Goal: Task Accomplishment & Management: Complete application form

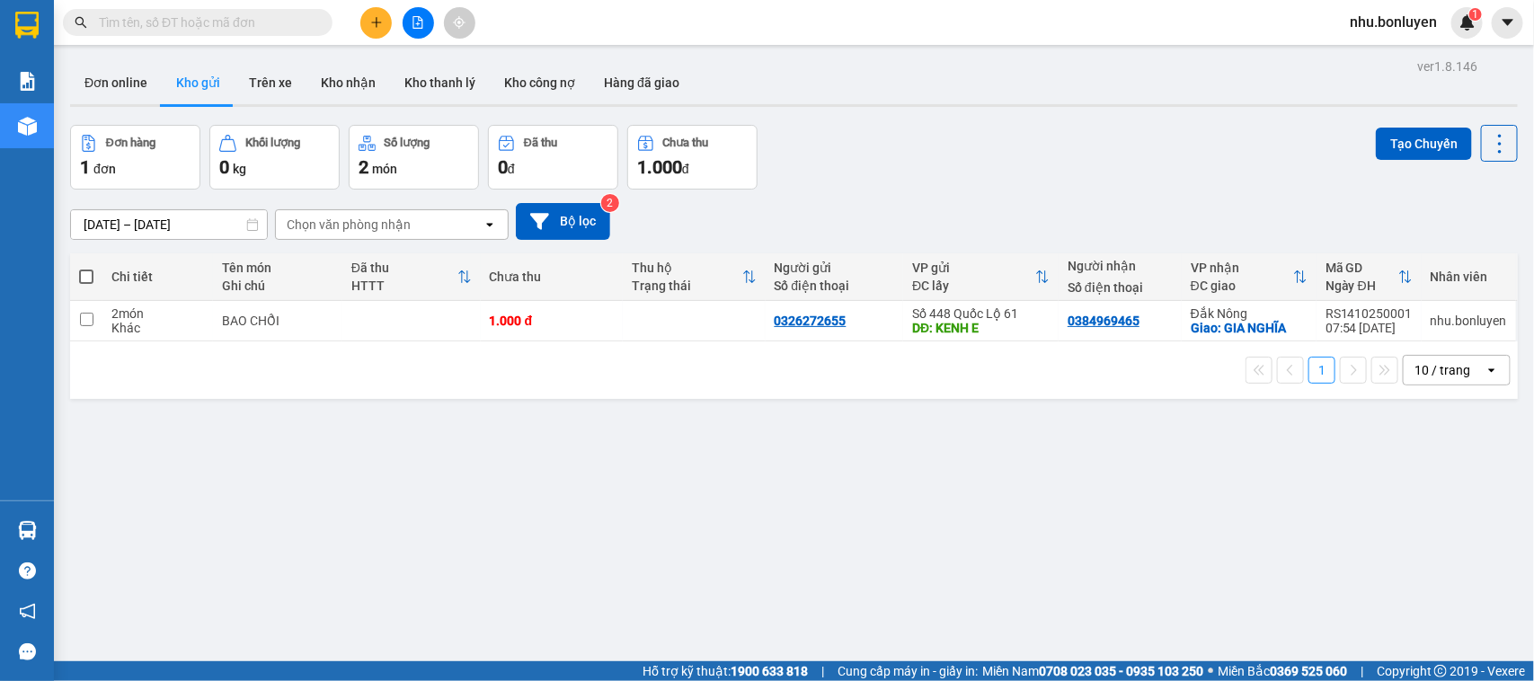
drag, startPoint x: 376, startPoint y: 27, endPoint x: 377, endPoint y: 43, distance: 16.3
click at [375, 36] on button at bounding box center [375, 22] width 31 height 31
click at [410, 72] on div "Tạo đơn hàng" at bounding box center [447, 68] width 78 height 20
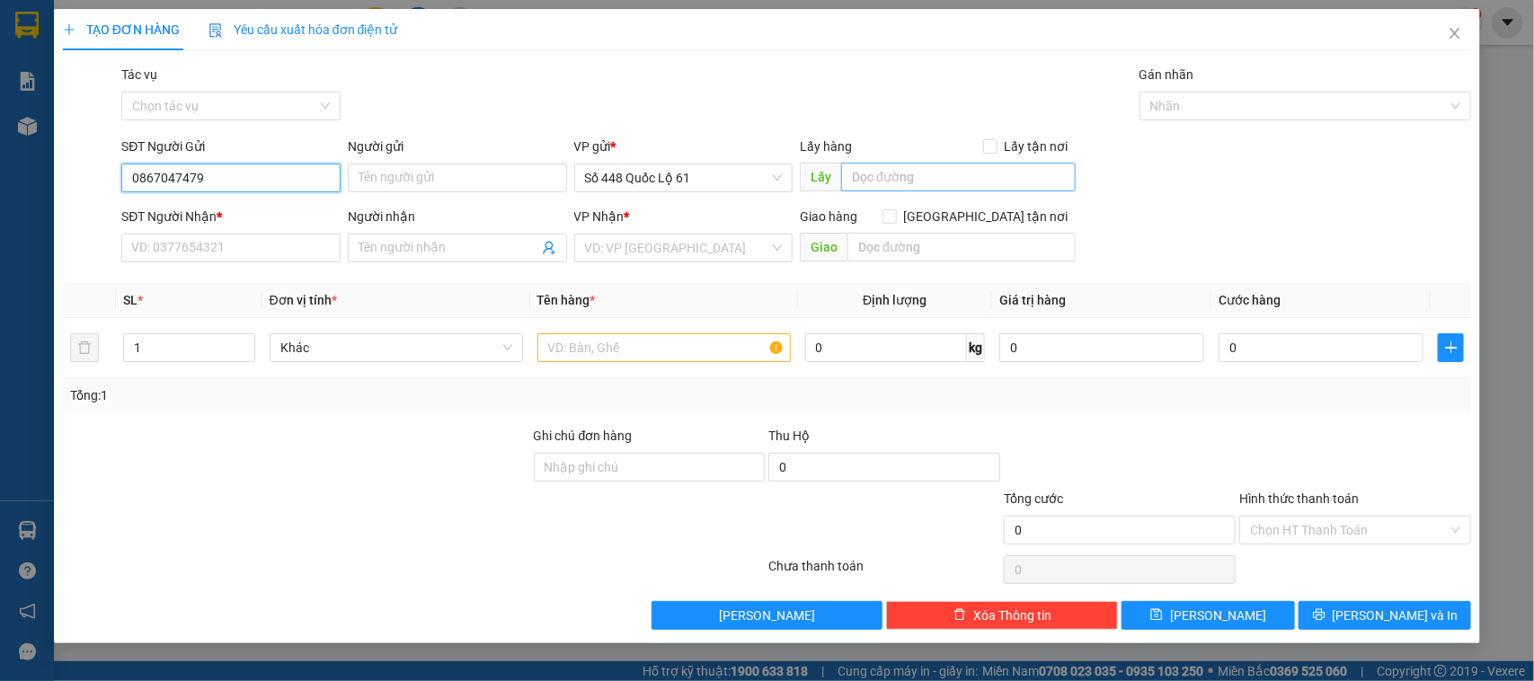
type input "0867047479"
click at [908, 176] on input "text" at bounding box center [958, 177] width 235 height 29
type input "vàm cống"
click at [701, 238] on input "search" at bounding box center [677, 248] width 185 height 27
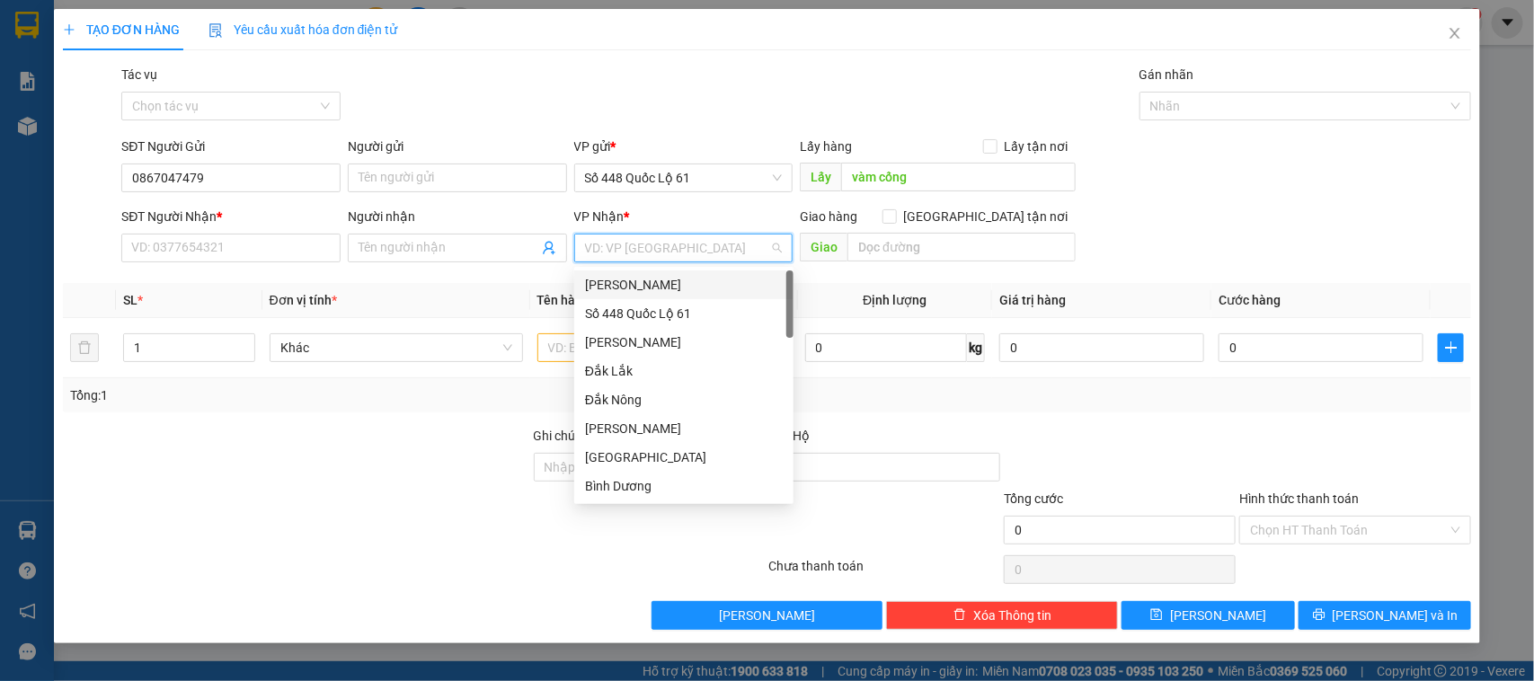
type input "q"
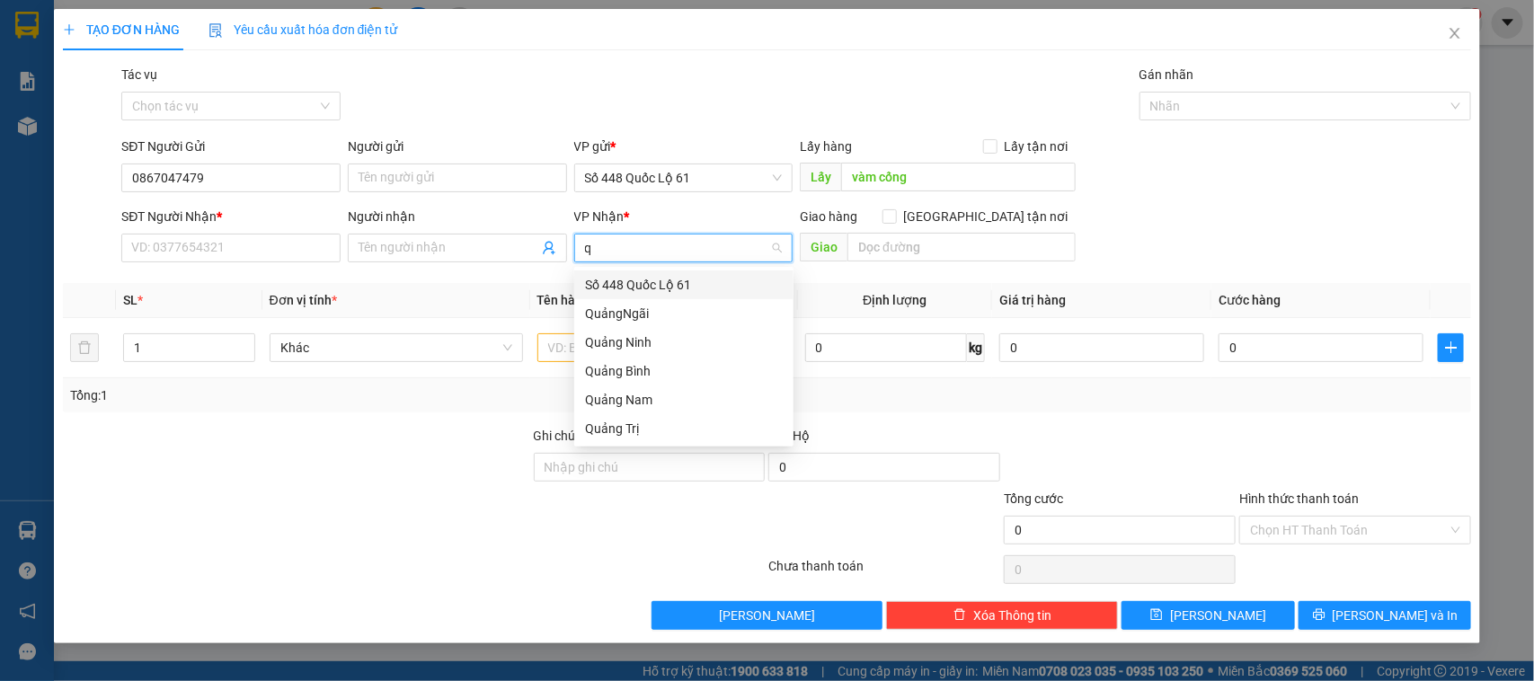
click at [685, 304] on div "QuảngNgãi" at bounding box center [684, 314] width 198 height 20
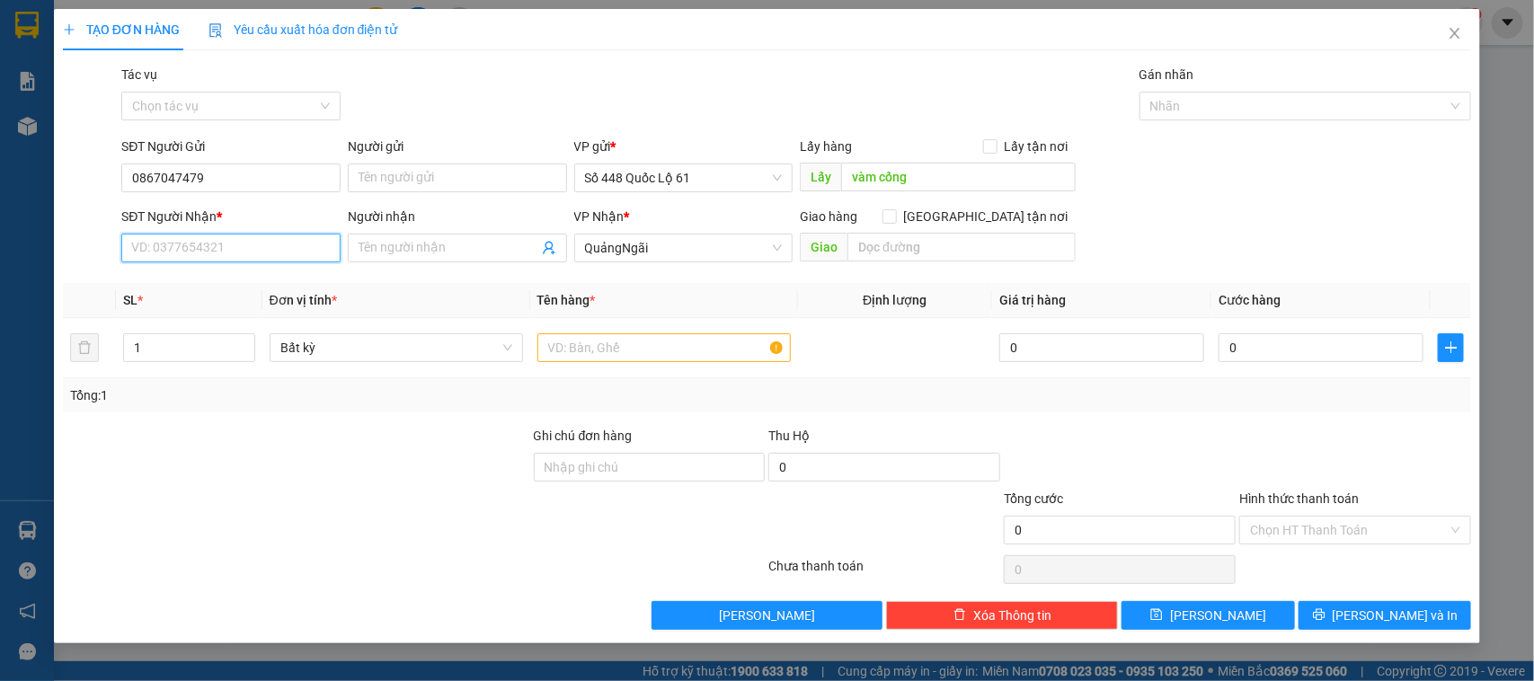
click at [230, 262] on input "SĐT Người Nhận *" at bounding box center [230, 248] width 219 height 29
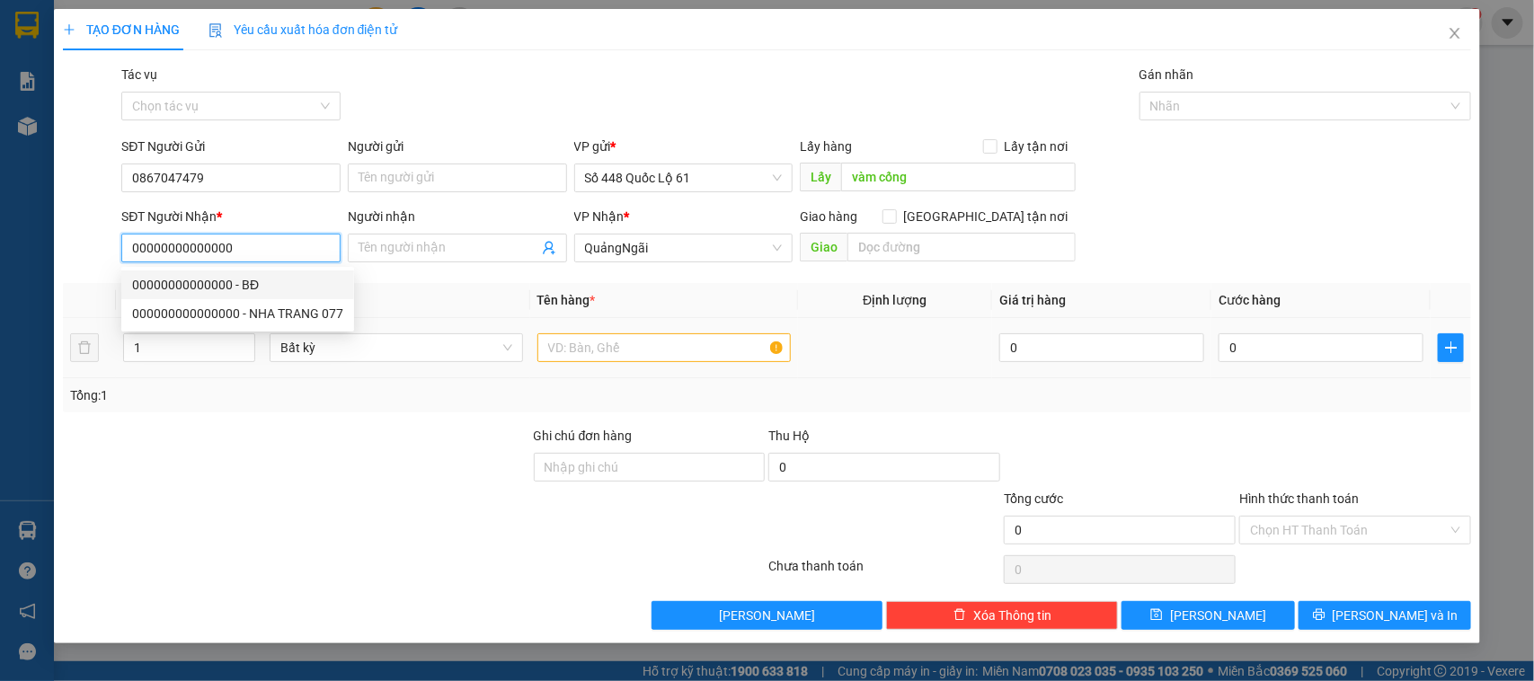
type input "00000000000000"
click at [645, 366] on div at bounding box center [663, 348] width 253 height 36
click at [648, 352] on input "text" at bounding box center [663, 347] width 253 height 29
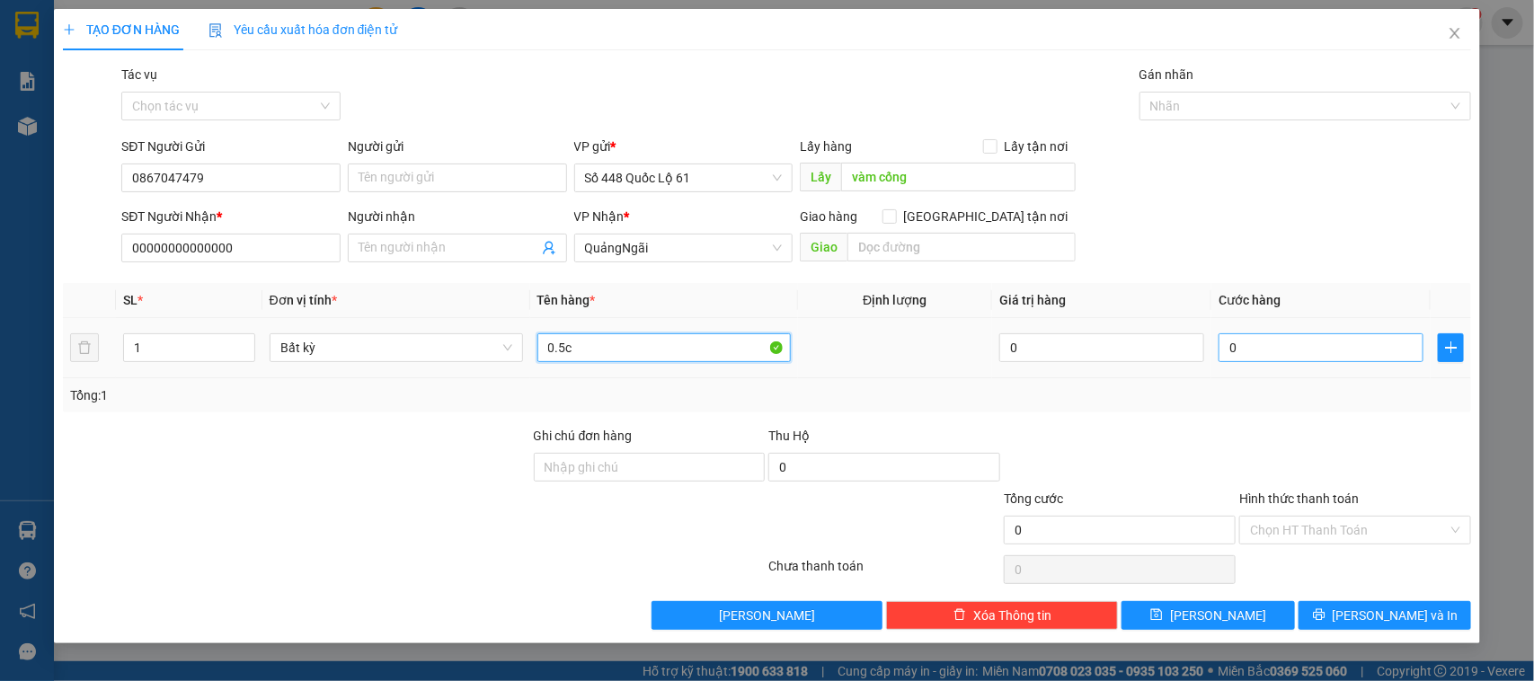
type input "0.5c"
click at [1336, 353] on input "0" at bounding box center [1321, 347] width 205 height 29
type input "001"
type input "1"
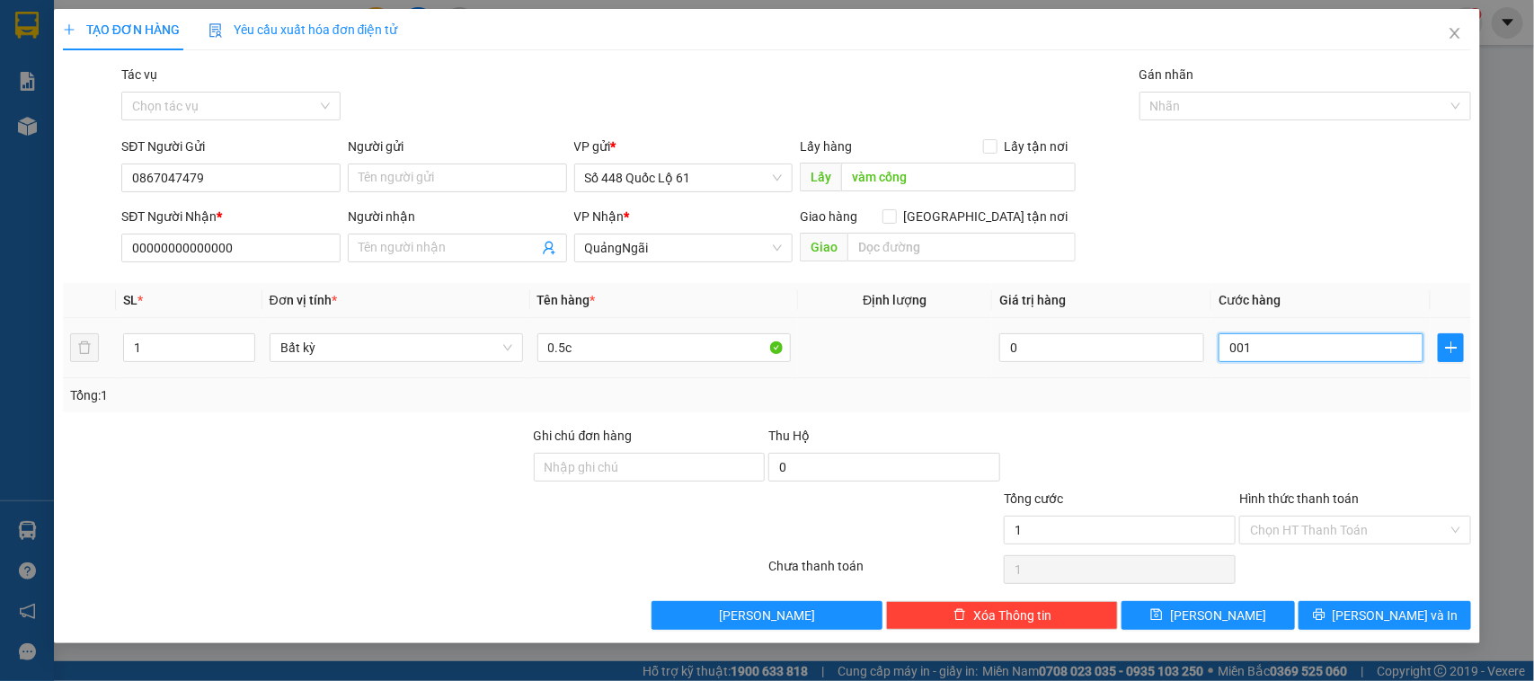
type input "0.010"
type input "10"
type input "00.100"
type input "100"
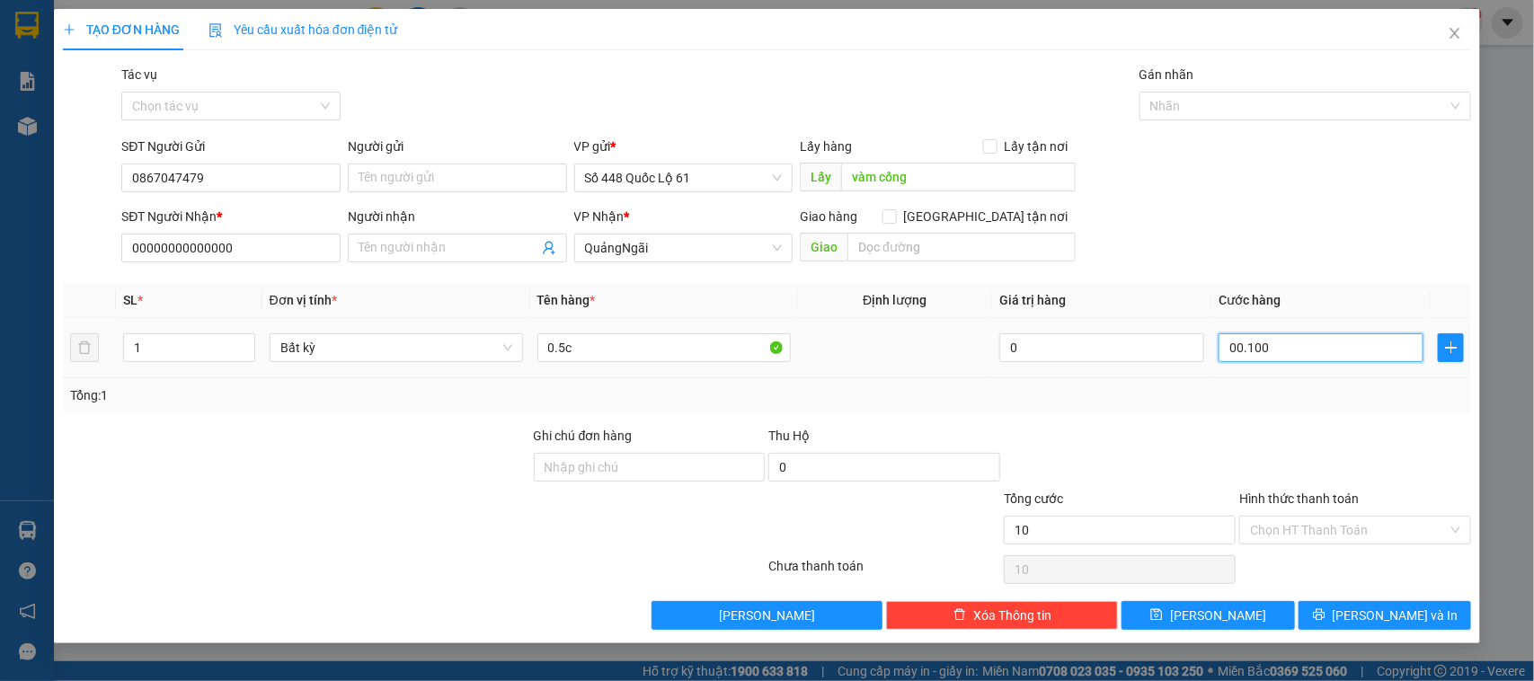
type input "100"
click at [1152, 464] on div at bounding box center [1119, 457] width 235 height 63
type input "100.000"
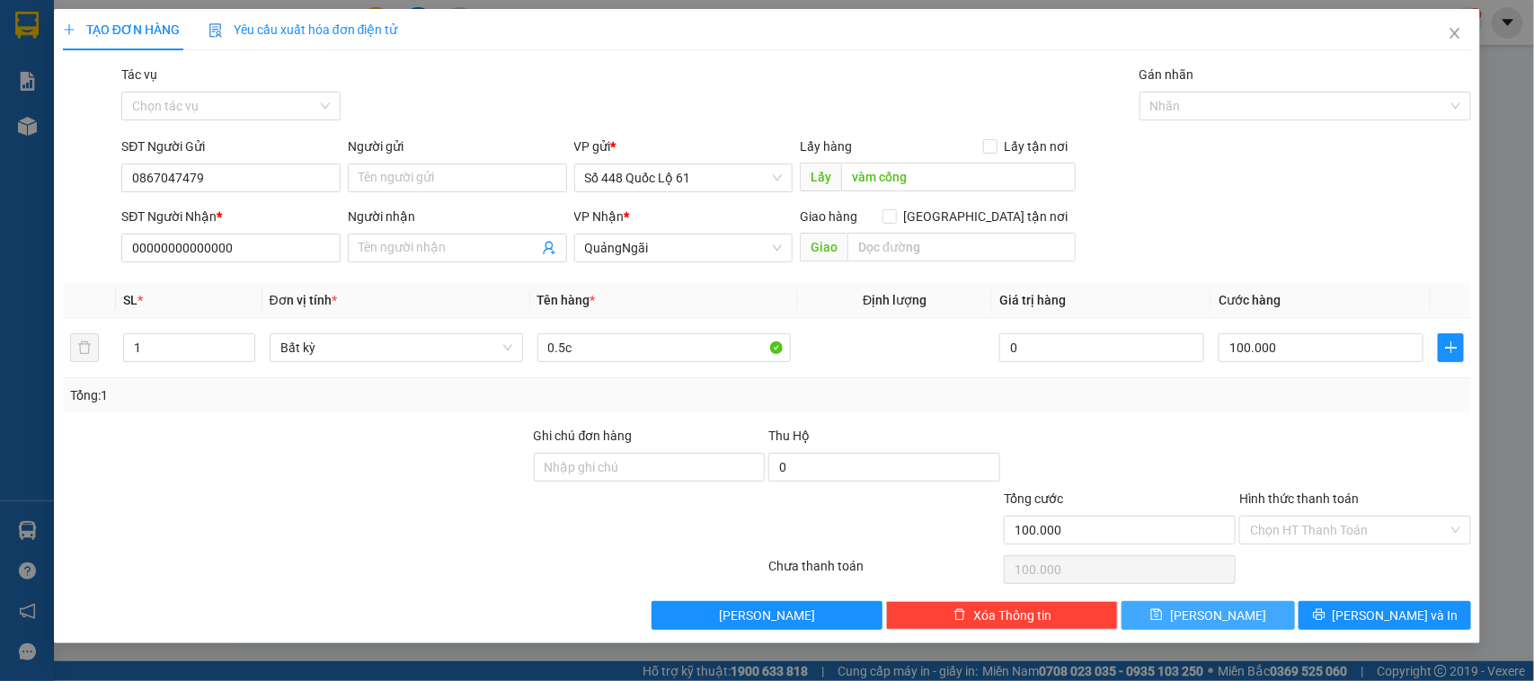
click at [1163, 612] on icon "save" at bounding box center [1156, 614] width 13 height 13
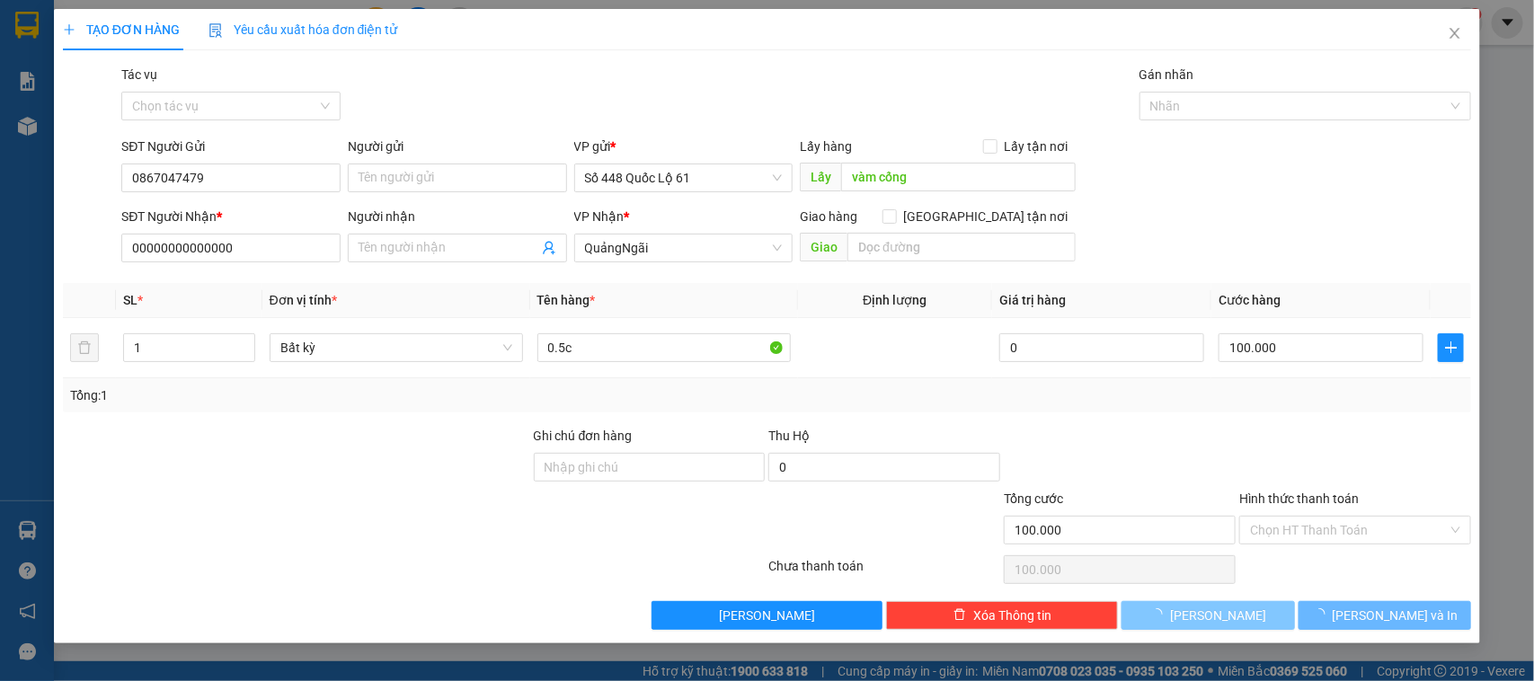
type input "0"
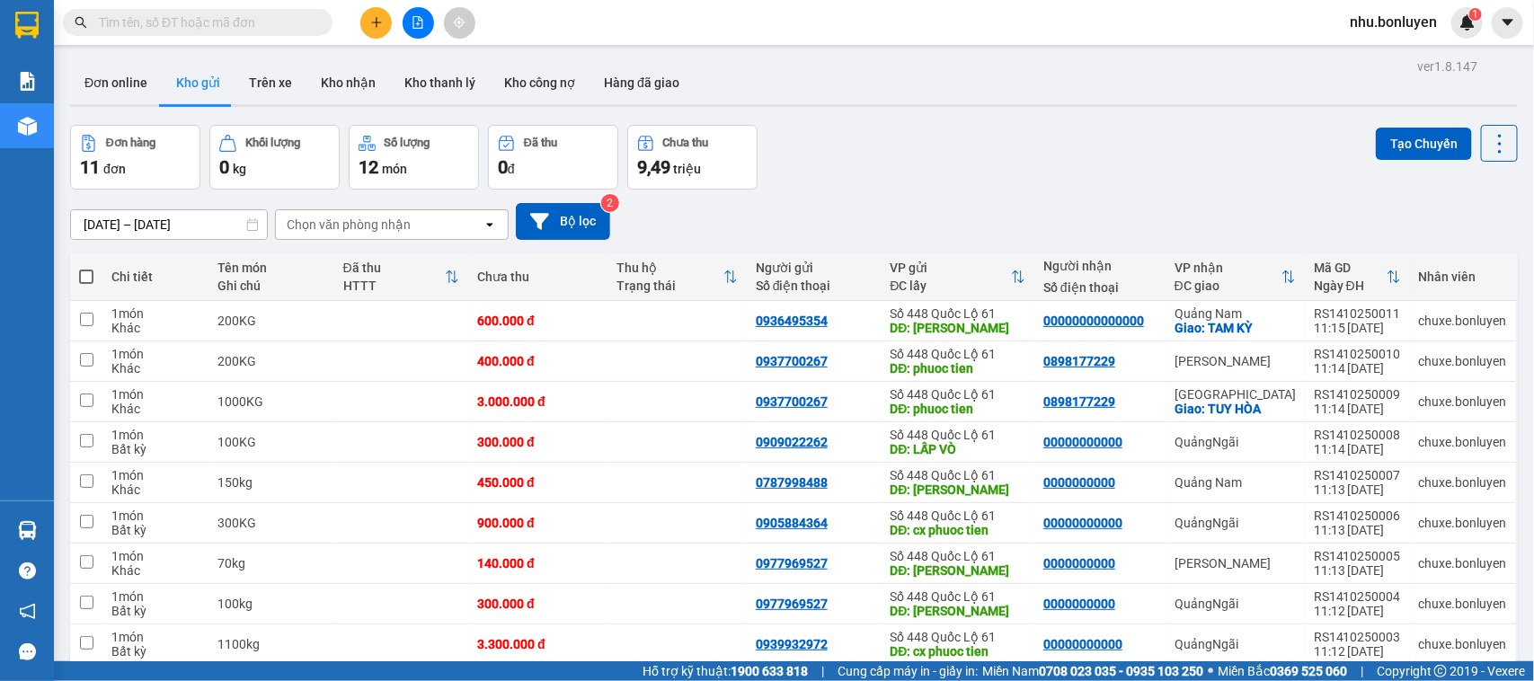
click at [367, 14] on button at bounding box center [375, 22] width 31 height 31
click at [414, 55] on div "ver 1.8.147 Đơn online Kho gửi Trên xe Kho nhận Kho thanh lý Kho công nợ Hàng đ…" at bounding box center [794, 412] width 1462 height 716
click at [374, 42] on div "Kết quả tìm kiếm ( 0 ) Bộ lọc No Data nhu.bonluyen 1" at bounding box center [767, 22] width 1534 height 45
drag, startPoint x: 391, startPoint y: 24, endPoint x: 409, endPoint y: 70, distance: 49.2
click at [391, 28] on button at bounding box center [375, 22] width 31 height 31
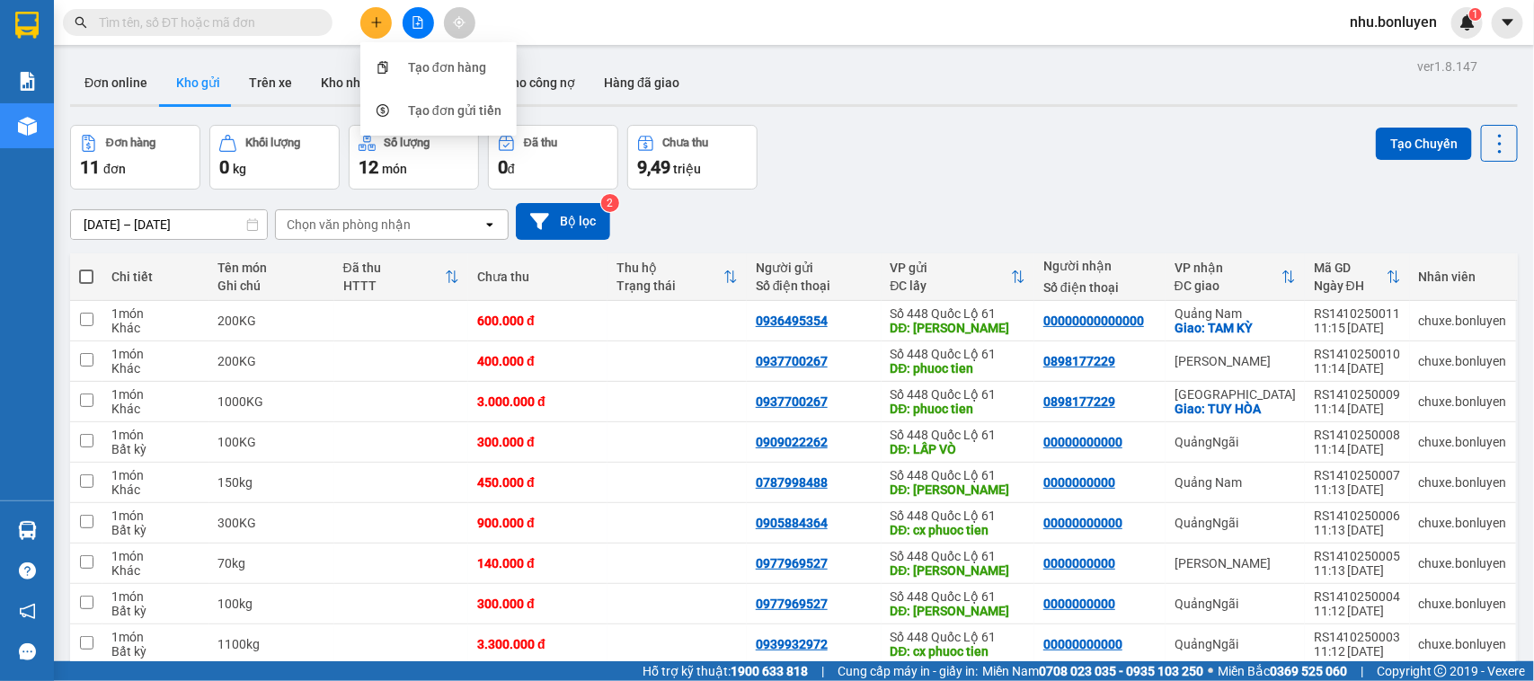
click at [410, 72] on div "Tạo đơn hàng" at bounding box center [447, 68] width 78 height 20
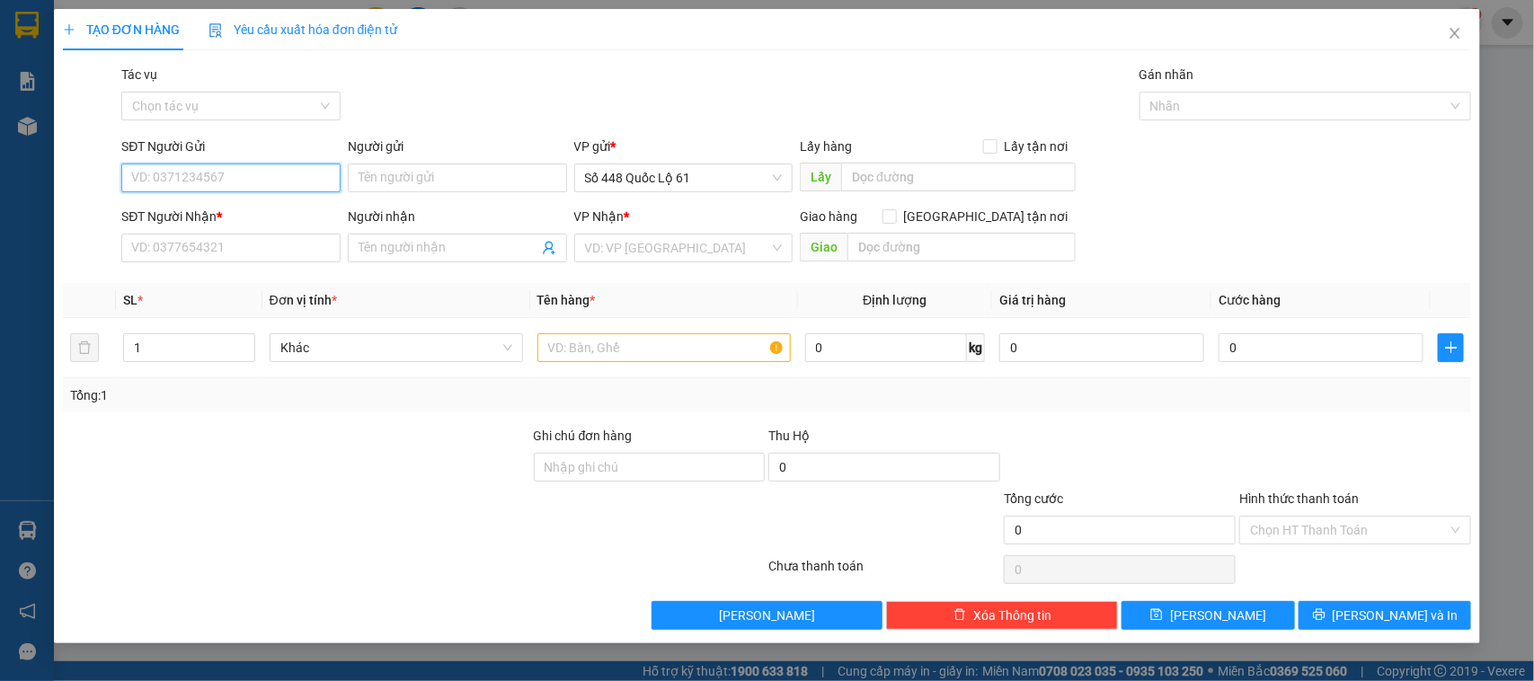
click at [235, 191] on input "SĐT Người Gửi" at bounding box center [230, 178] width 219 height 29
click at [205, 220] on div "0353688144" at bounding box center [231, 215] width 198 height 20
type input "0353688144"
type input "nha mân"
type input "00000000000"
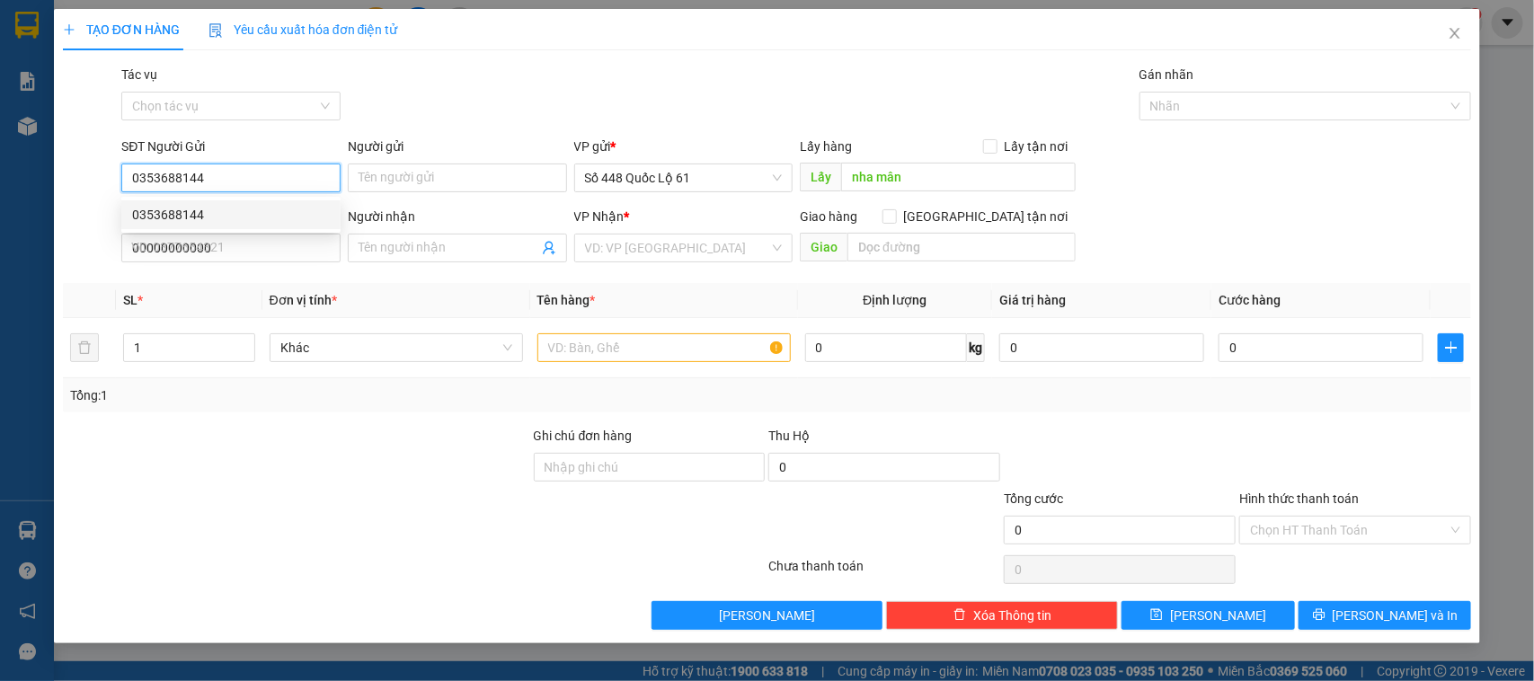
type input "100.000"
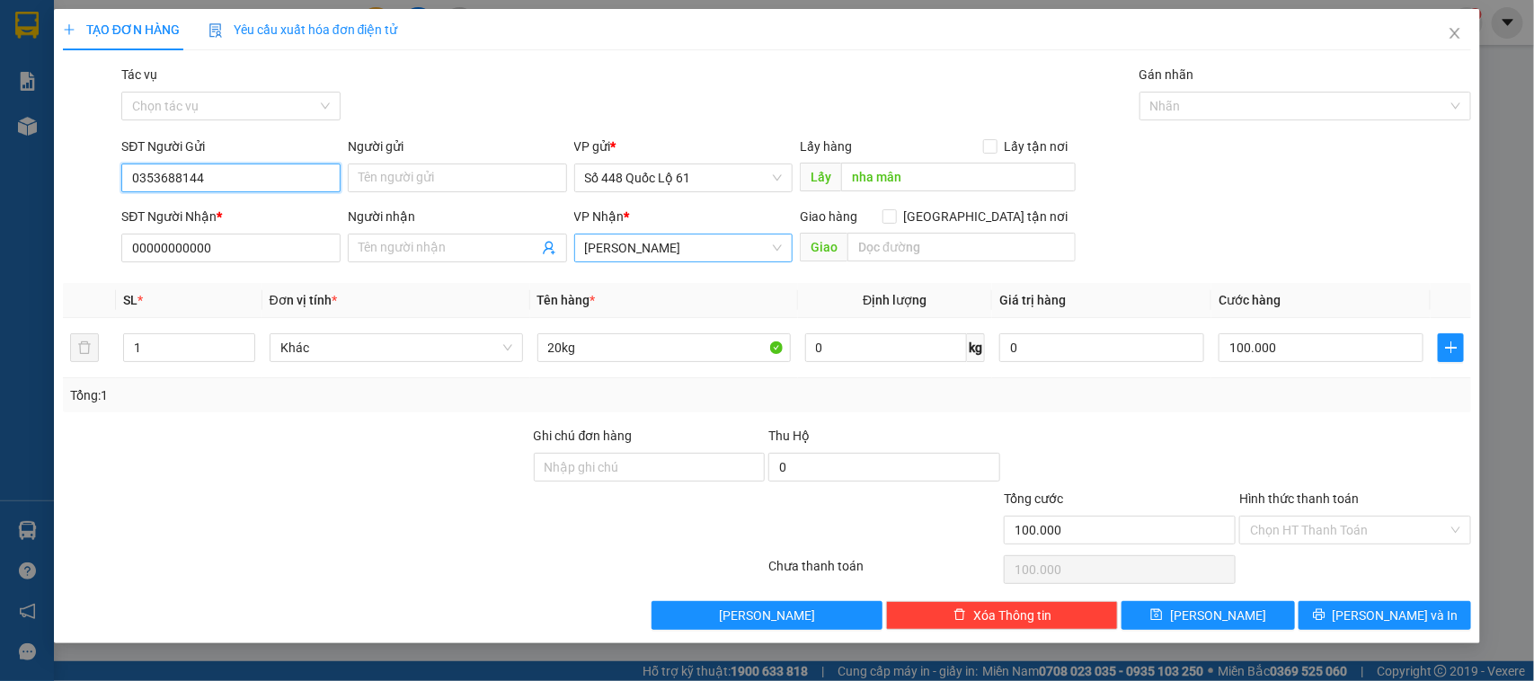
click at [625, 243] on span "[PERSON_NAME]" at bounding box center [684, 248] width 198 height 27
type input "0353688144"
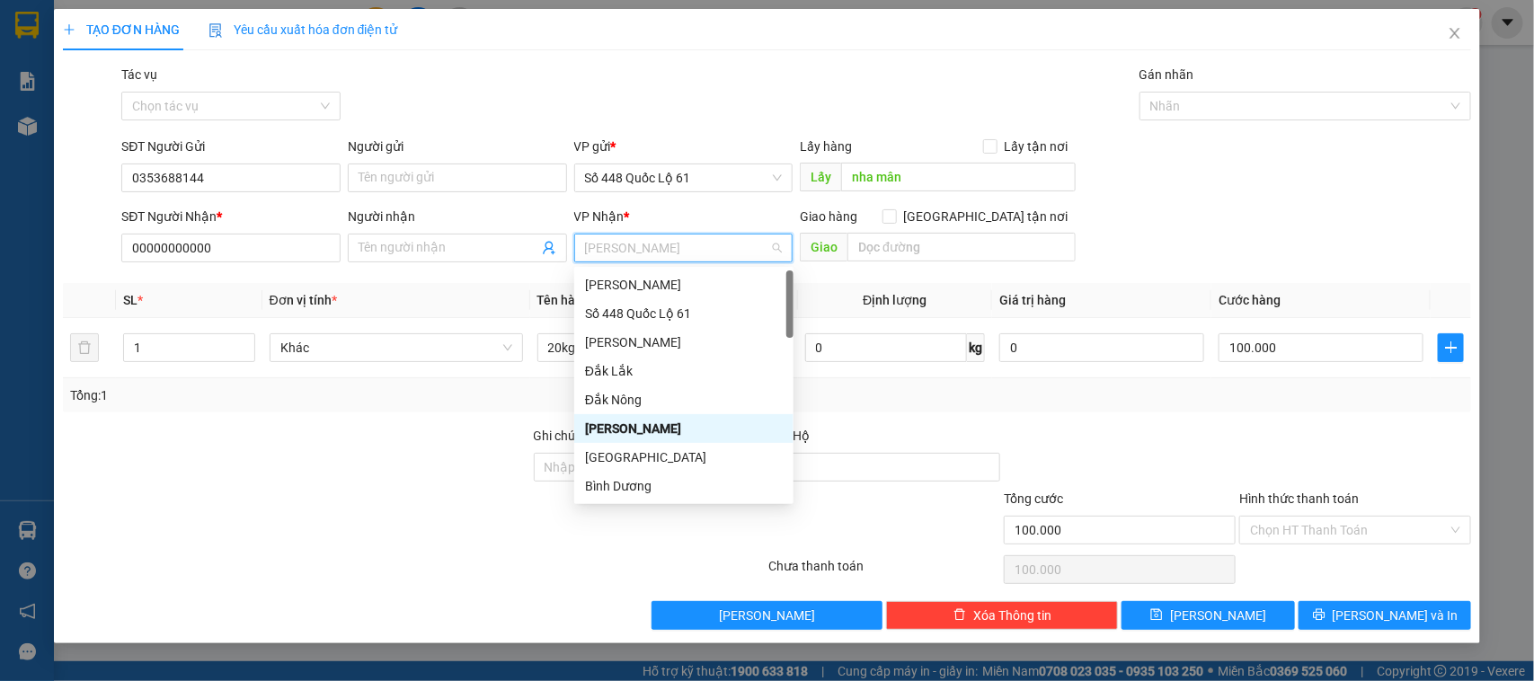
type input "Q"
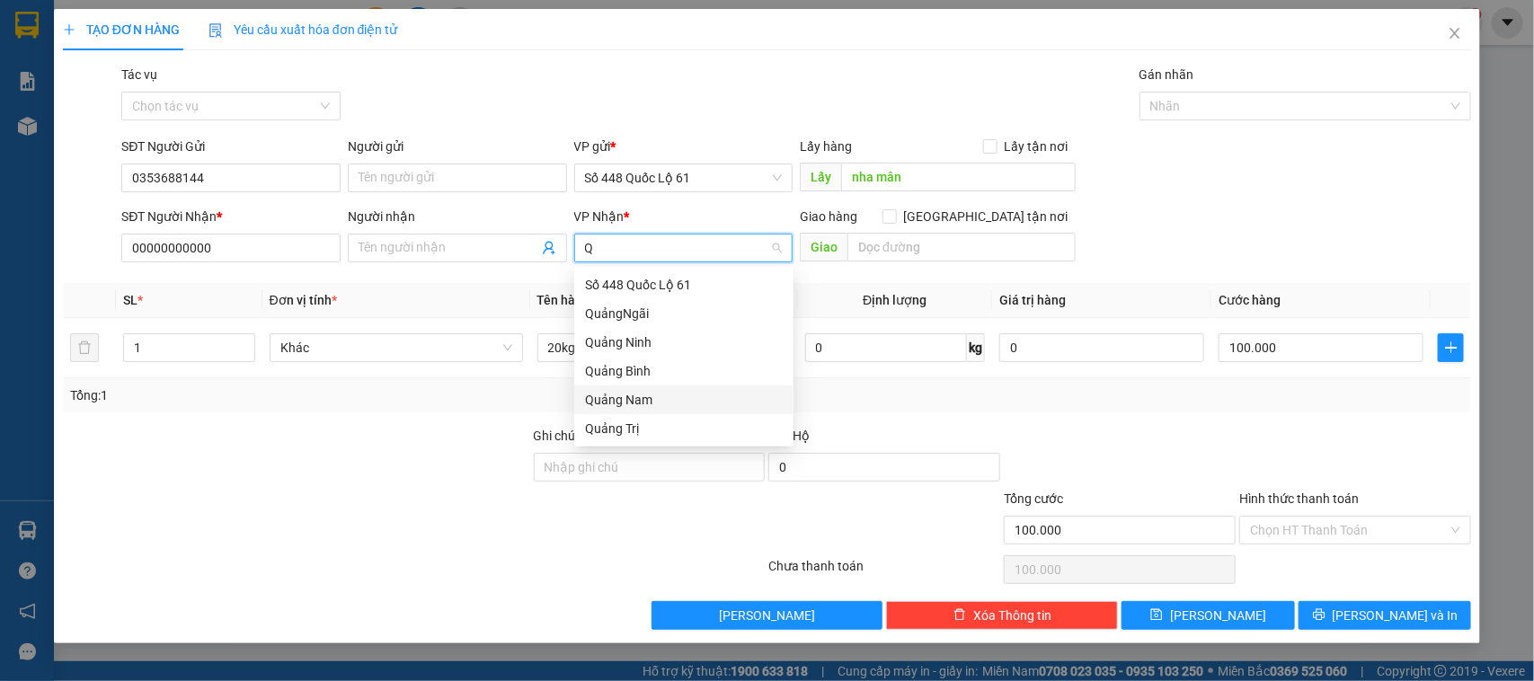
click at [631, 392] on div "Quảng Nam" at bounding box center [684, 400] width 198 height 20
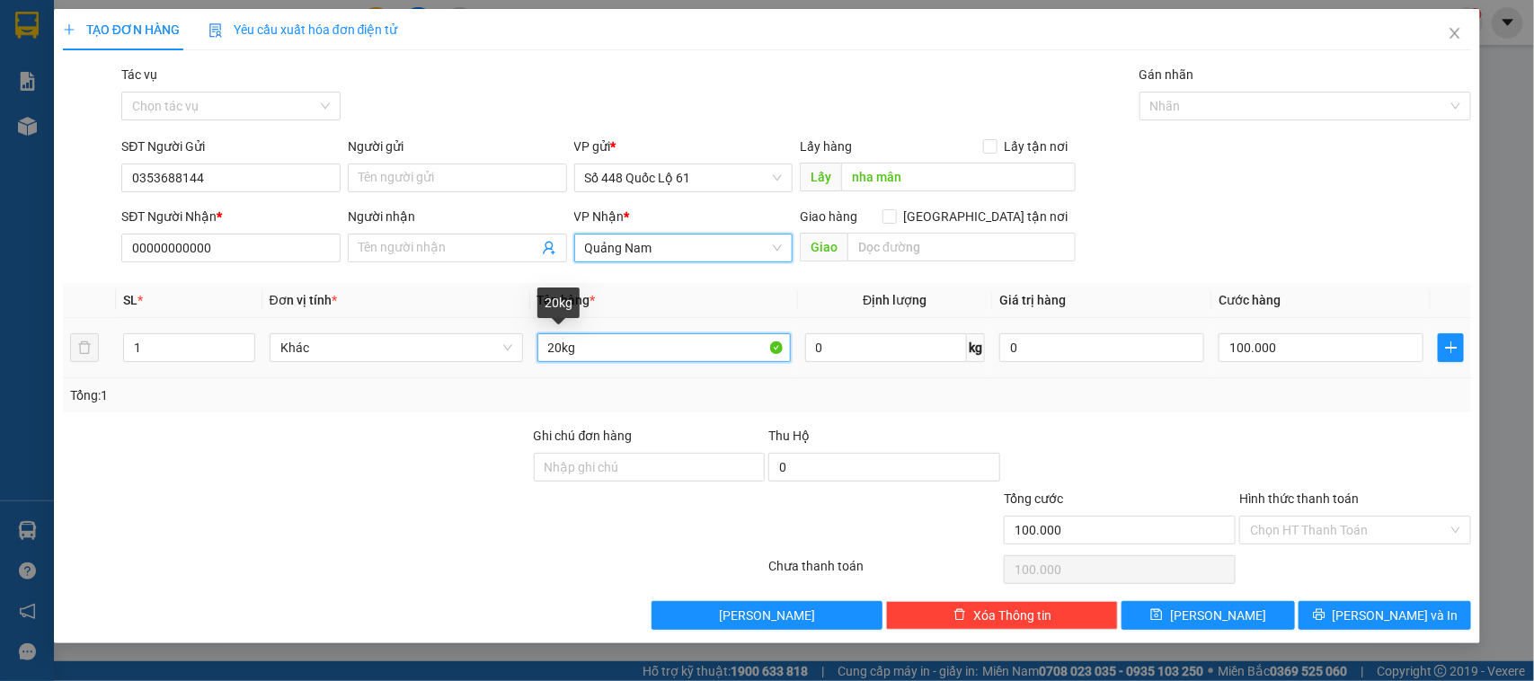
click at [554, 350] on input "20kg" at bounding box center [663, 347] width 253 height 29
type input "60kg"
click at [1327, 369] on td "100.000" at bounding box center [1320, 348] width 219 height 60
click at [1324, 367] on td "100.000" at bounding box center [1320, 348] width 219 height 60
drag, startPoint x: 1331, startPoint y: 357, endPoint x: 1321, endPoint y: 358, distance: 9.9
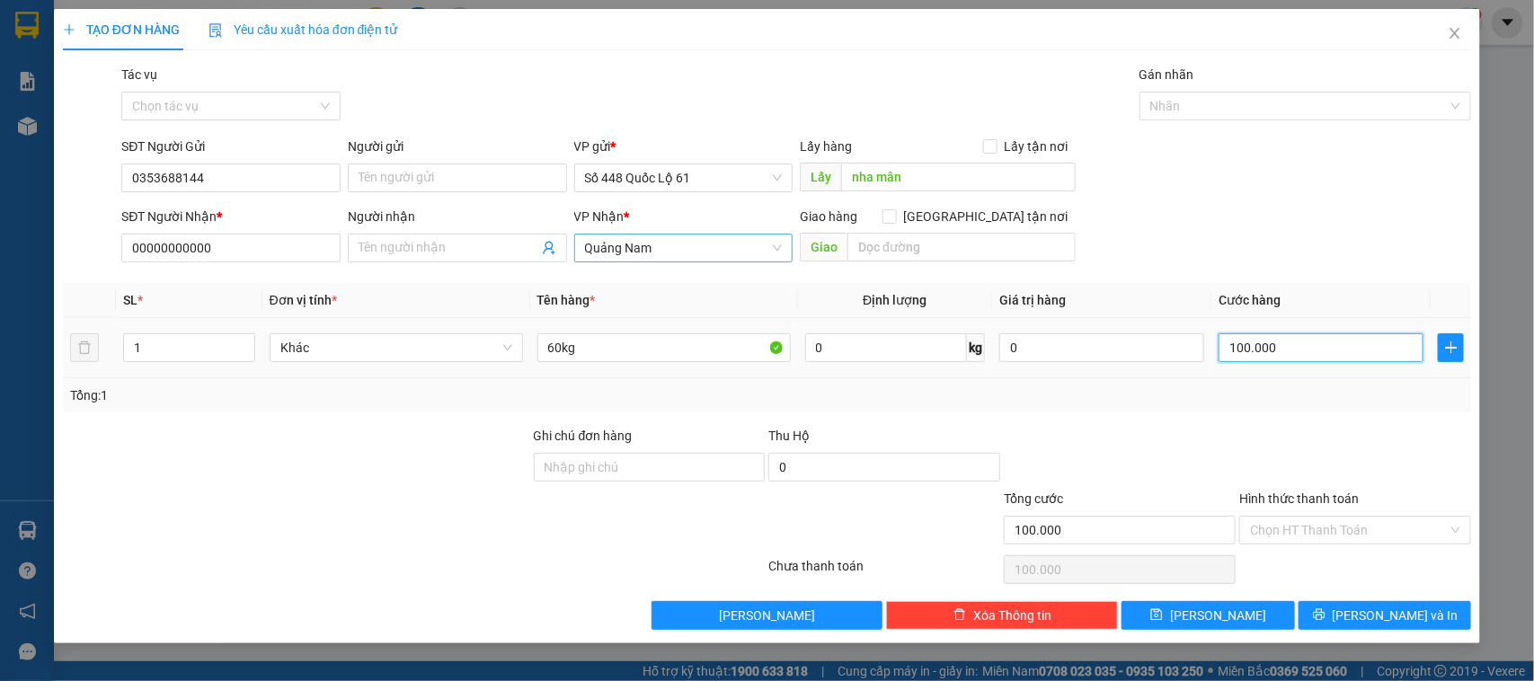
click at [1327, 357] on input "100.000" at bounding box center [1321, 347] width 205 height 29
type input "3"
type input "30"
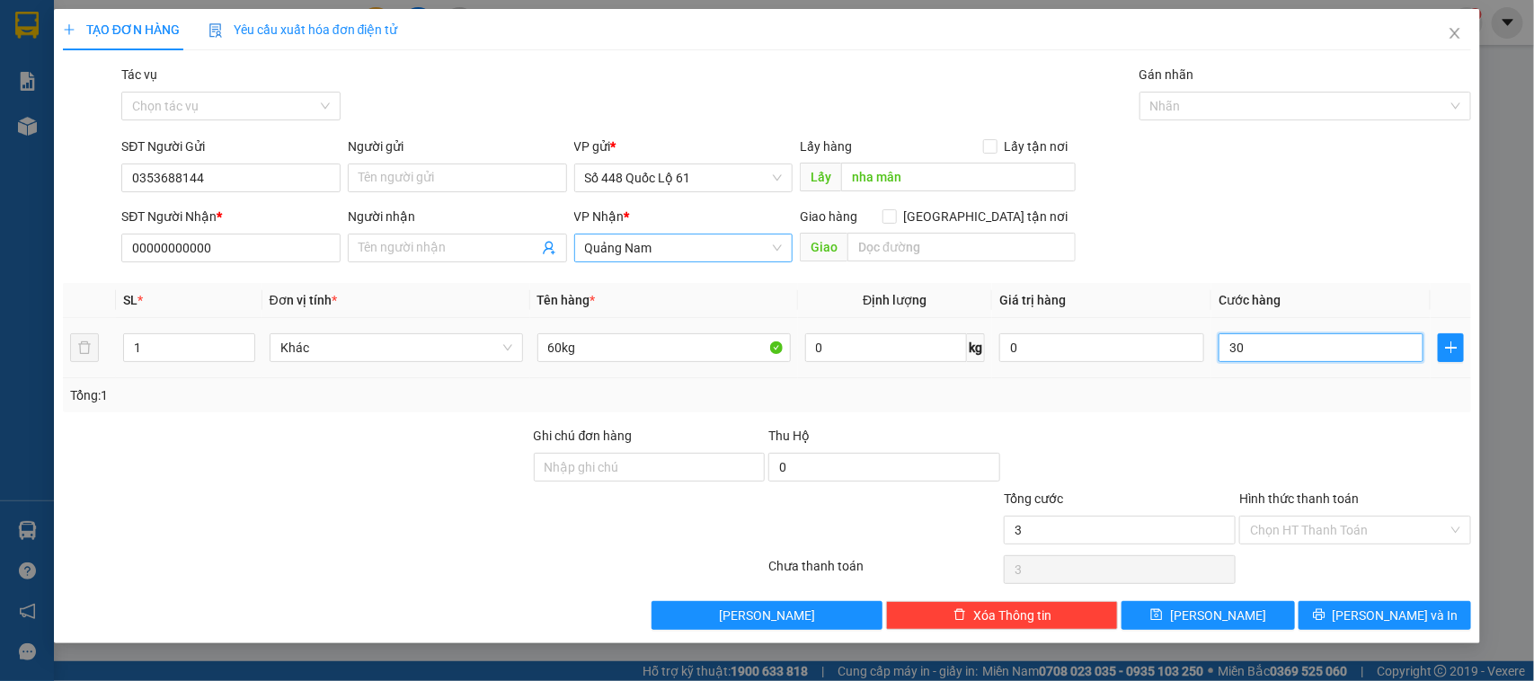
type input "30"
type input "300"
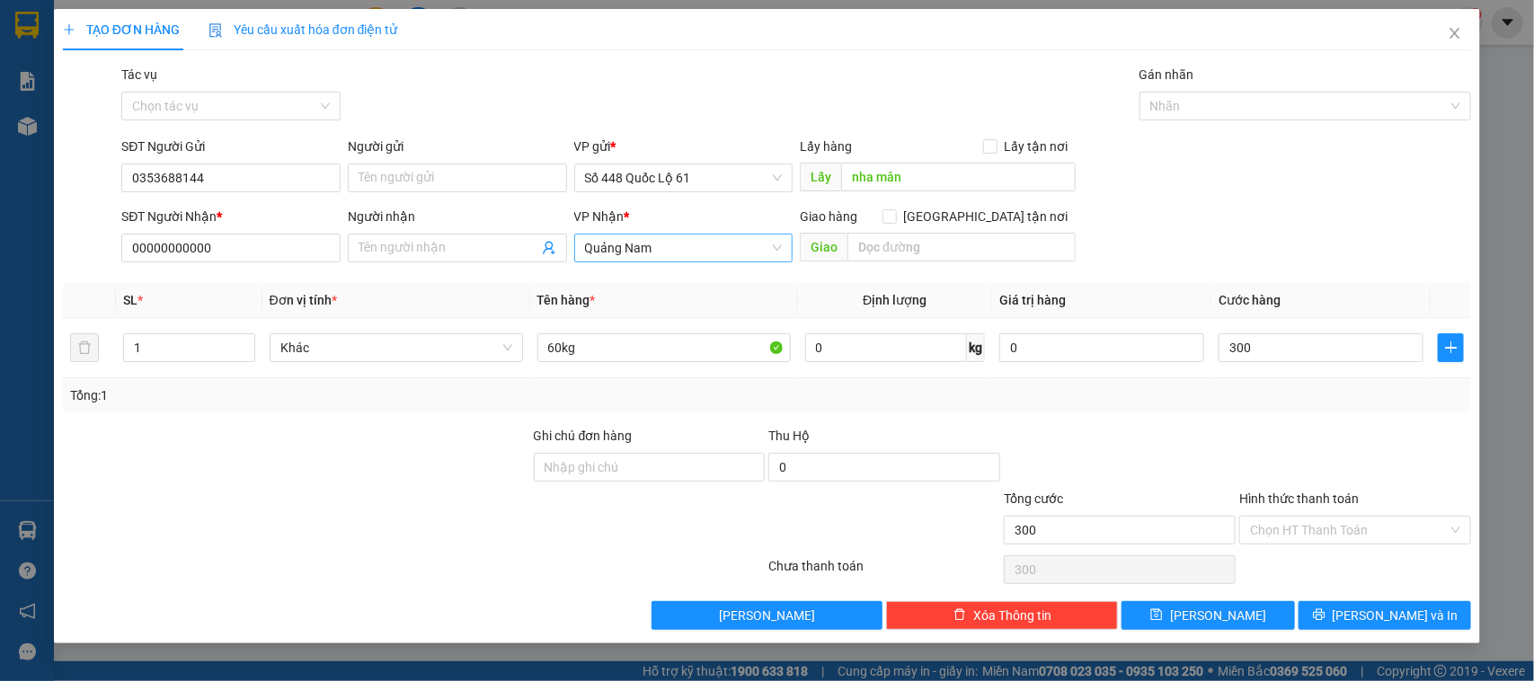
type input "300.000"
click at [1223, 412] on div "Tổng: 1" at bounding box center [767, 395] width 1409 height 34
click at [1187, 613] on button "Lưu" at bounding box center [1208, 615] width 173 height 29
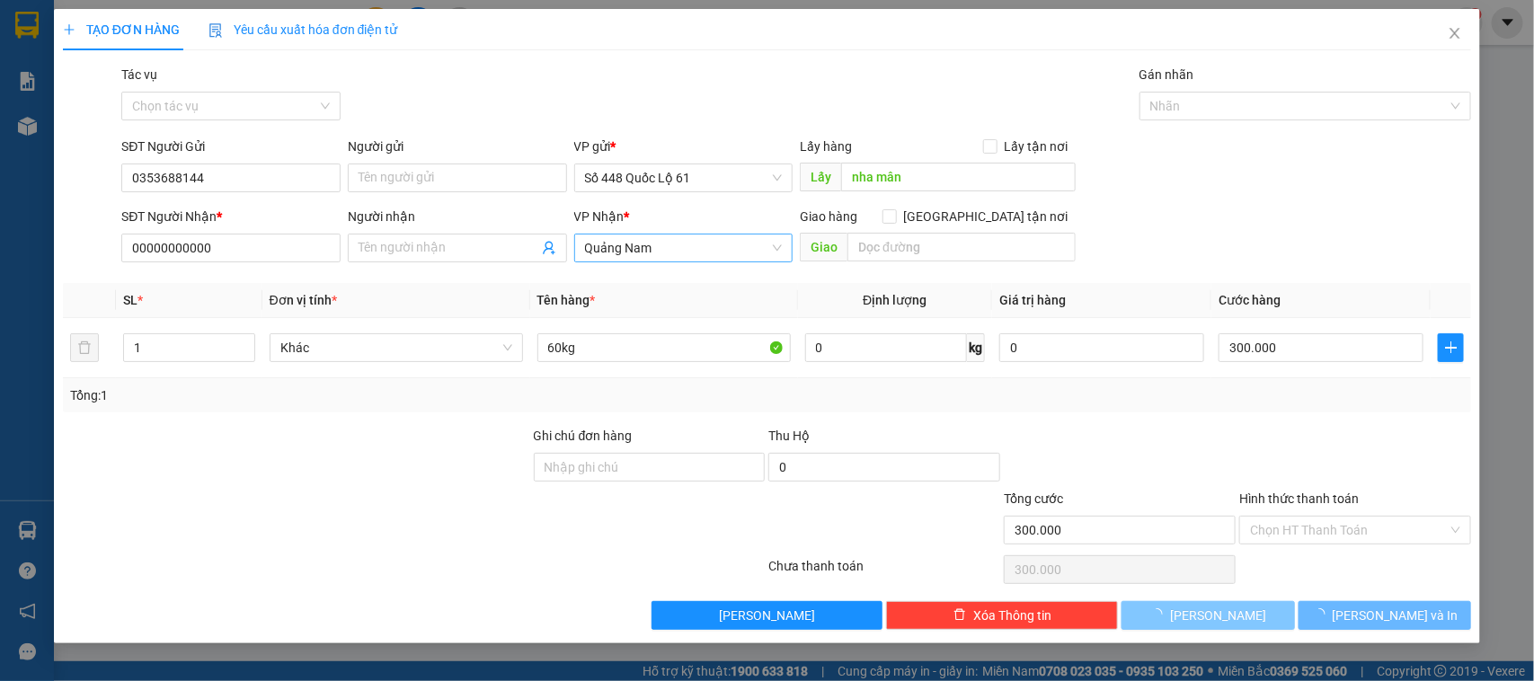
type input "0"
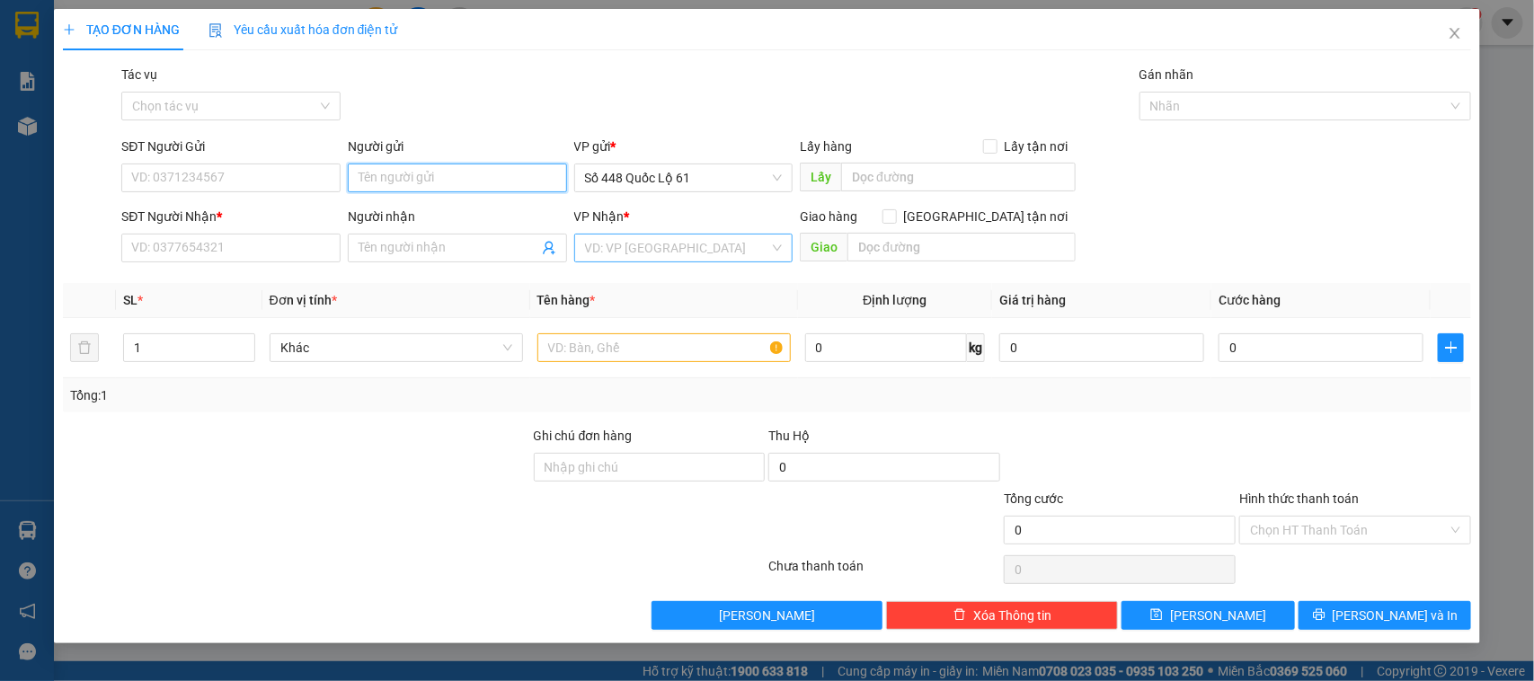
click at [425, 182] on input "Người gửi" at bounding box center [457, 178] width 219 height 29
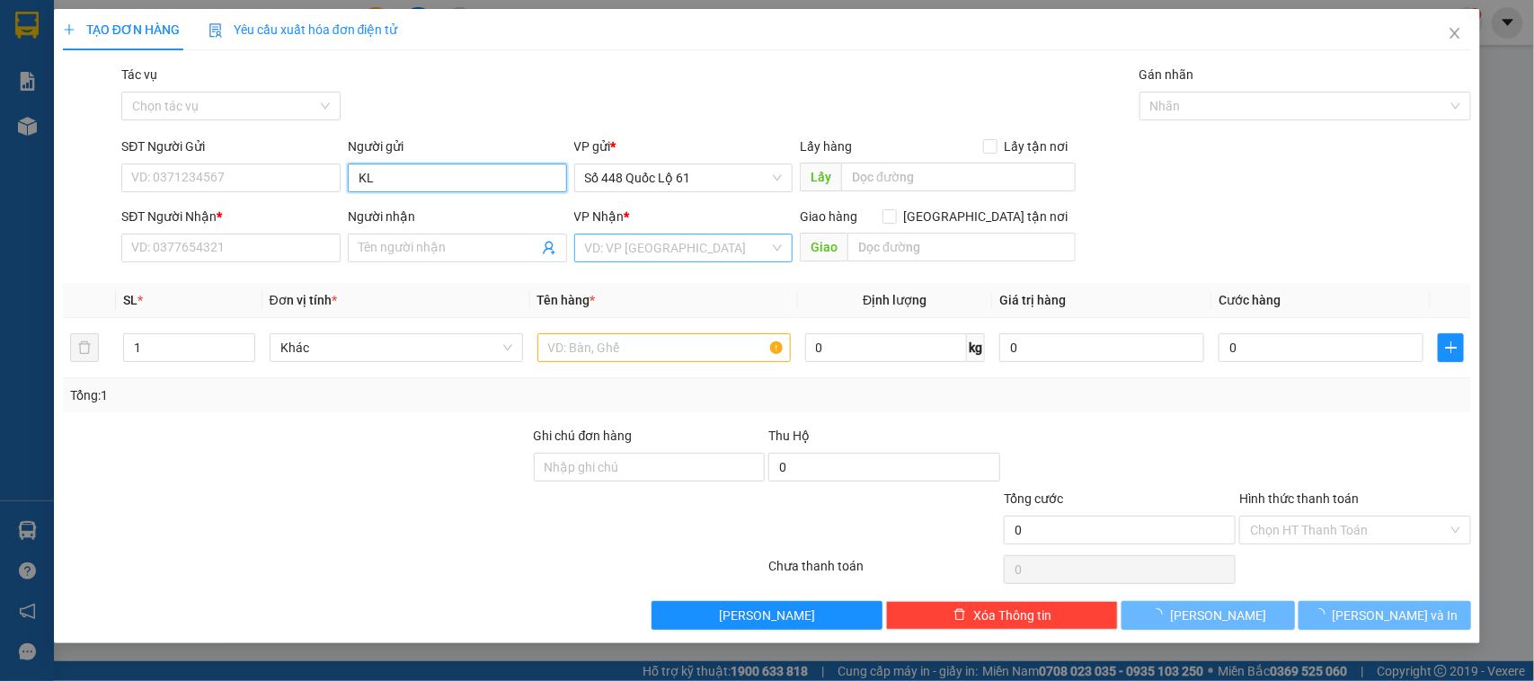
type input "K"
type input "LY PQ"
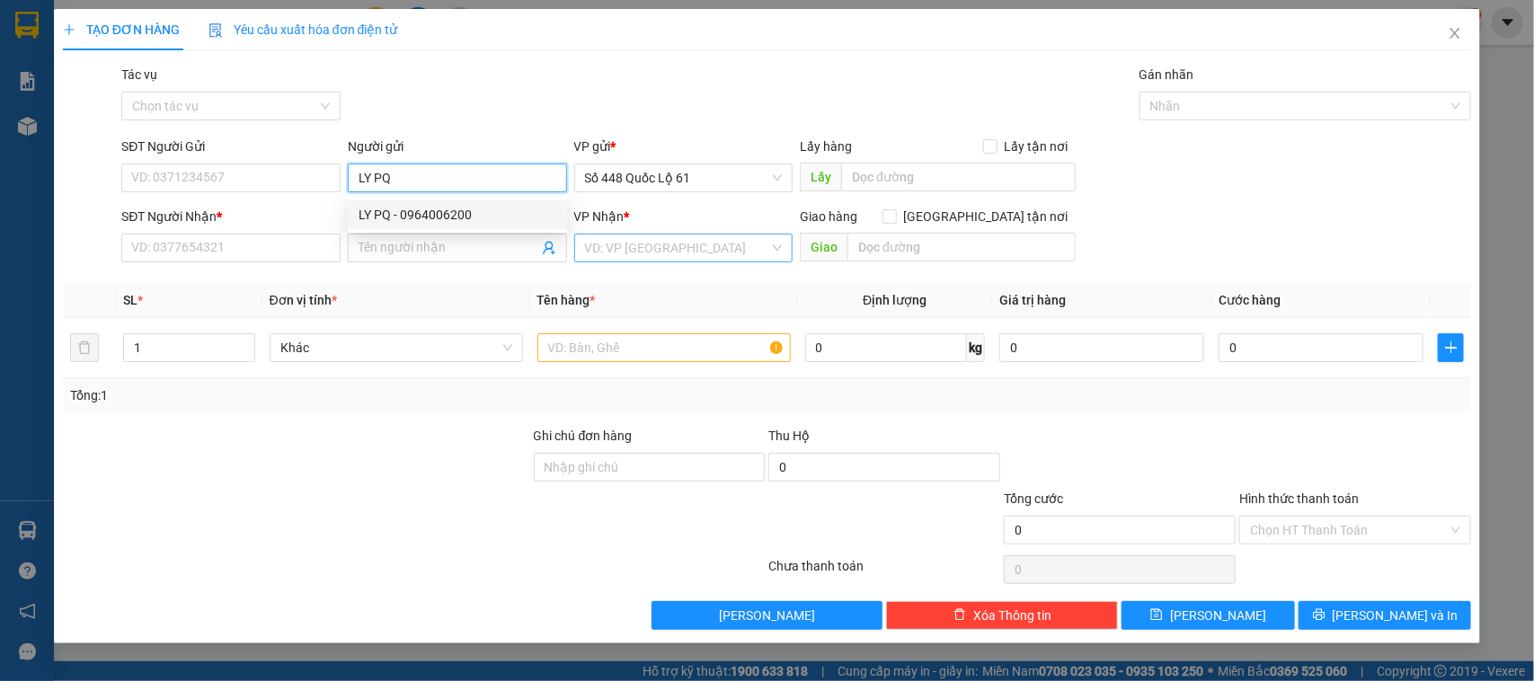
click at [476, 208] on div "LY PQ - 0964006200" at bounding box center [458, 215] width 198 height 20
type input "0964006200"
drag, startPoint x: 413, startPoint y: 180, endPoint x: 313, endPoint y: 196, distance: 101.9
click at [284, 186] on div "SĐT Người Gửi 0964006200 Người gửi LY PQ LY PQ VP gửi * Số 448 Quốc Lộ 61 Lấy h…" at bounding box center [796, 168] width 1357 height 63
type input "LY PQ"
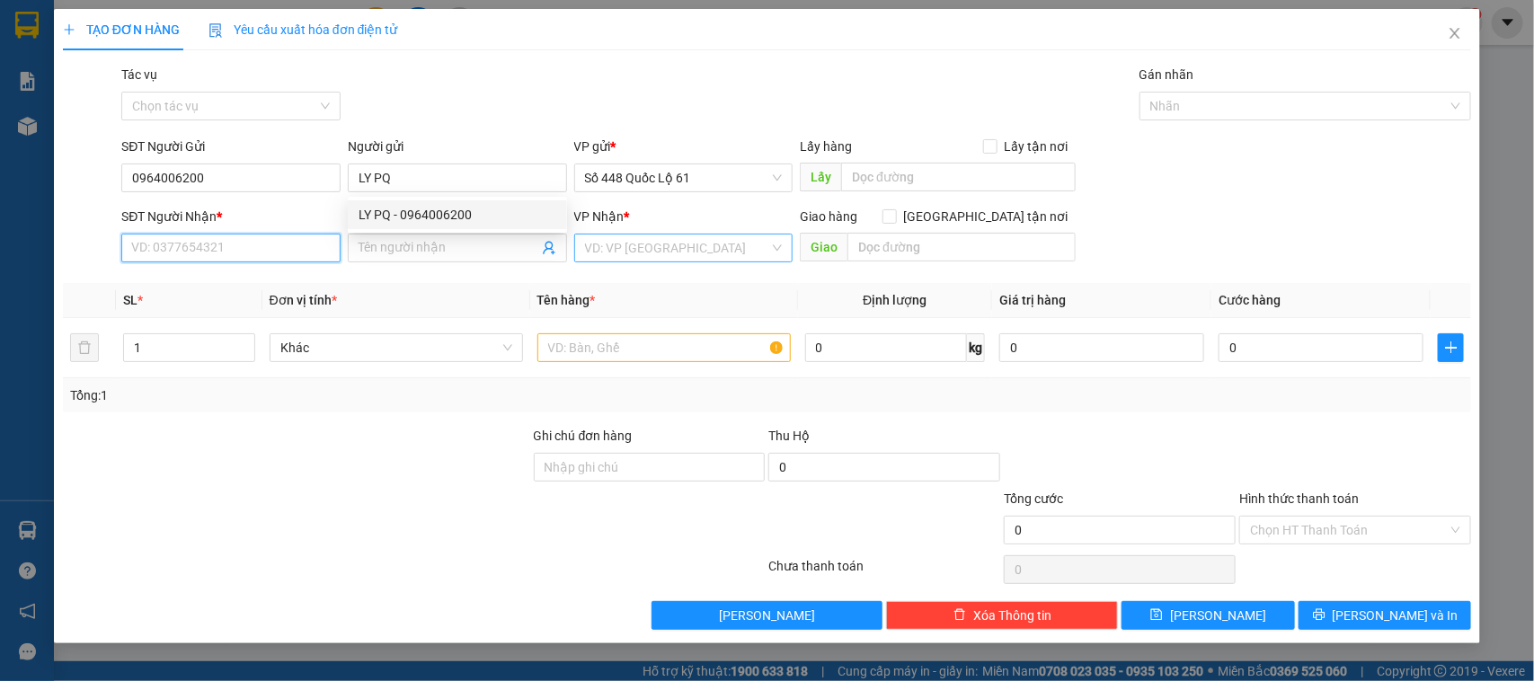
click at [194, 247] on input "SĐT Người Nhận *" at bounding box center [230, 248] width 219 height 29
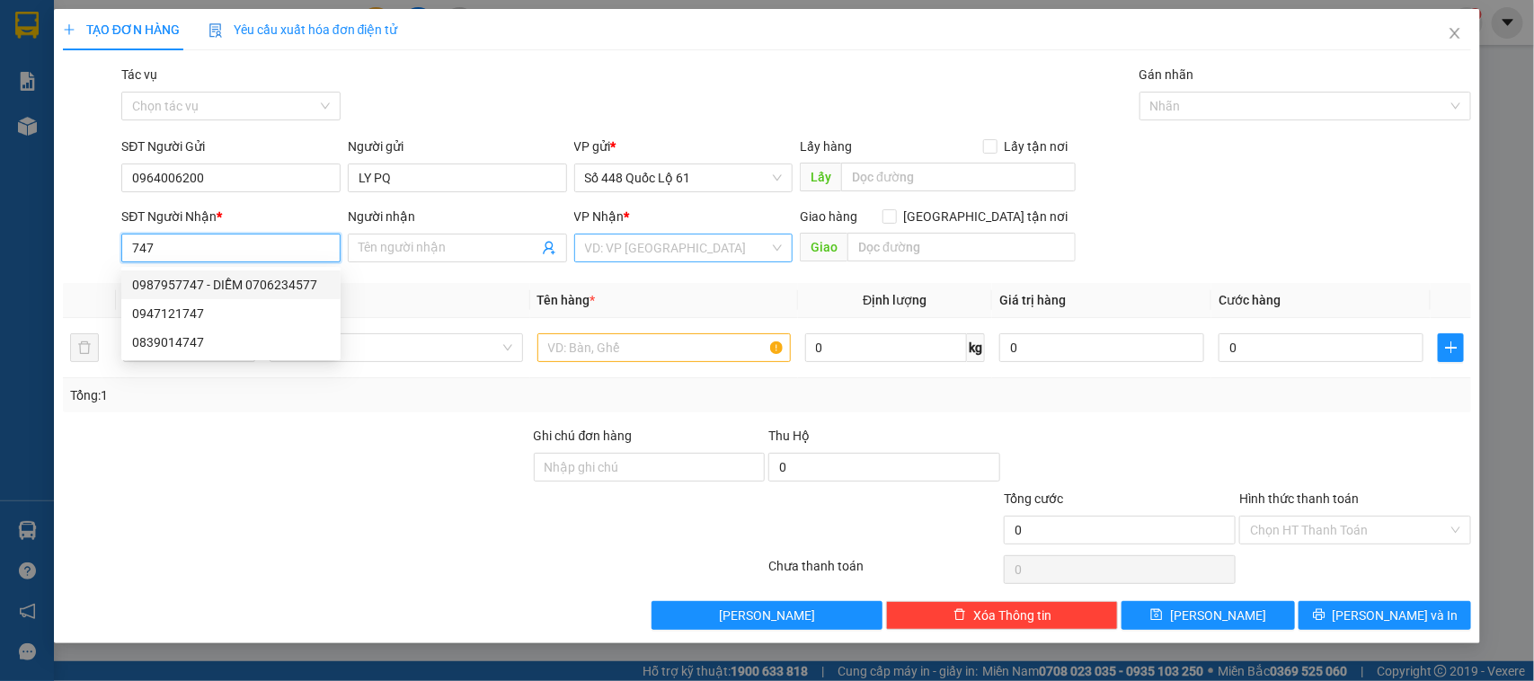
click at [268, 292] on div "0987957747 - DIỄM 0706234577" at bounding box center [231, 285] width 198 height 20
type input "0987957747"
type input "DIỄM 0706234577"
checkbox input "true"
type input "bo cho diem hang ba thuy ko bo vu map"
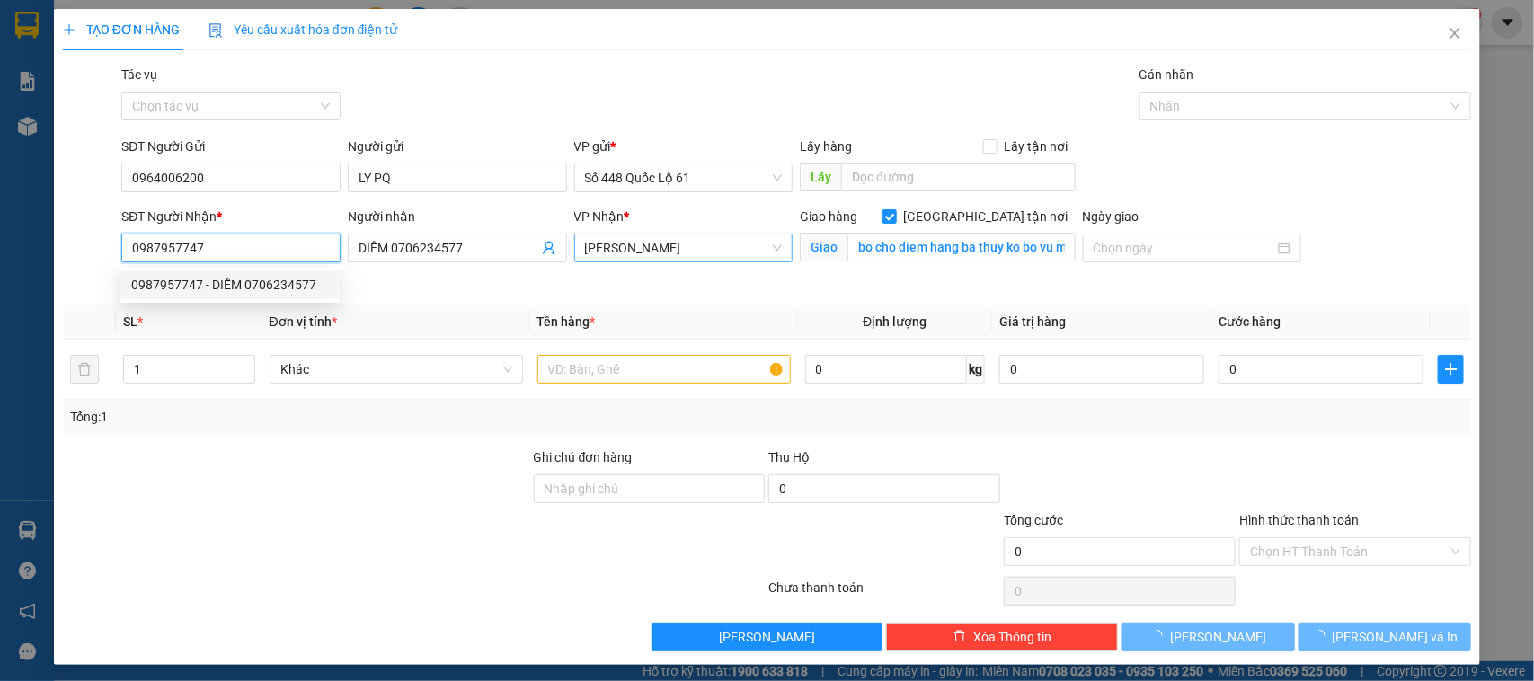
type input "1.000"
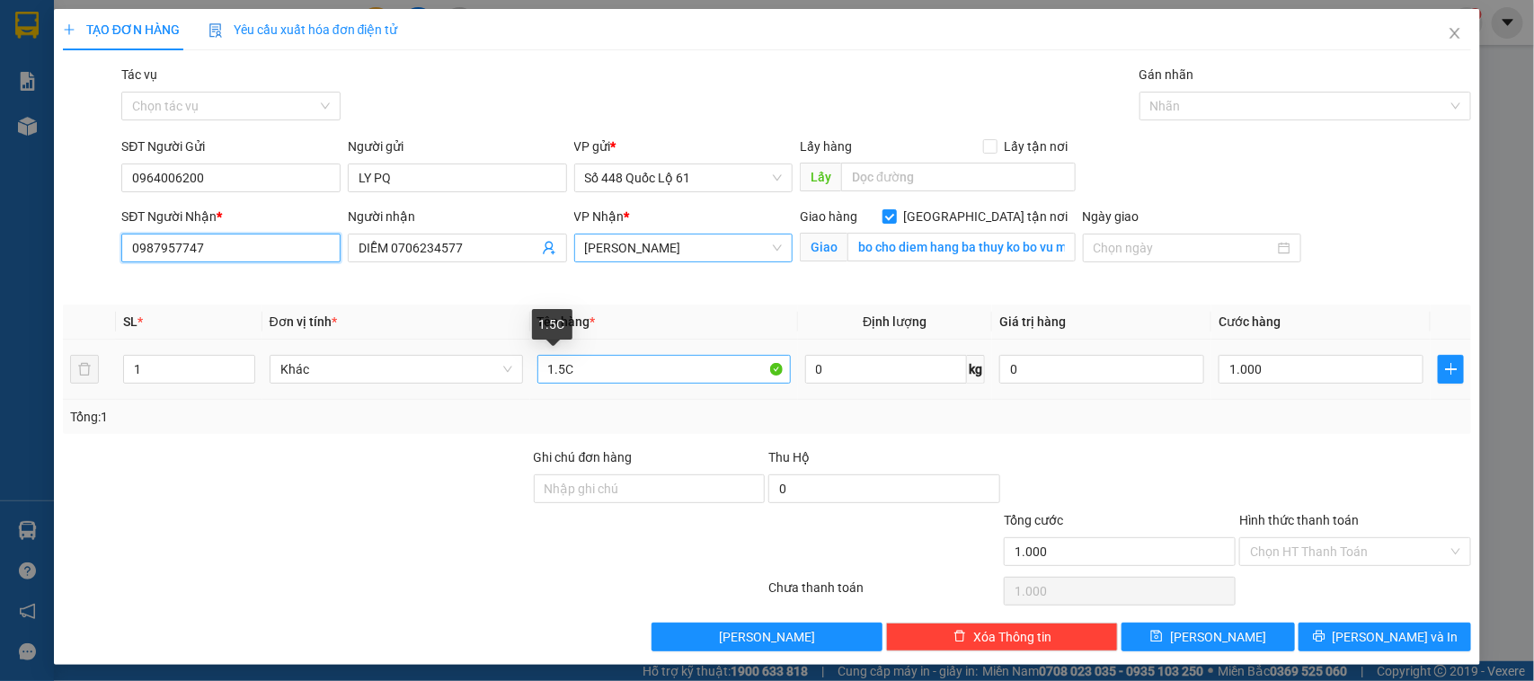
type input "0987957747"
click at [589, 370] on input "1.5C" at bounding box center [663, 369] width 253 height 29
type input "1.5C +1B"
type input "2"
click at [244, 359] on span "up" at bounding box center [245, 364] width 11 height 11
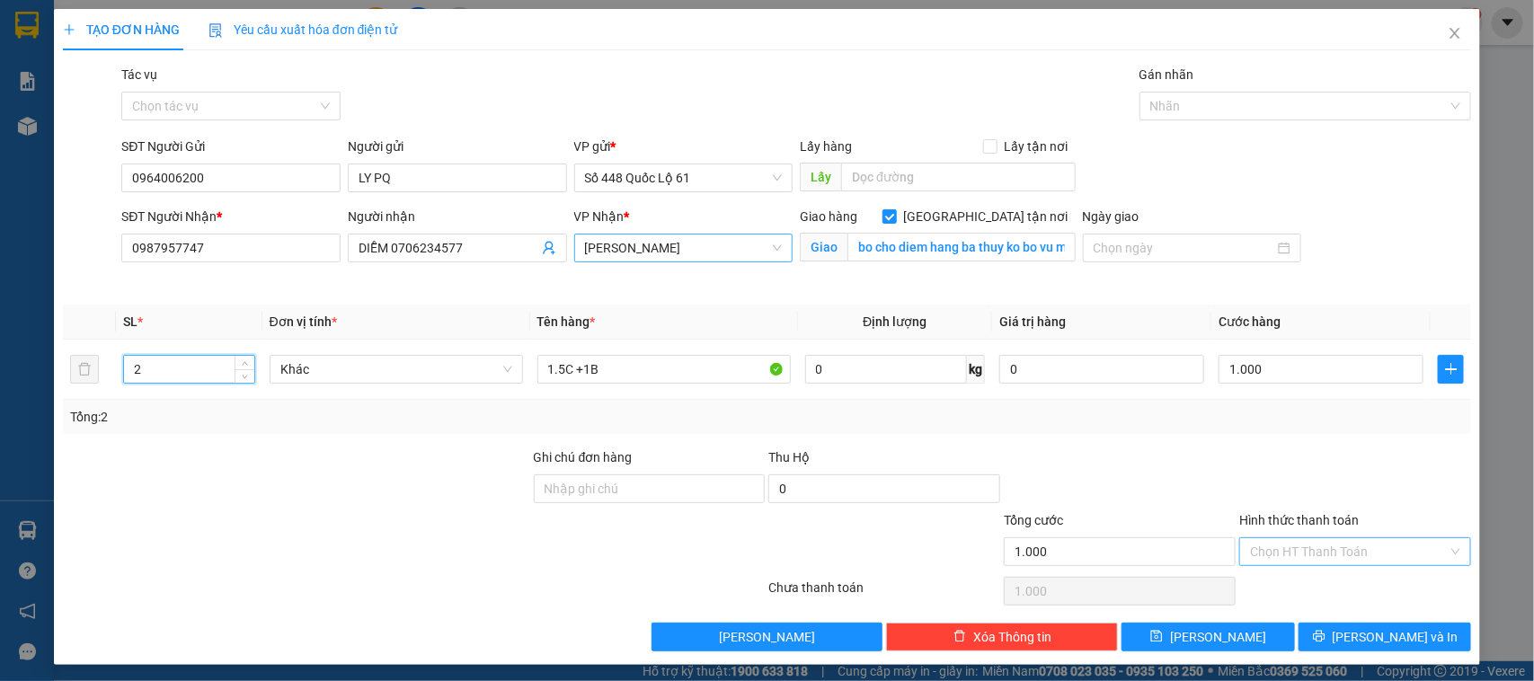
click at [1283, 549] on input "Hình thức thanh toán" at bounding box center [1349, 551] width 198 height 27
click at [1273, 572] on div "Transit Pickup Surcharge Ids Transit Deliver Surcharge Ids Transit Deliver Surc…" at bounding box center [767, 358] width 1409 height 587
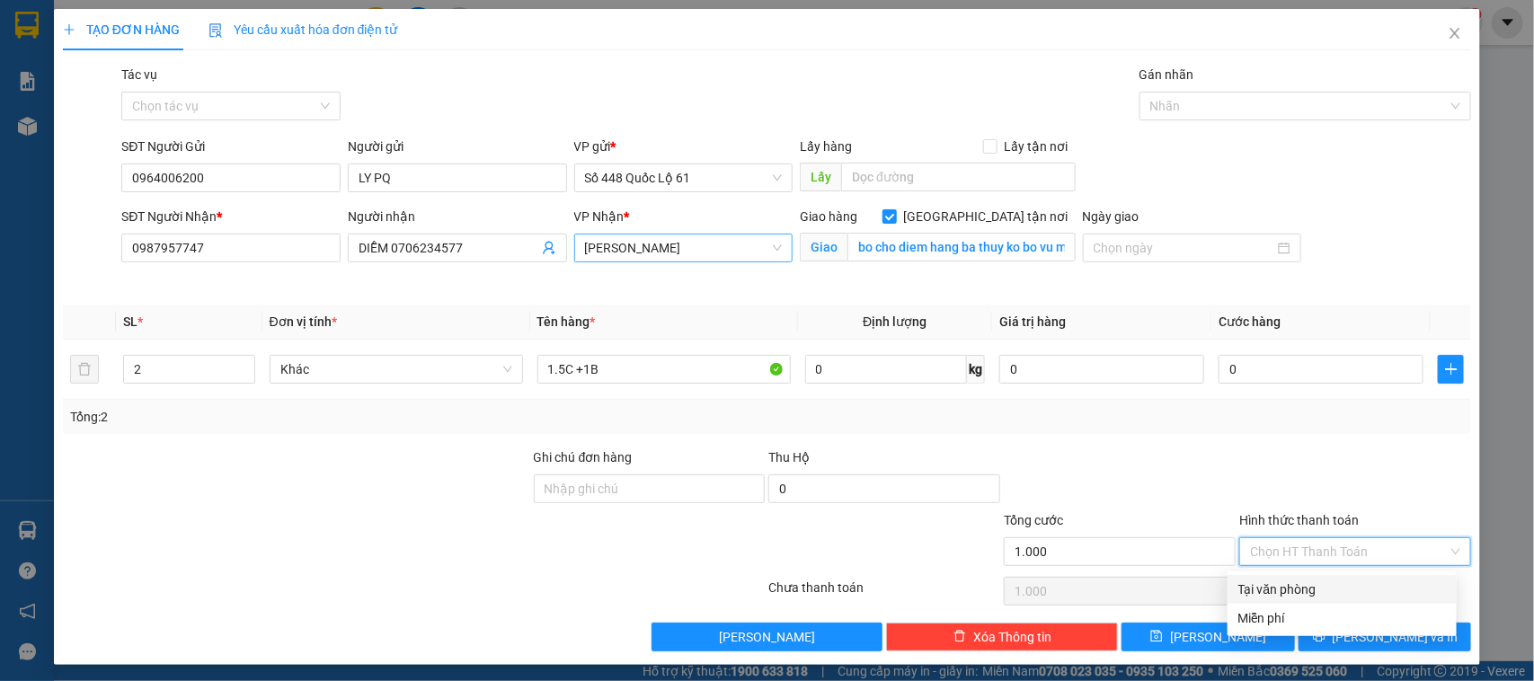
type input "0"
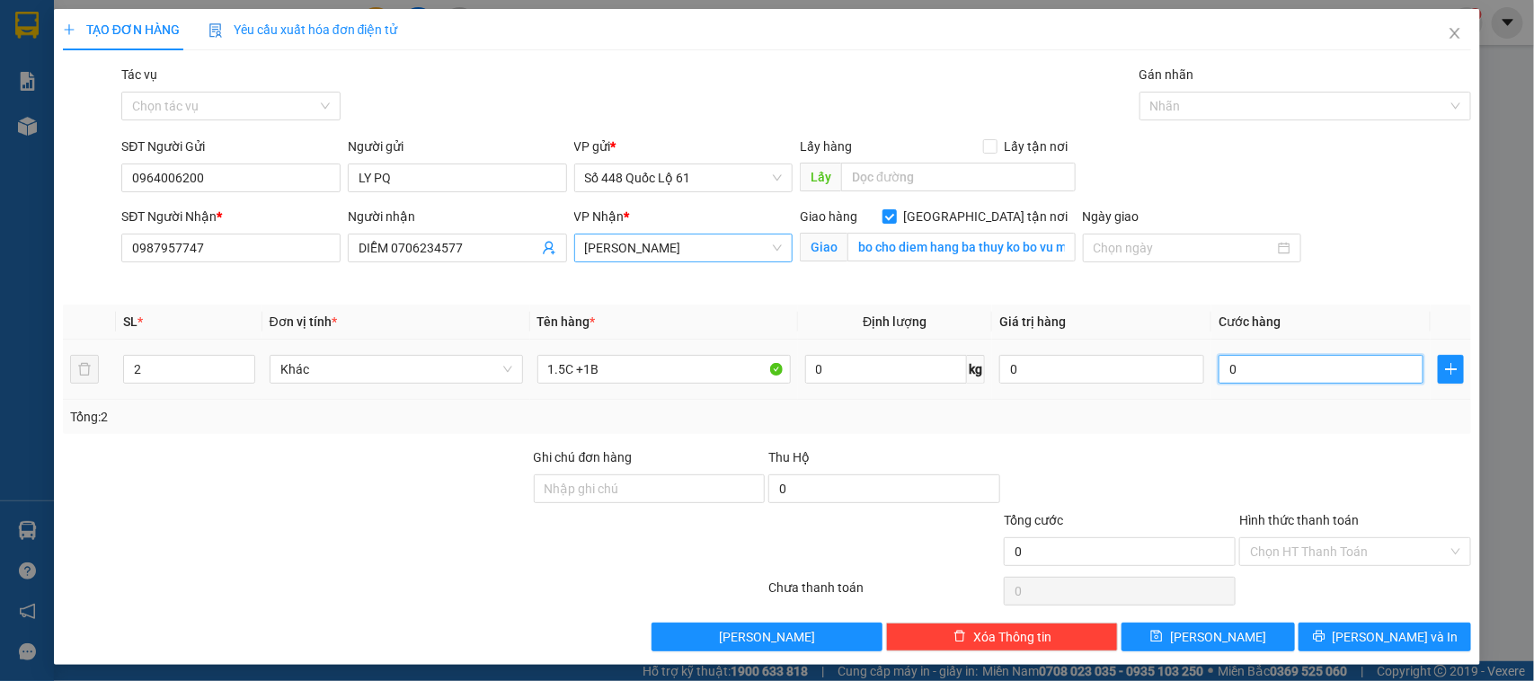
click at [1273, 382] on input "0" at bounding box center [1321, 369] width 205 height 29
type input "1"
click at [1310, 457] on div at bounding box center [1355, 479] width 235 height 63
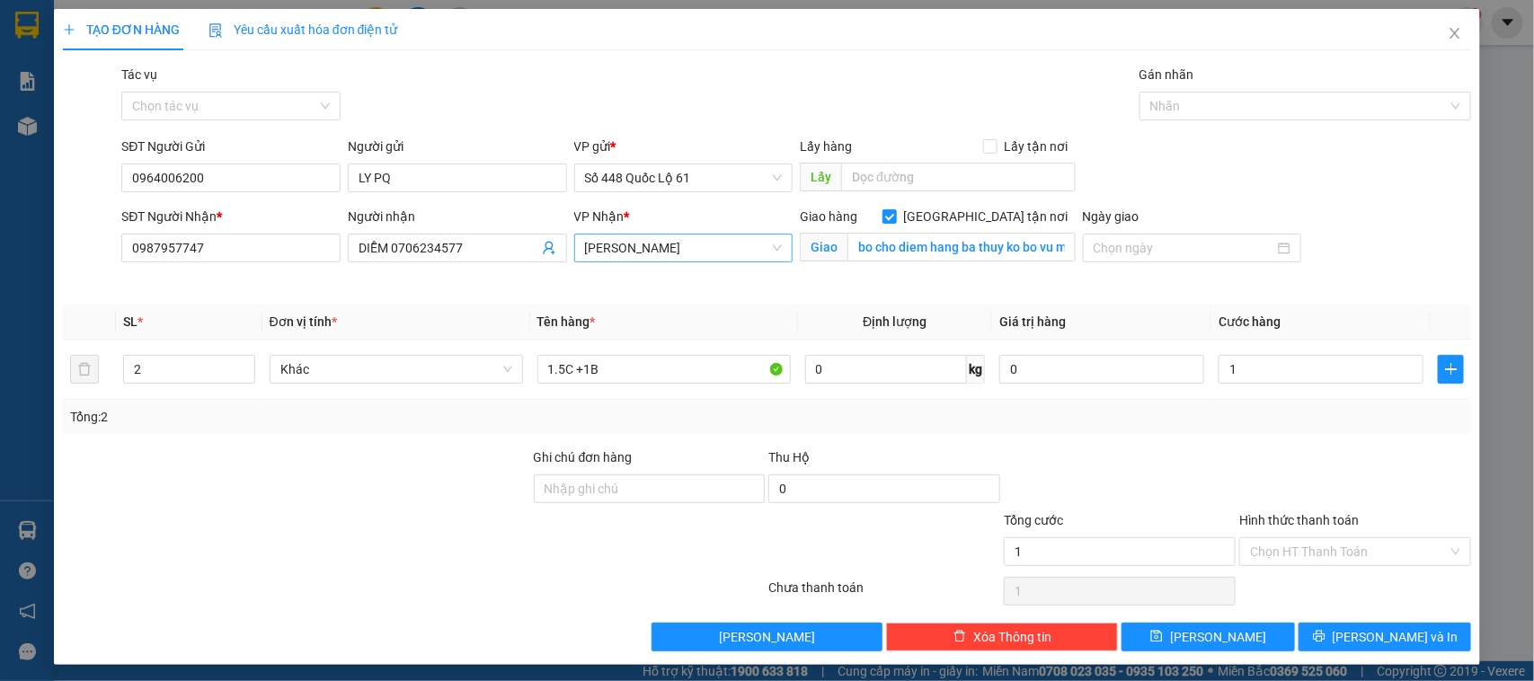
type input "1.000"
click at [1303, 554] on input "Hình thức thanh toán" at bounding box center [1349, 551] width 198 height 27
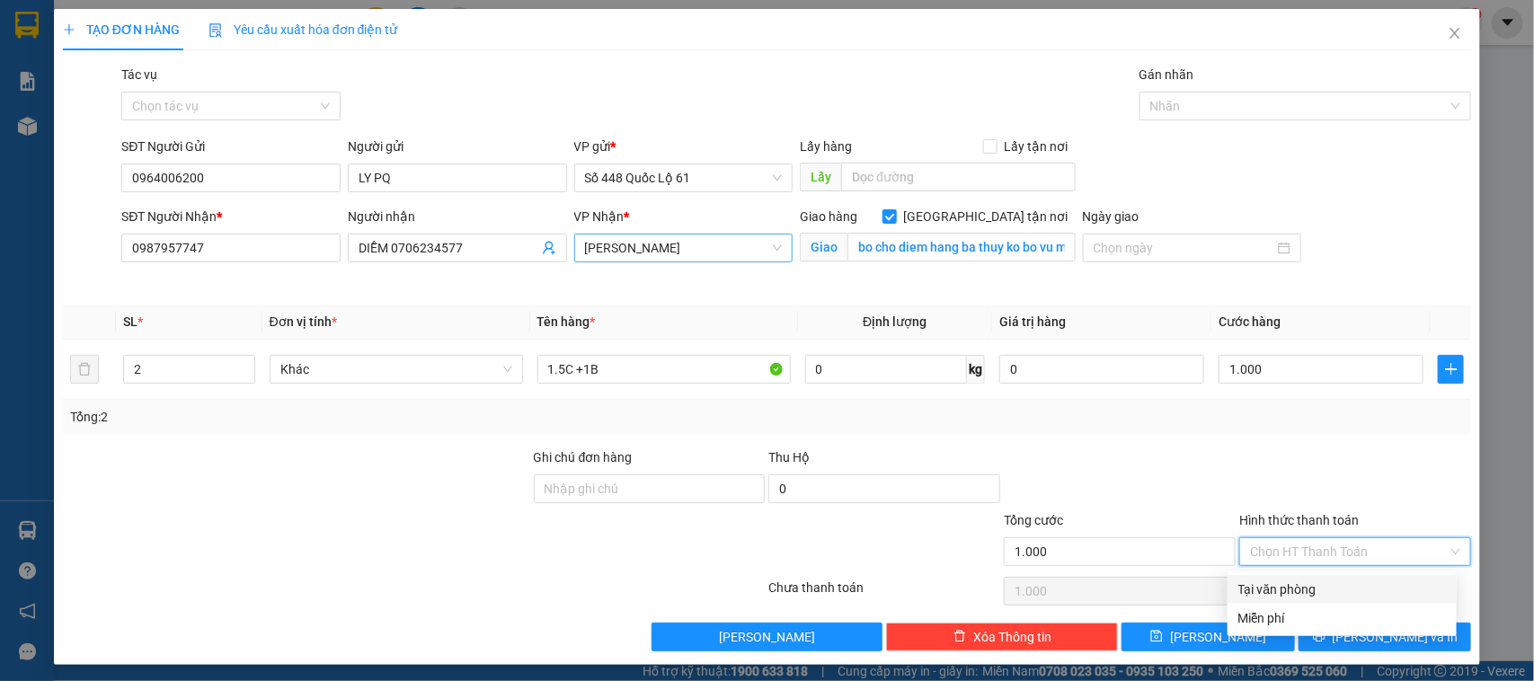
click at [1264, 584] on div "Tại văn phòng" at bounding box center [1342, 590] width 208 height 20
type input "0"
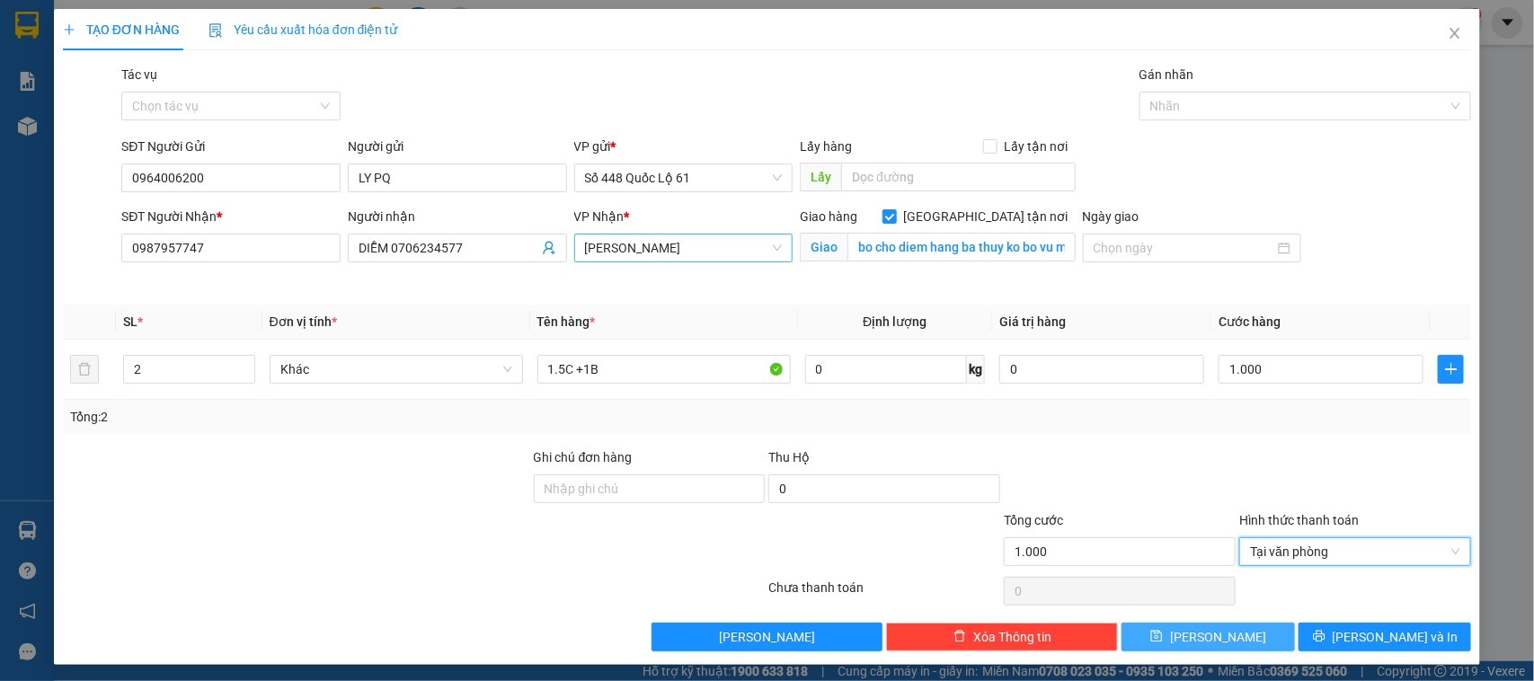
click at [1227, 632] on button "Lưu" at bounding box center [1208, 637] width 173 height 29
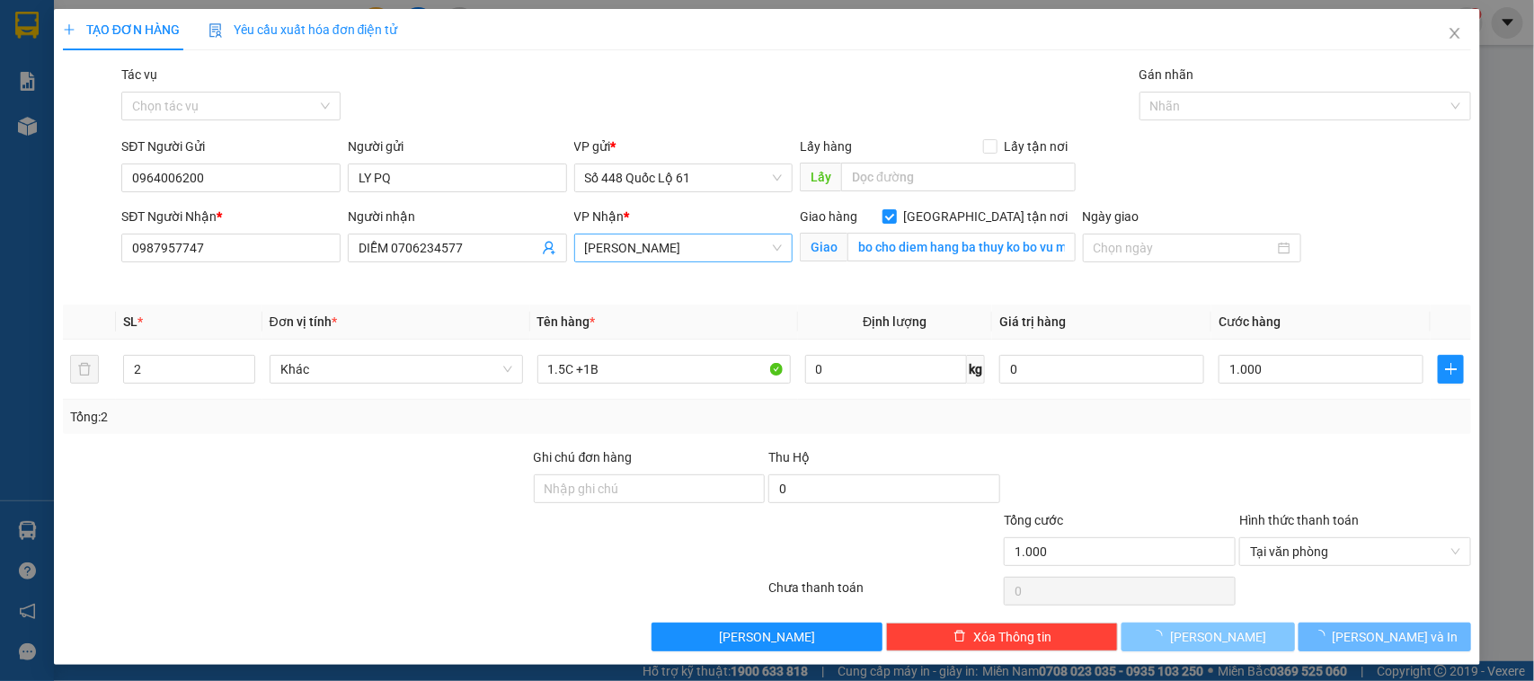
checkbox input "false"
type input "0"
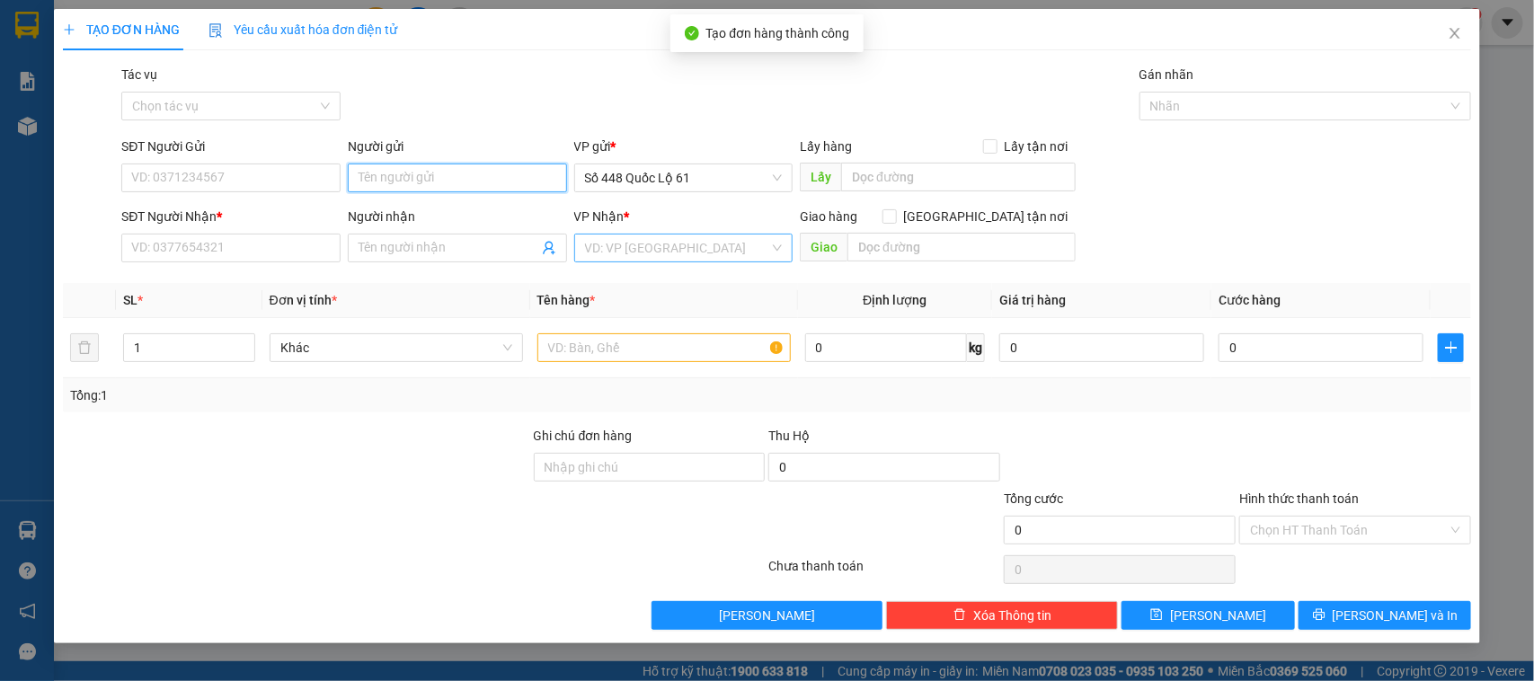
drag, startPoint x: 414, startPoint y: 173, endPoint x: 412, endPoint y: 209, distance: 36.0
click at [412, 173] on input "Người gửi" at bounding box center [457, 178] width 219 height 29
drag, startPoint x: 404, startPoint y: 211, endPoint x: 321, endPoint y: 234, distance: 86.5
click at [400, 211] on div "LY PQ - 0964006200" at bounding box center [458, 215] width 198 height 20
type input "0964006200"
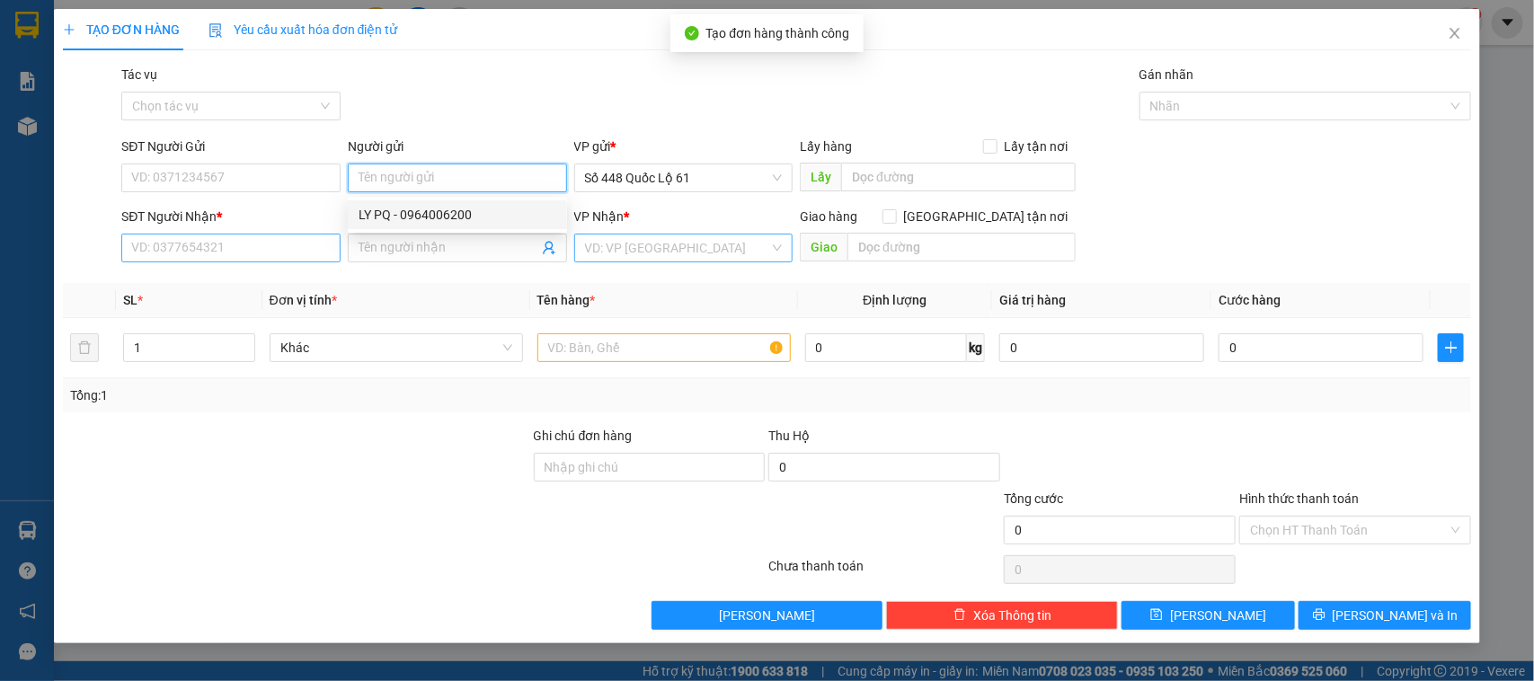
type input "LY PQ"
click at [303, 241] on input "SĐT Người Nhận *" at bounding box center [230, 248] width 219 height 29
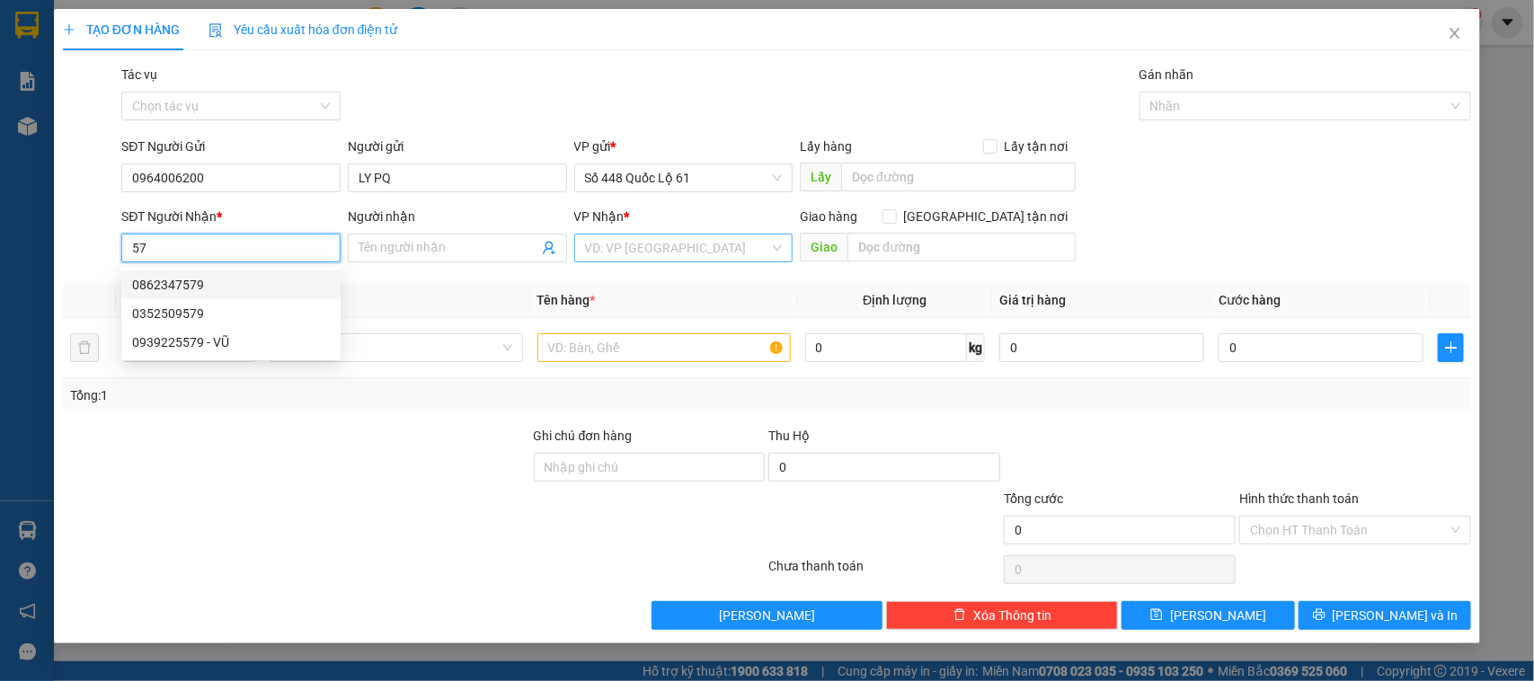
type input "5"
type input "8"
click at [279, 279] on div "0763686379 - LY GỬI CƯỜNG QUY NHƠN" at bounding box center [251, 285] width 239 height 20
type input "0763686379"
type input "LY GỬI CƯỜNG QUY NHƠN"
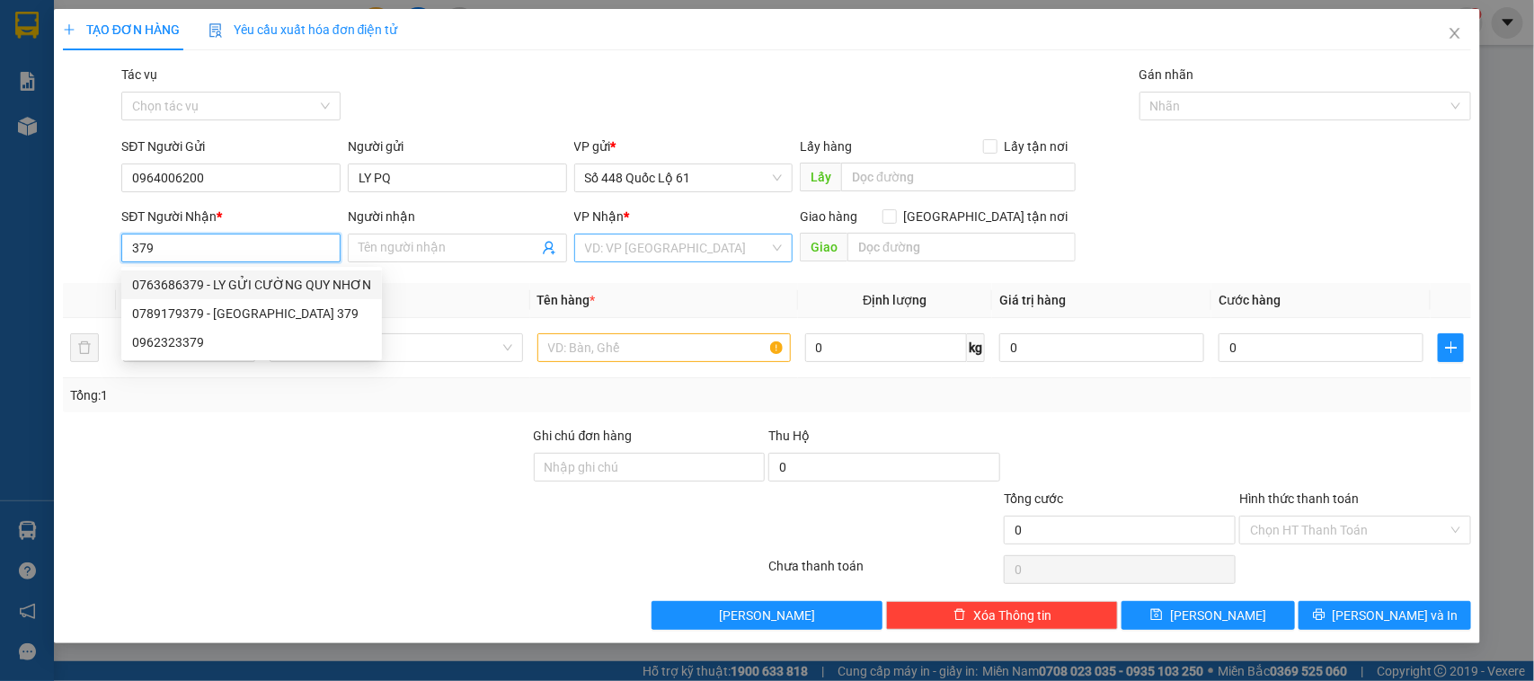
checkbox input "true"
type input "Q NHƠN"
type input "1.000"
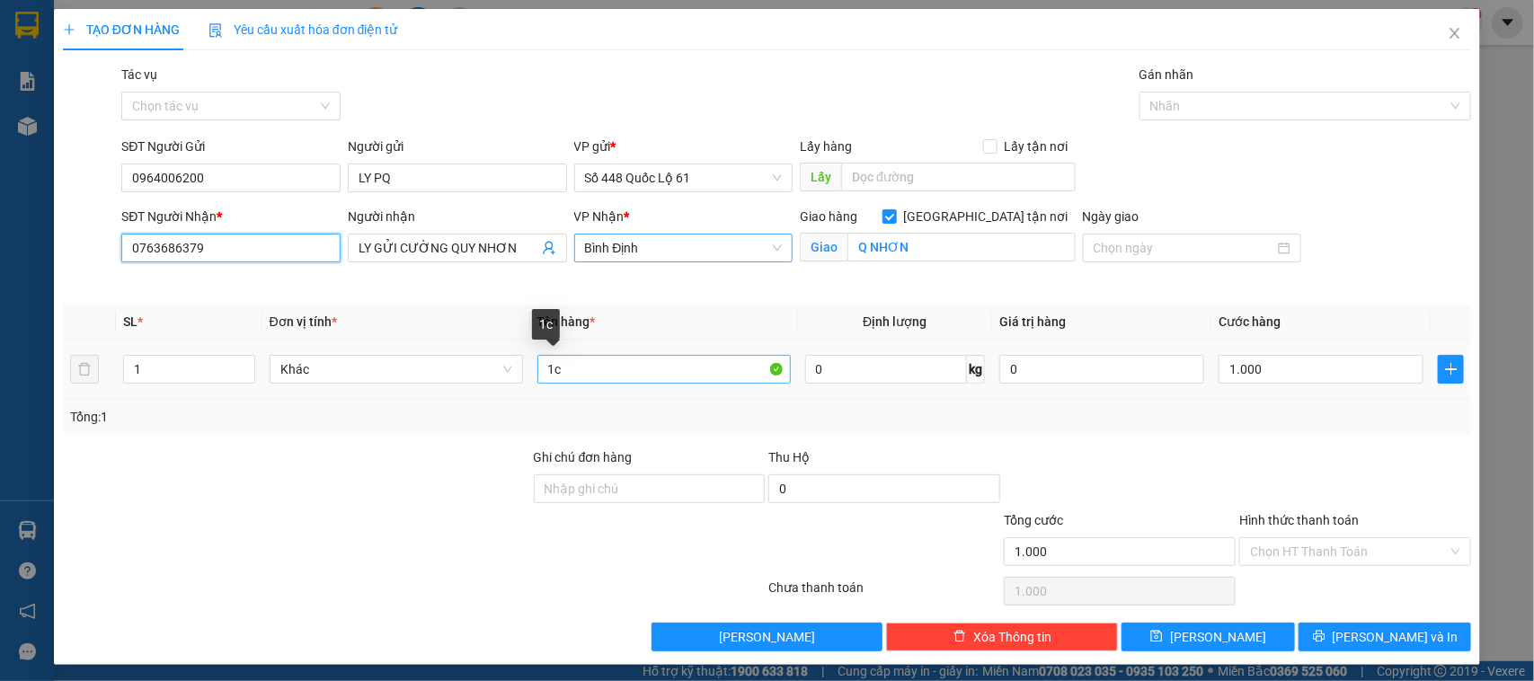
type input "0763686379"
click at [572, 373] on input "1c" at bounding box center [663, 369] width 253 height 29
type input "1"
type input "0,5C"
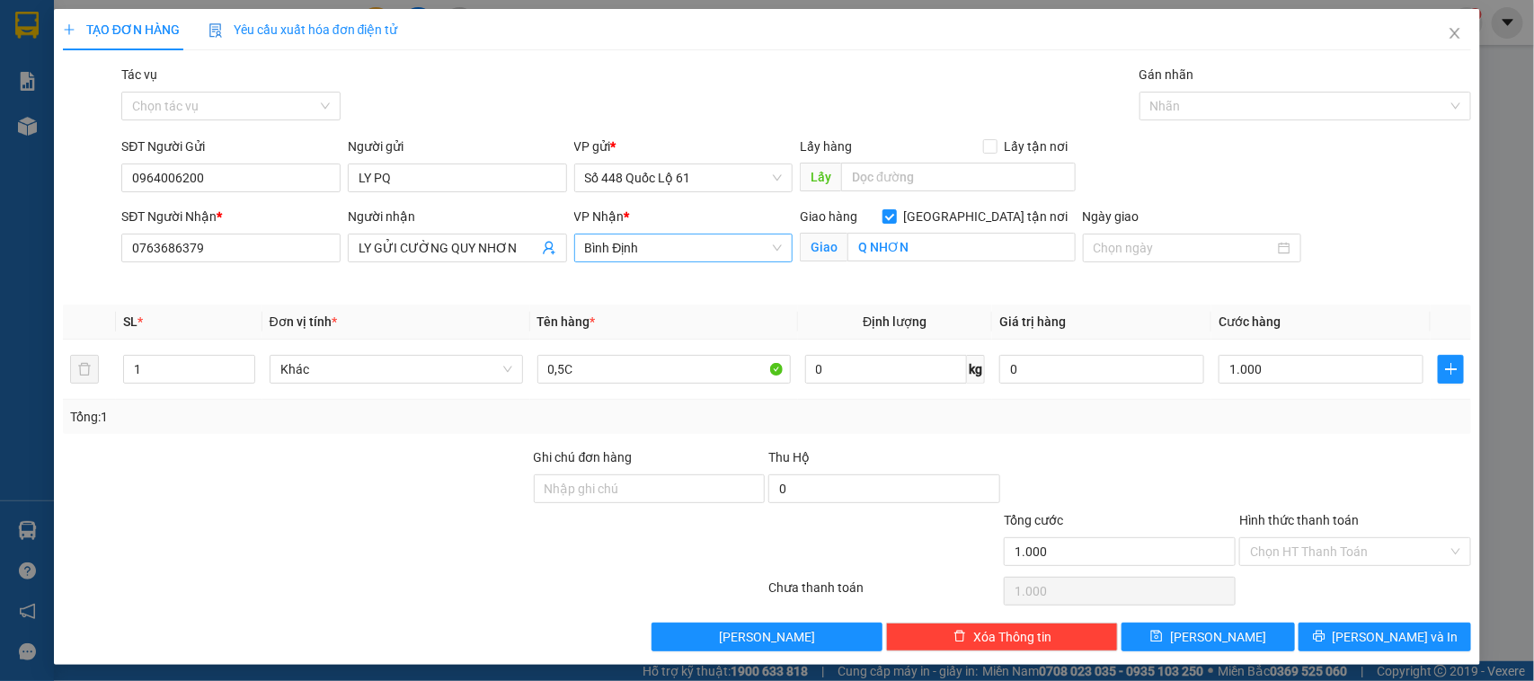
drag, startPoint x: 1306, startPoint y: 545, endPoint x: 1313, endPoint y: 569, distance: 25.3
click at [1308, 548] on input "Hình thức thanh toán" at bounding box center [1349, 551] width 198 height 27
click at [1304, 569] on div "Hình thức thanh toán Chọn HT Thanh Toán" at bounding box center [1355, 541] width 232 height 63
click at [1294, 559] on input "Hình thức thanh toán" at bounding box center [1349, 551] width 198 height 27
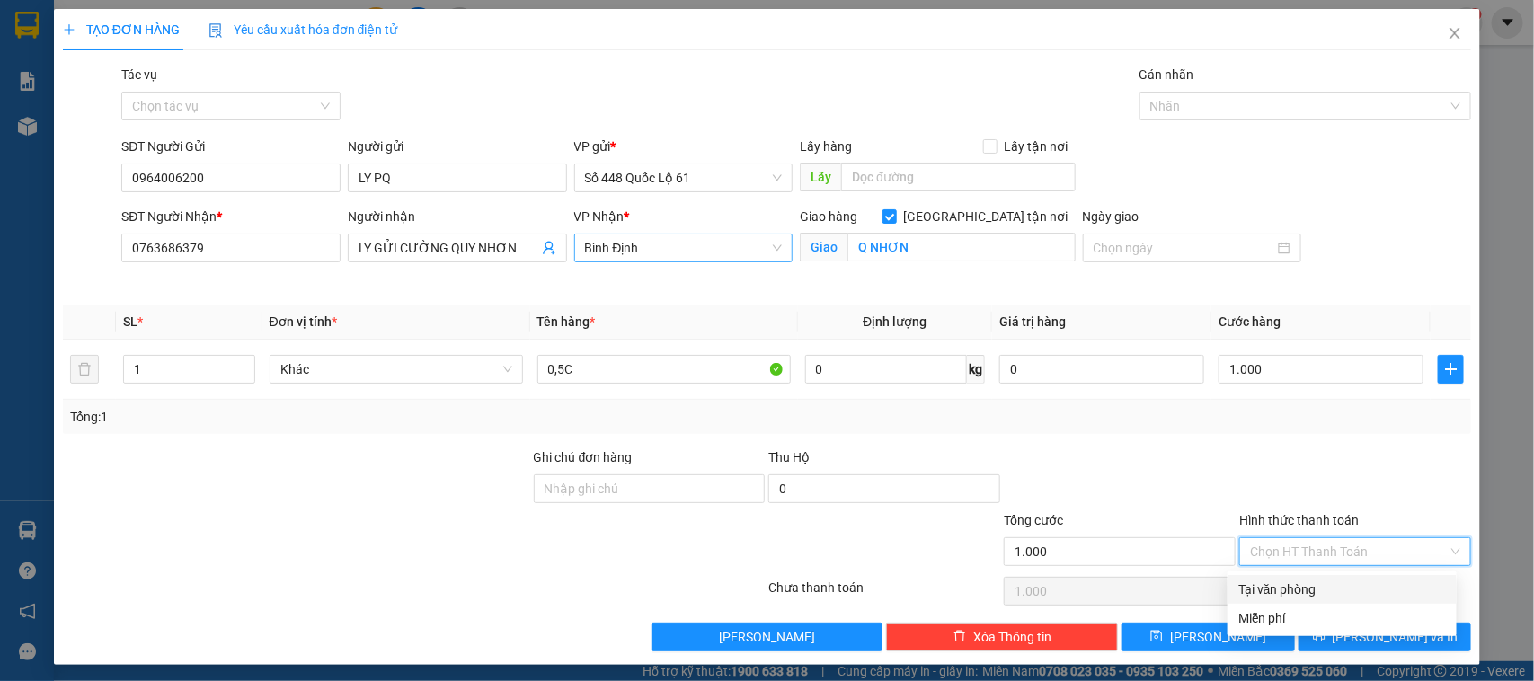
click at [1272, 590] on div "Tại văn phòng" at bounding box center [1342, 590] width 208 height 20
type input "0"
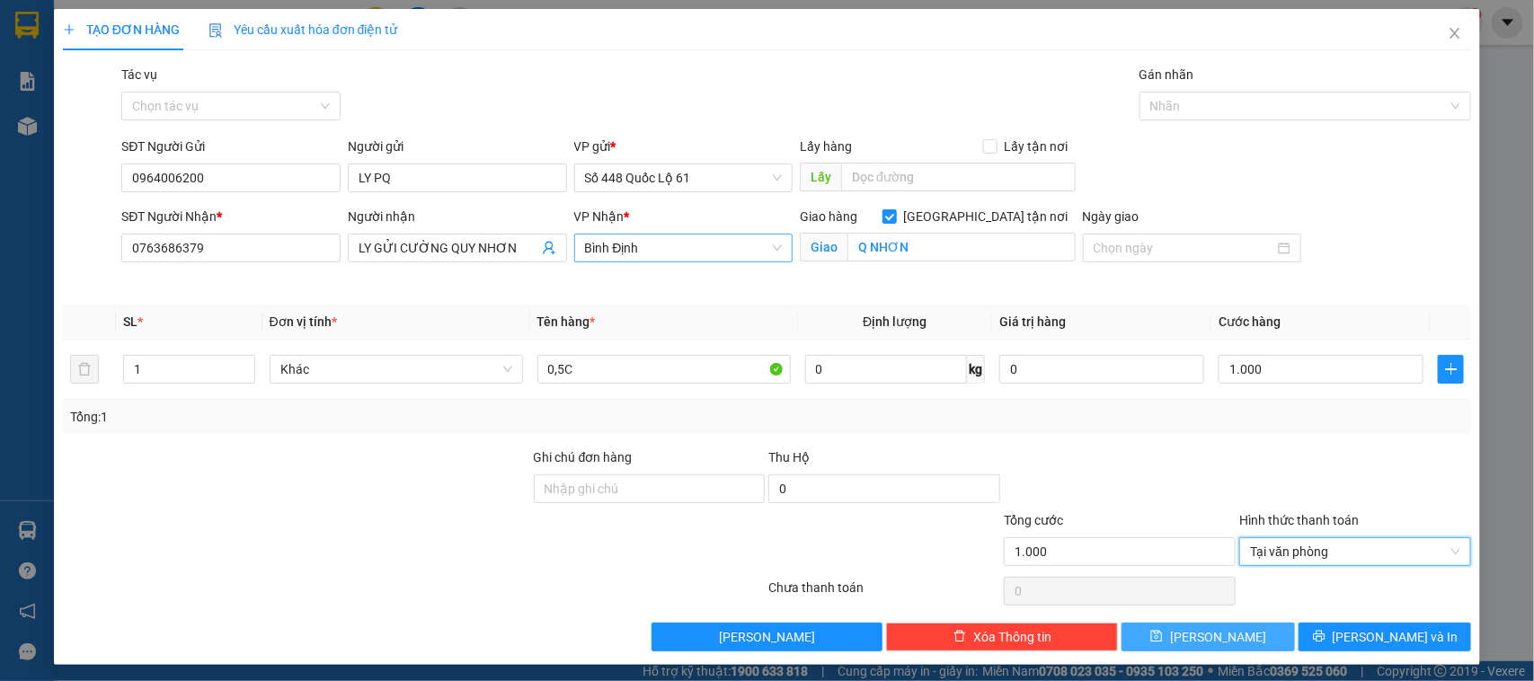
click at [1238, 634] on button "Lưu" at bounding box center [1208, 637] width 173 height 29
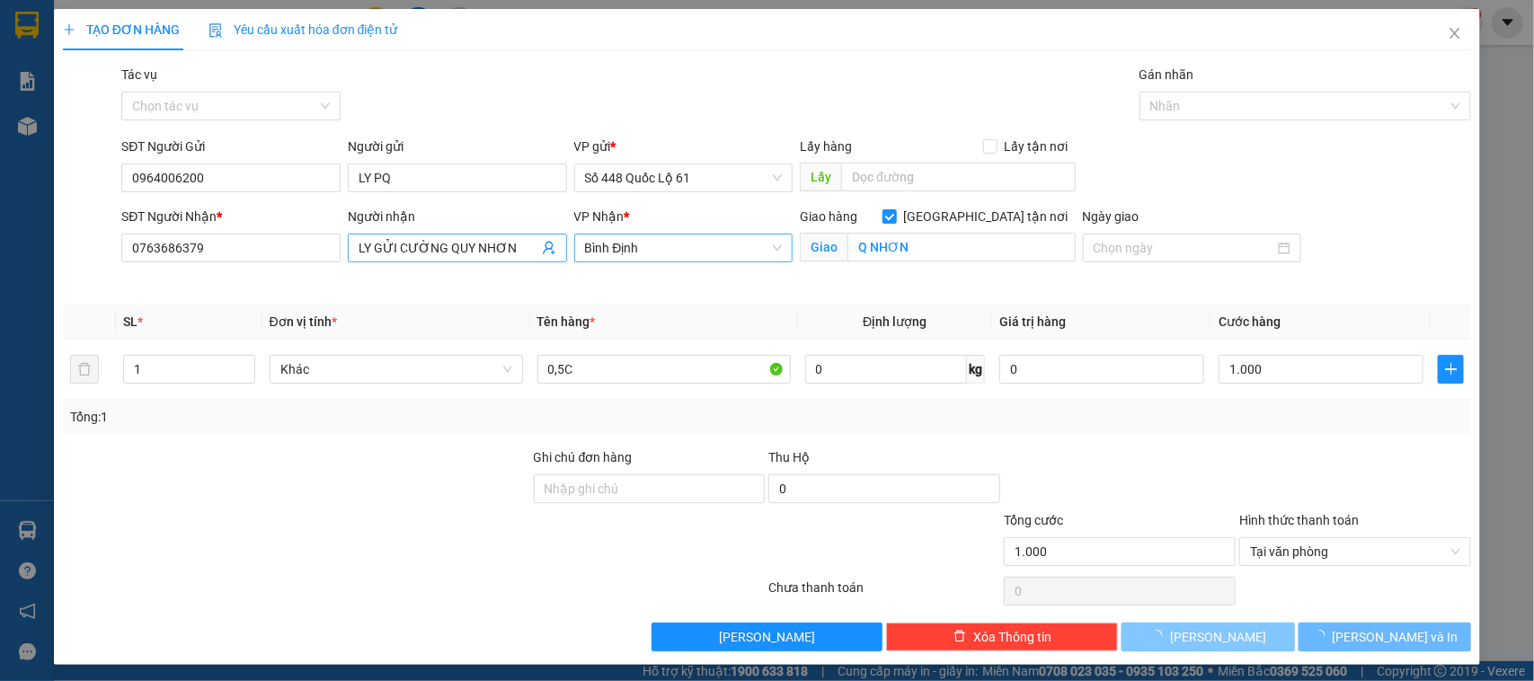
checkbox input "false"
type input "0"
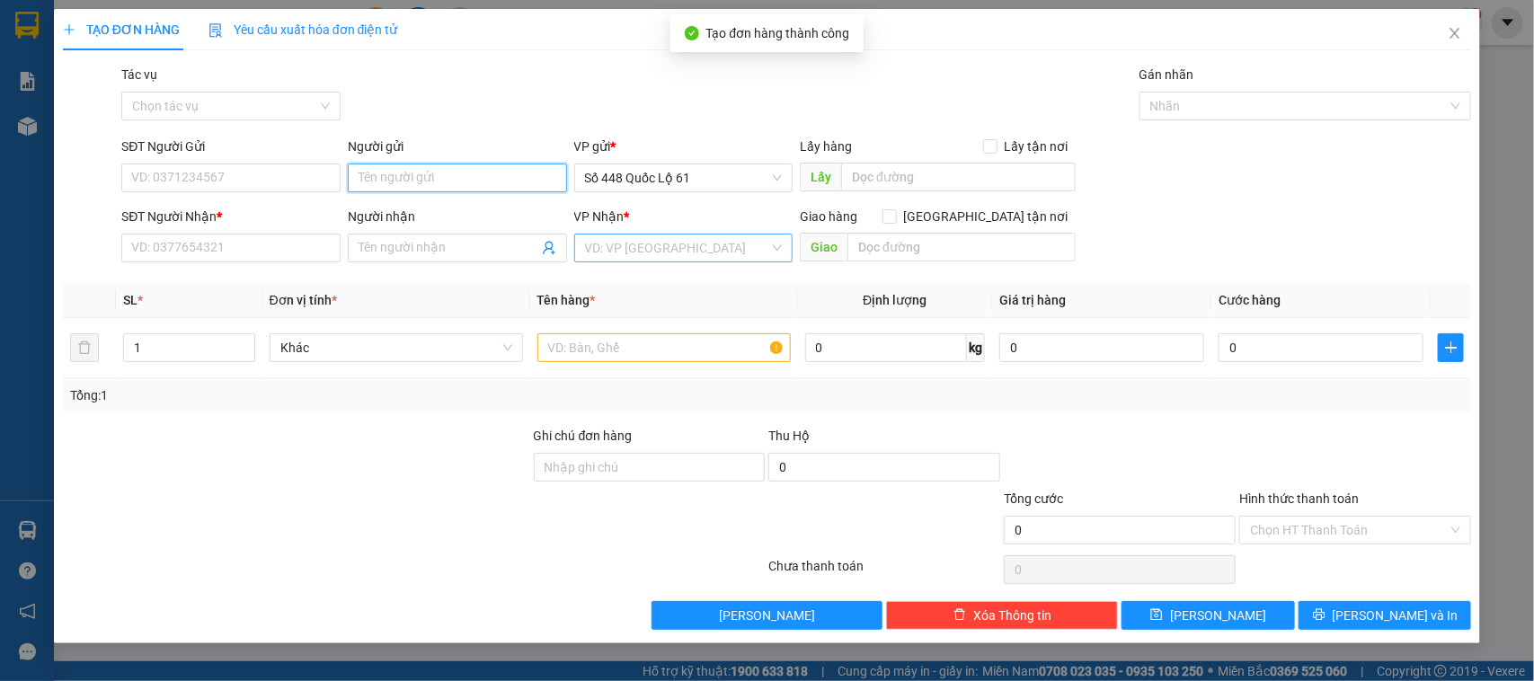
click at [400, 168] on input "Người gửi" at bounding box center [457, 178] width 219 height 29
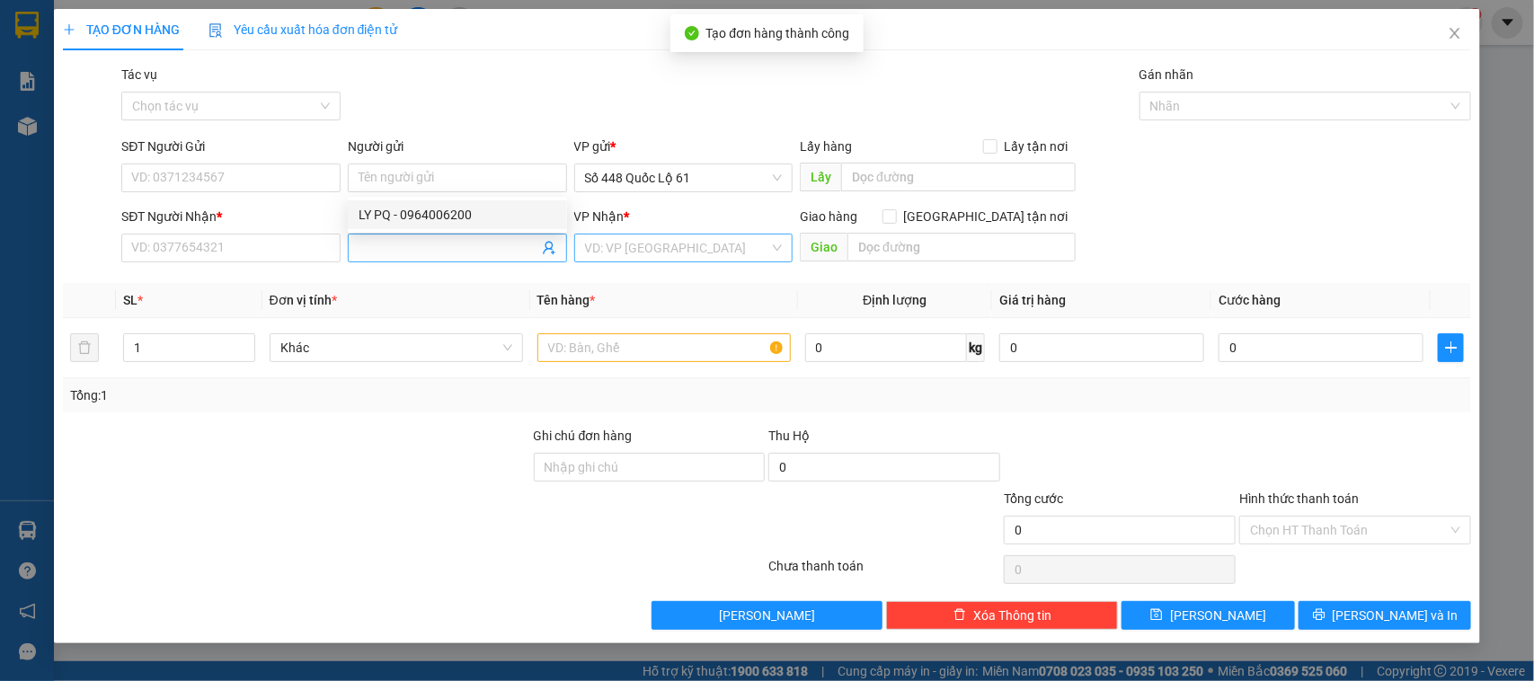
click at [410, 235] on span at bounding box center [457, 248] width 219 height 29
click at [382, 217] on div "Người nhận" at bounding box center [457, 217] width 219 height 20
click at [382, 238] on input "Người nhận" at bounding box center [449, 248] width 180 height 20
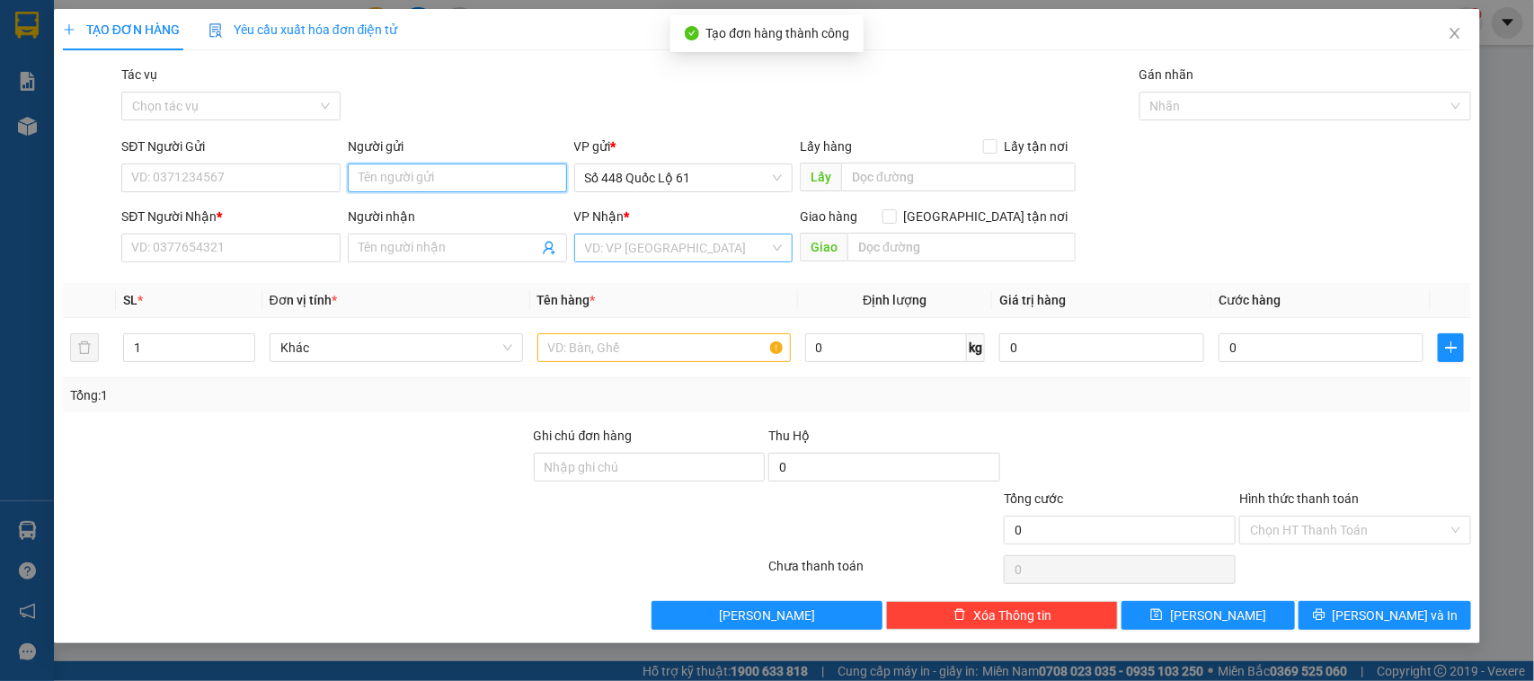
click at [429, 190] on input "Người gửi" at bounding box center [457, 178] width 219 height 29
click at [421, 208] on div "LY PQ - 0964006200" at bounding box center [458, 215] width 198 height 20
type input "0964006200"
type input "LY PQ"
click at [258, 238] on input "SĐT Người Nhận *" at bounding box center [230, 248] width 219 height 29
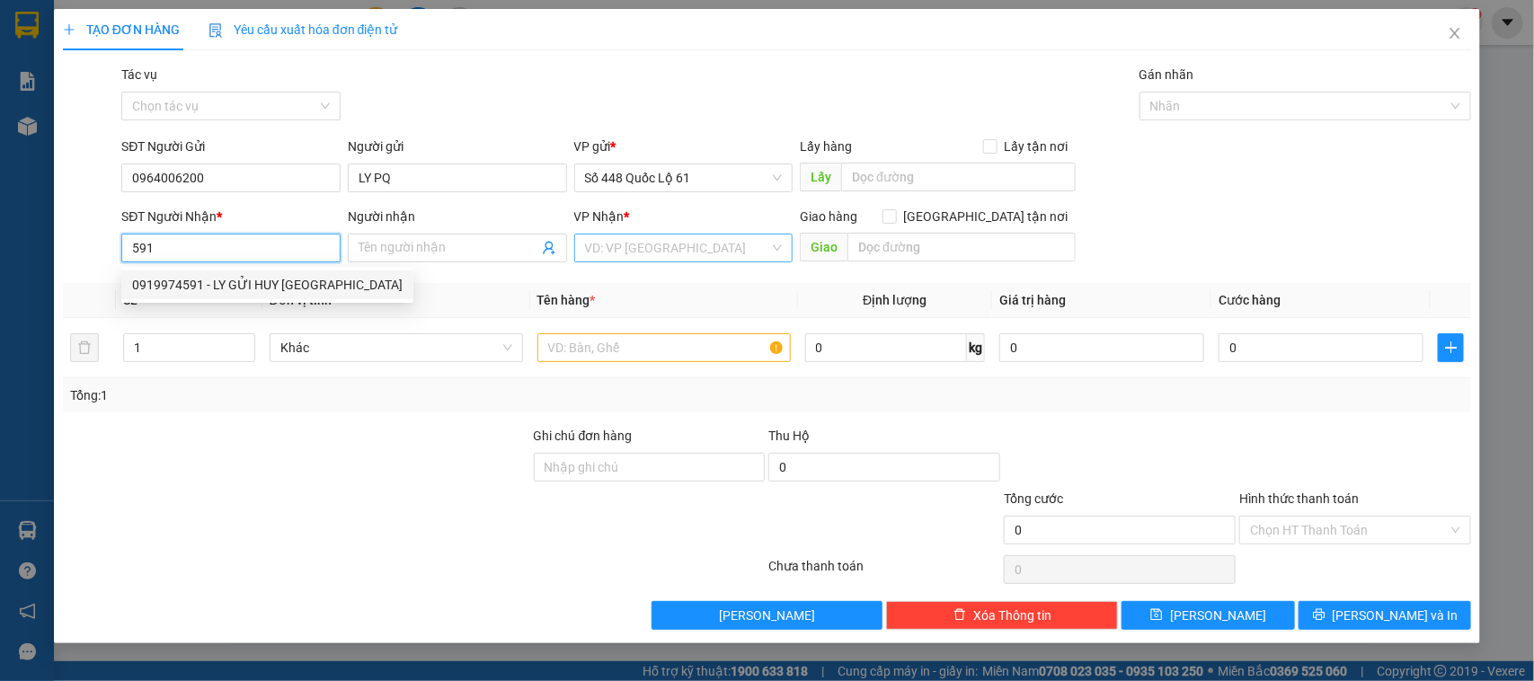
click at [297, 283] on div "0919974591 - LY GỬI HUY NHA TRANG" at bounding box center [267, 285] width 271 height 20
type input "0919974591"
type input "LY GỬI HUY NHA TRANG"
checkbox input "true"
type input "NHA TRANG"
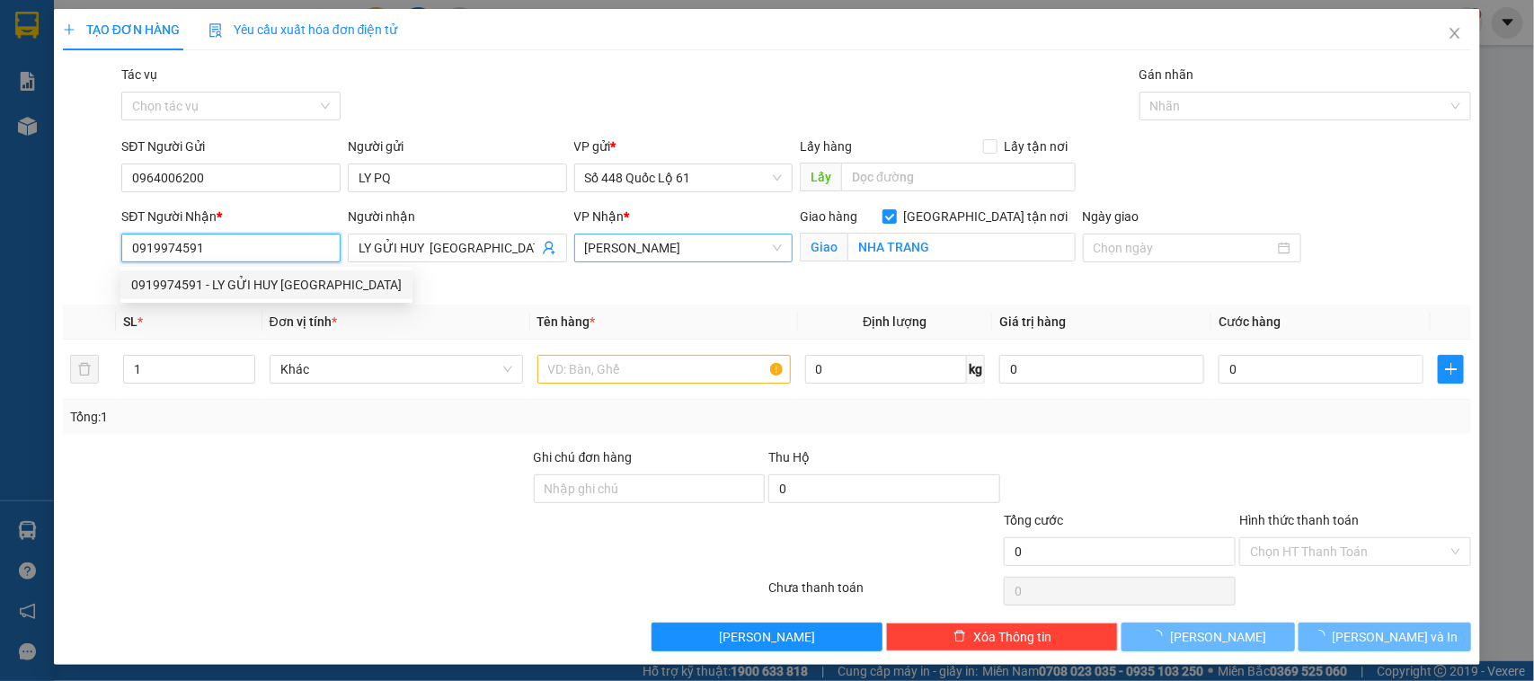
type input "1.000"
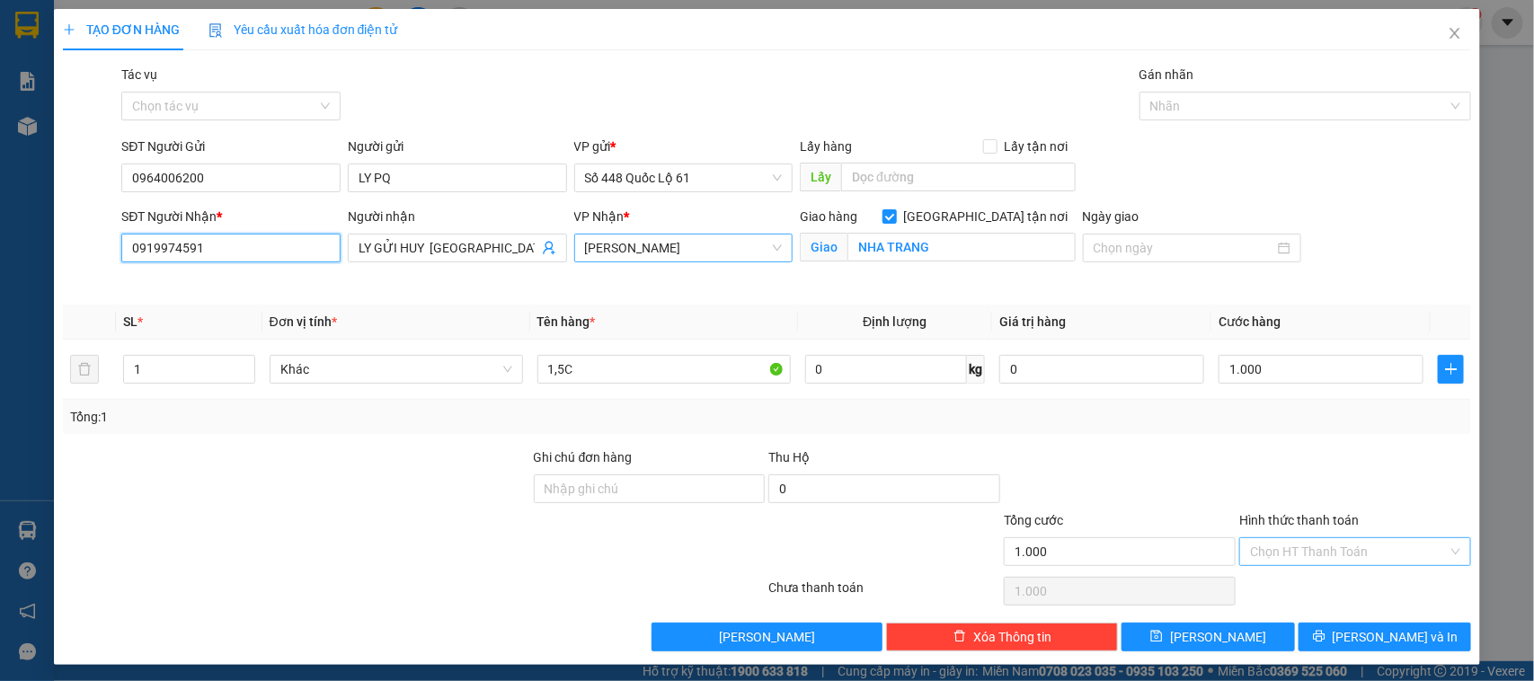
type input "0919974591"
click at [1270, 553] on input "Hình thức thanh toán" at bounding box center [1349, 551] width 198 height 27
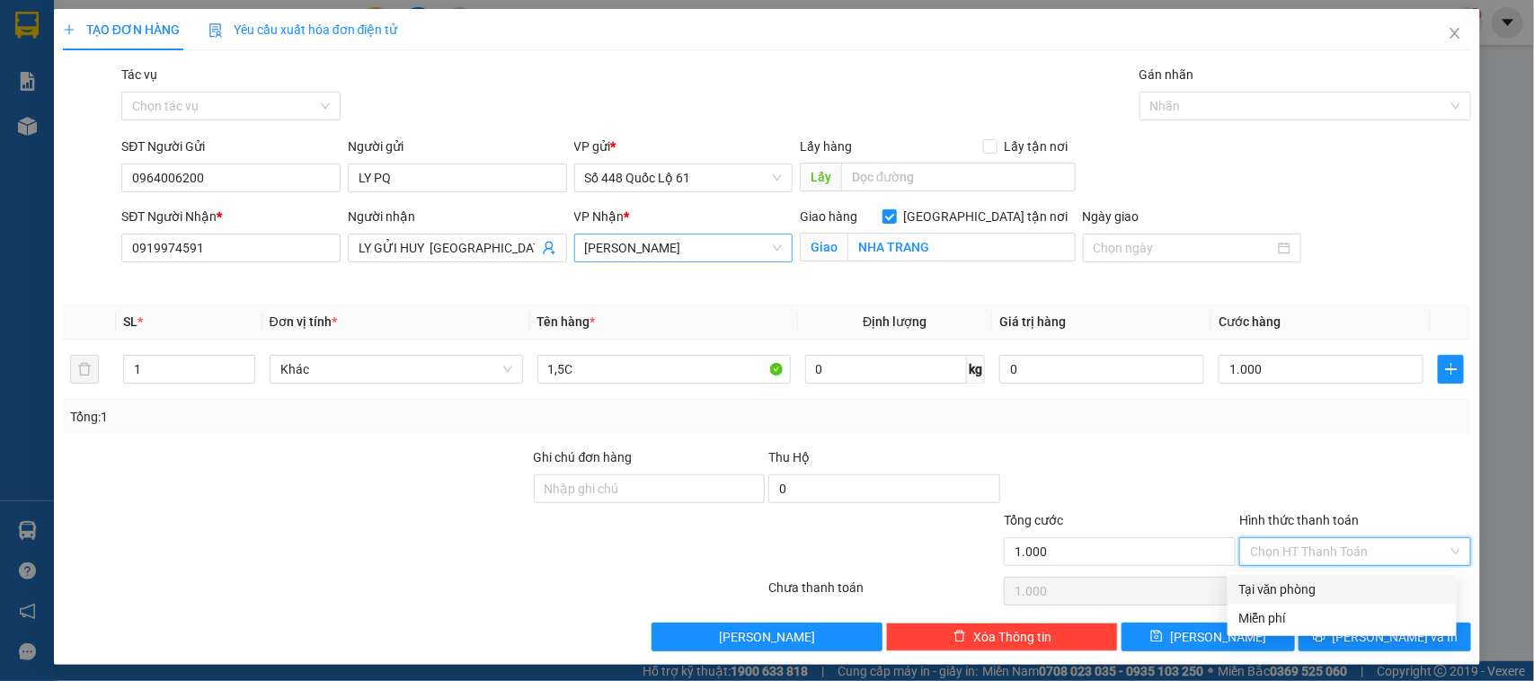
click at [1250, 586] on div "Tại văn phòng" at bounding box center [1342, 590] width 208 height 20
type input "0"
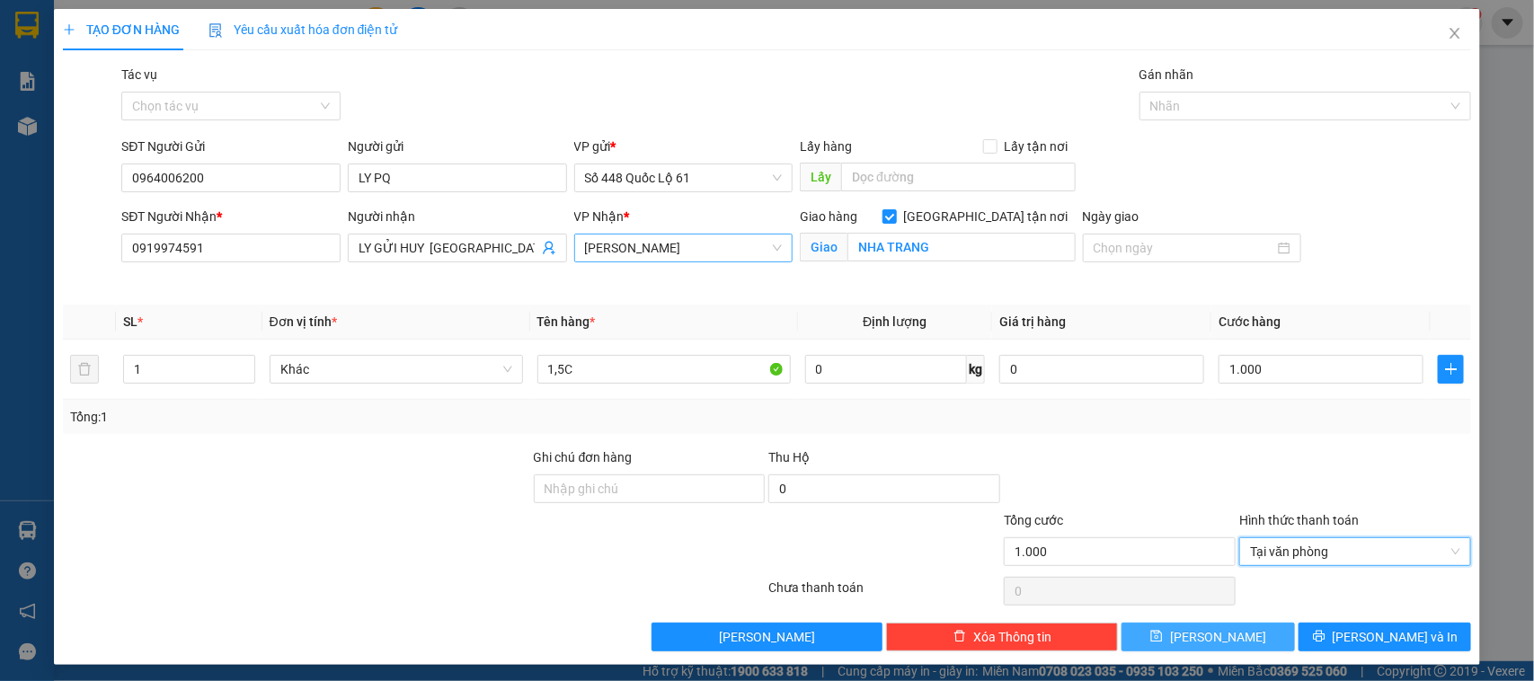
click at [1232, 636] on button "Lưu" at bounding box center [1208, 637] width 173 height 29
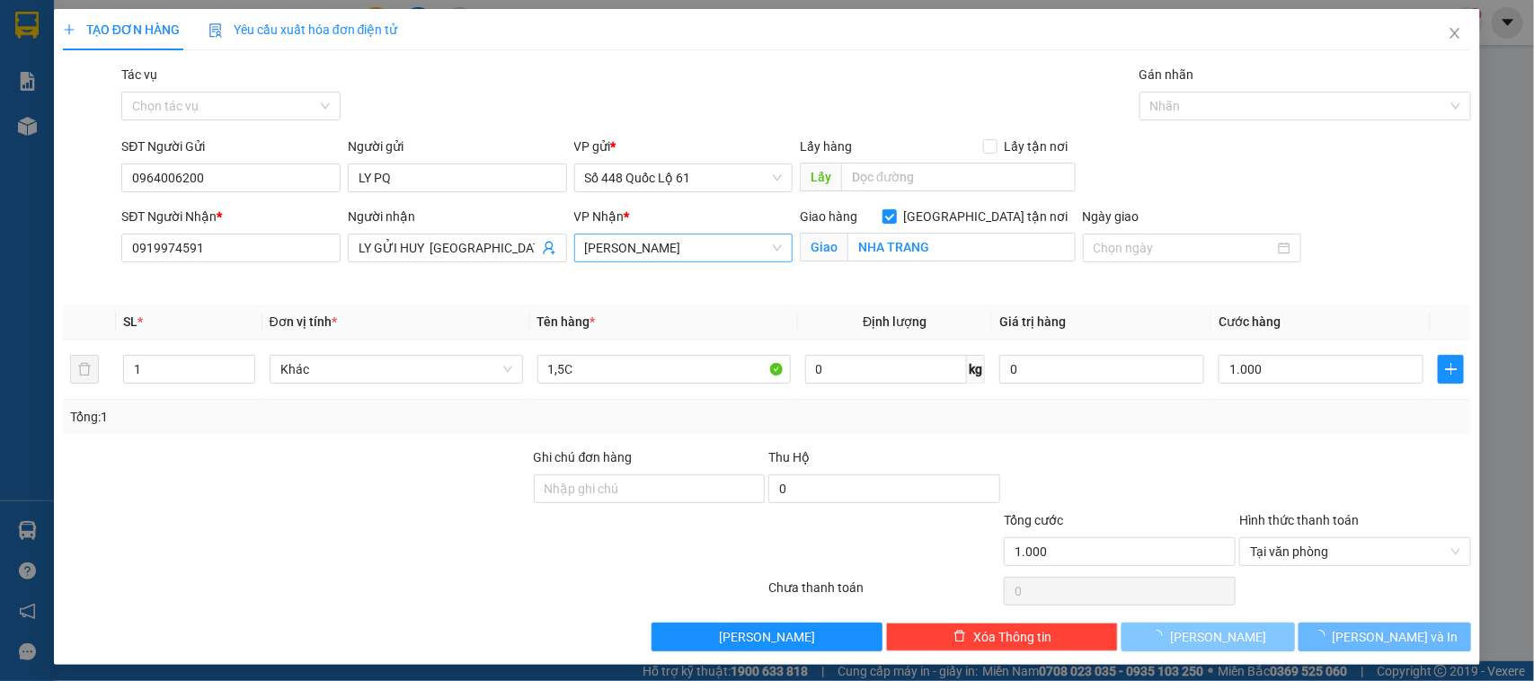
checkbox input "false"
type input "0"
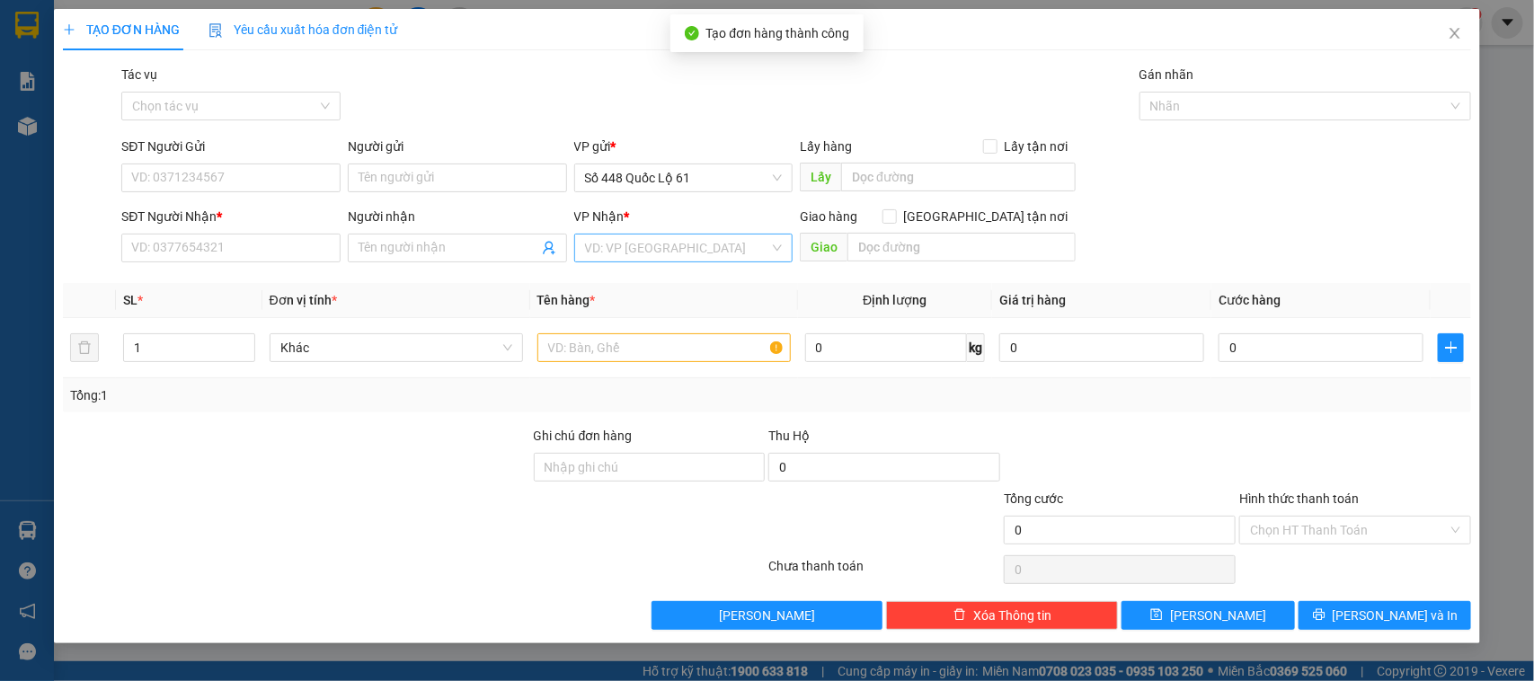
click at [401, 154] on div "Người gửi" at bounding box center [457, 147] width 219 height 20
click at [401, 164] on input "Người gửi" at bounding box center [457, 178] width 219 height 29
click at [424, 166] on input "Người gửi" at bounding box center [457, 178] width 219 height 29
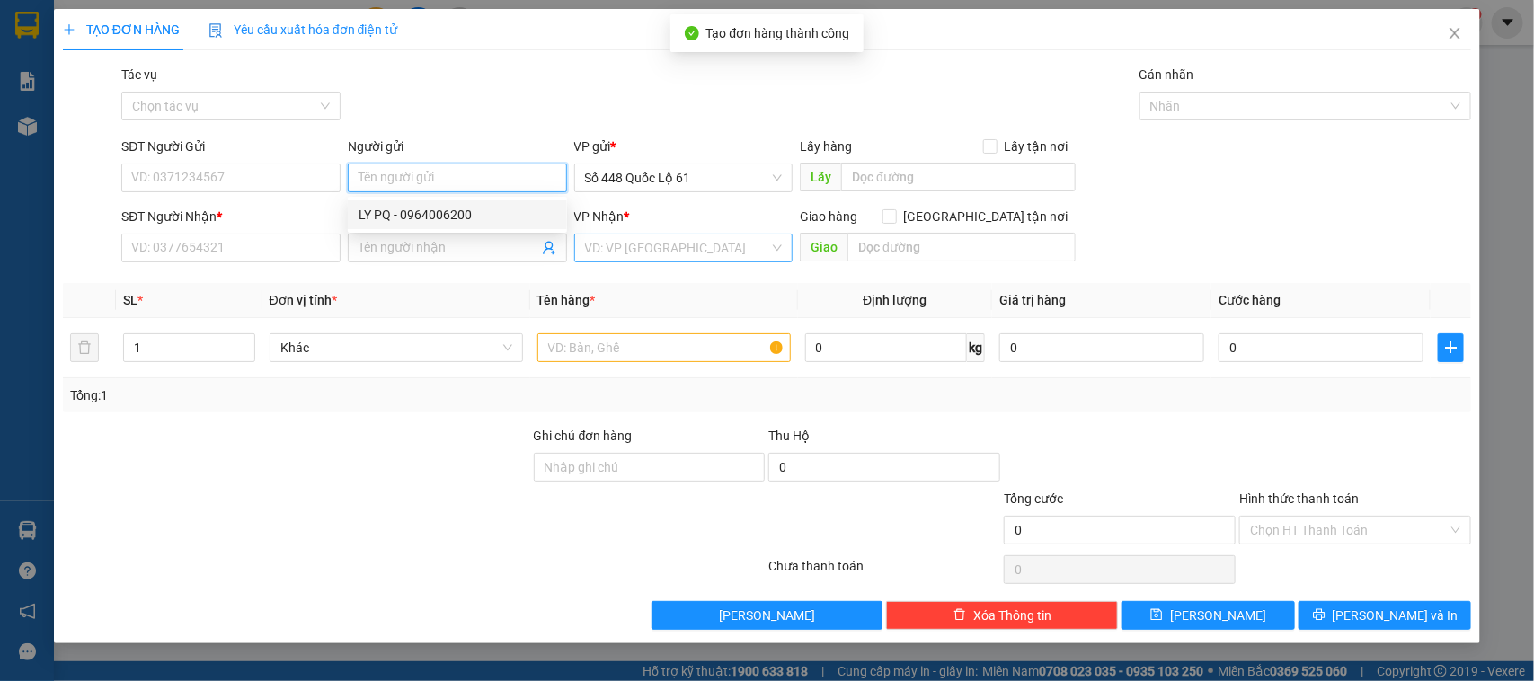
drag, startPoint x: 430, startPoint y: 227, endPoint x: 416, endPoint y: 229, distance: 13.6
click at [428, 227] on div "LY PQ - 0964006200" at bounding box center [457, 214] width 219 height 29
type input "0964006200"
type input "LY PQ"
click at [285, 252] on input "SĐT Người Nhận *" at bounding box center [230, 248] width 219 height 29
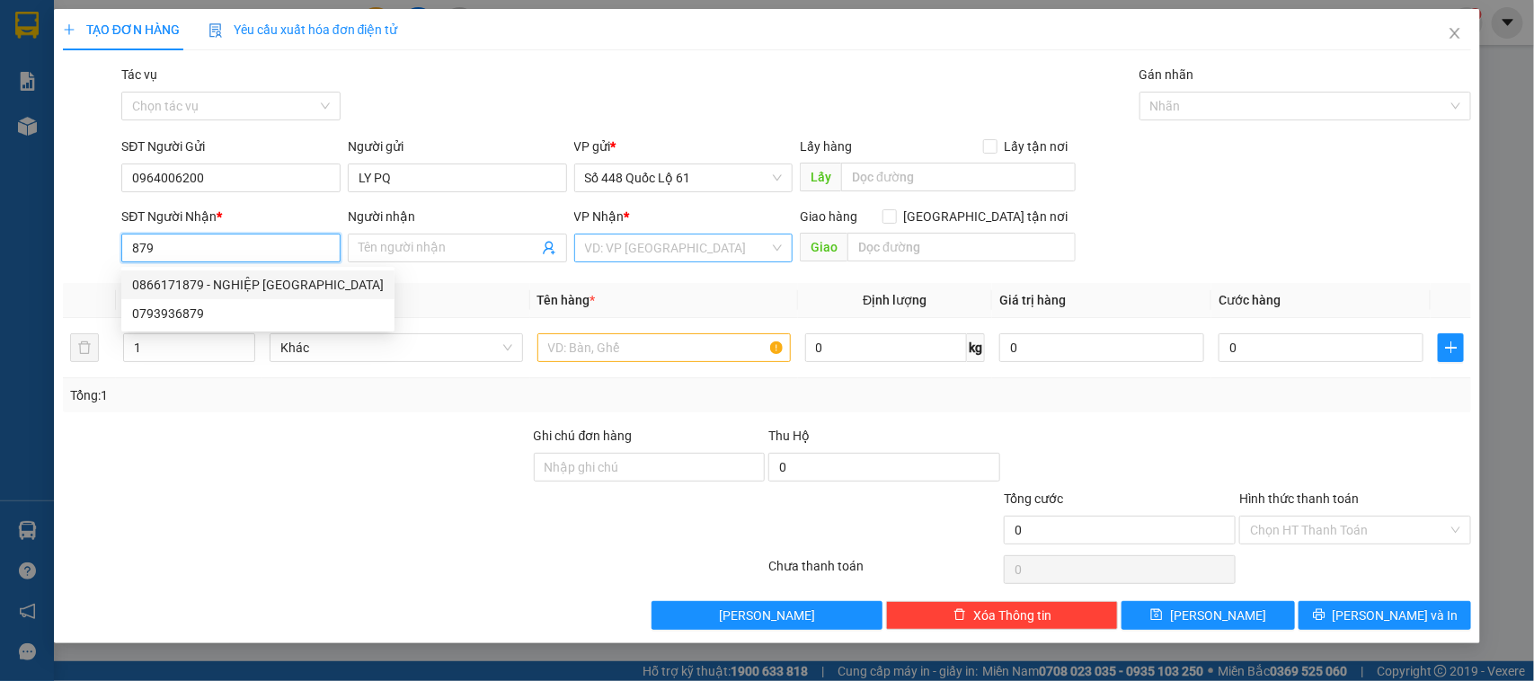
drag, startPoint x: 275, startPoint y: 285, endPoint x: 389, endPoint y: 250, distance: 119.4
click at [275, 284] on div "0866171879 - NGHIỆP VẠN GIÃ" at bounding box center [258, 285] width 252 height 20
type input "0866171879"
type input "NGHIỆP VẠN GIÃ"
checkbox input "true"
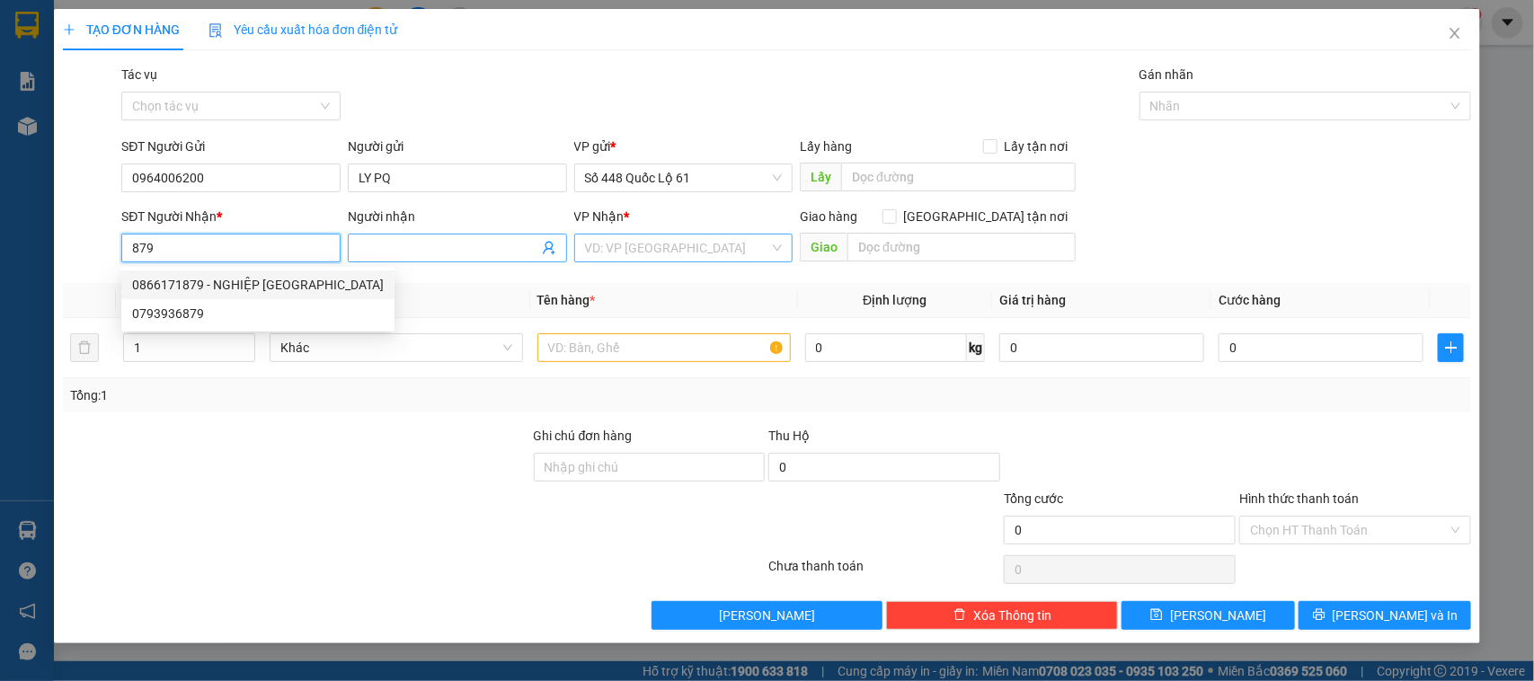
type input "van gia"
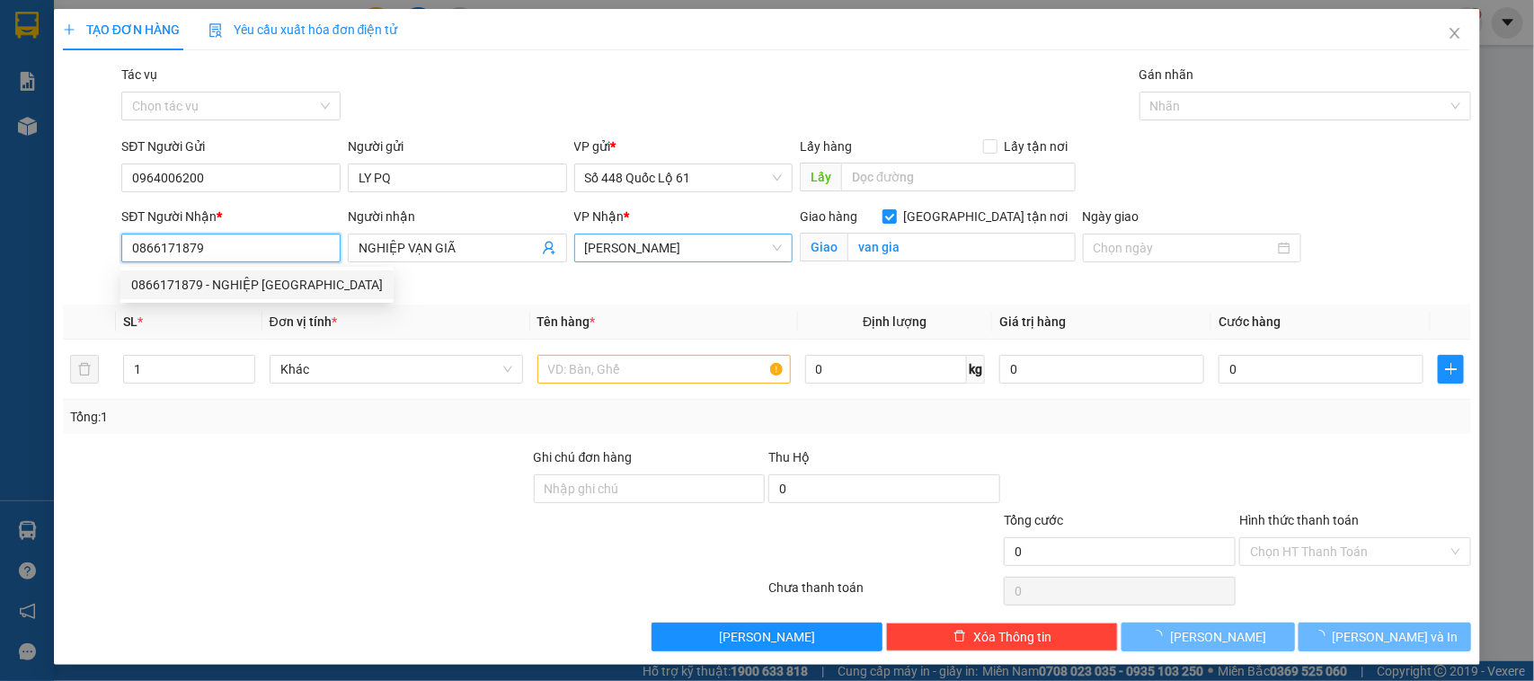
type input "1.000"
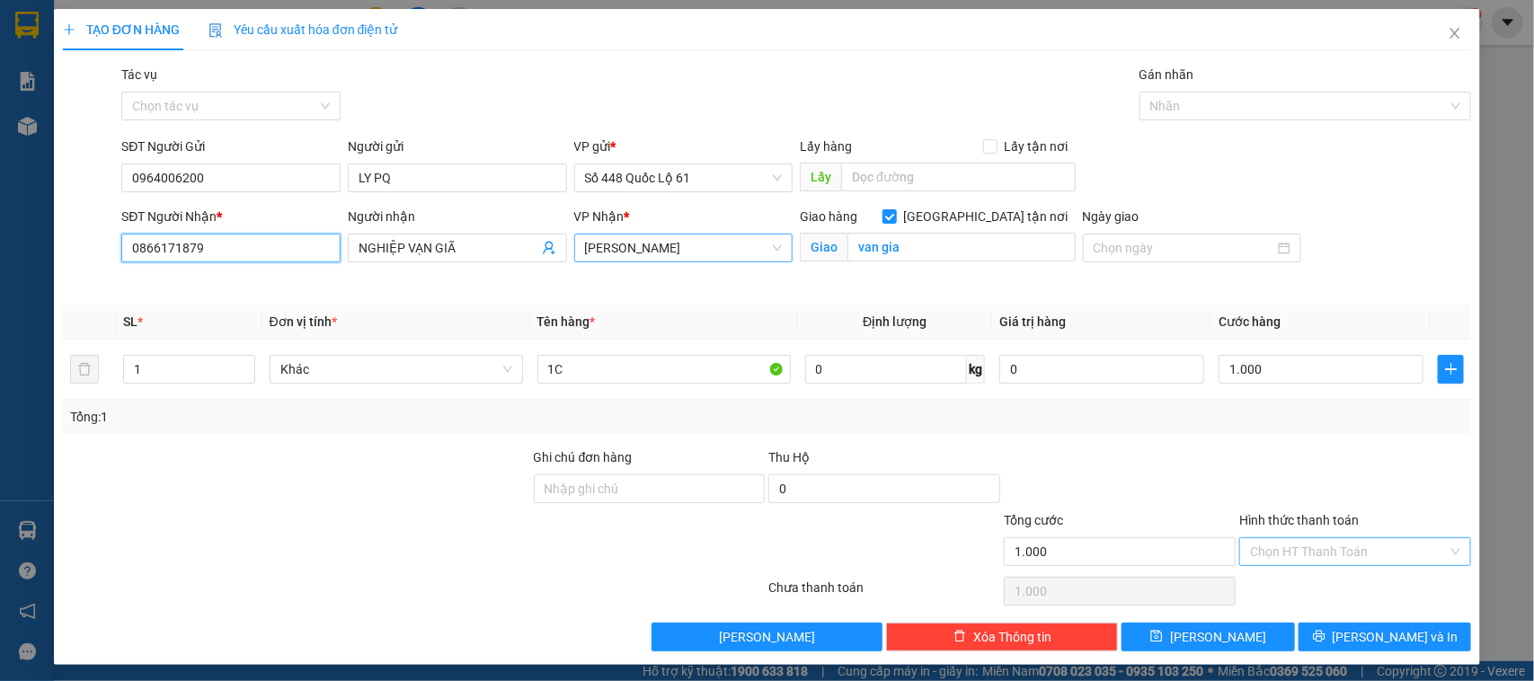
type input "0866171879"
drag, startPoint x: 1342, startPoint y: 560, endPoint x: 1281, endPoint y: 581, distance: 64.8
click at [1341, 560] on input "Hình thức thanh toán" at bounding box center [1349, 551] width 198 height 27
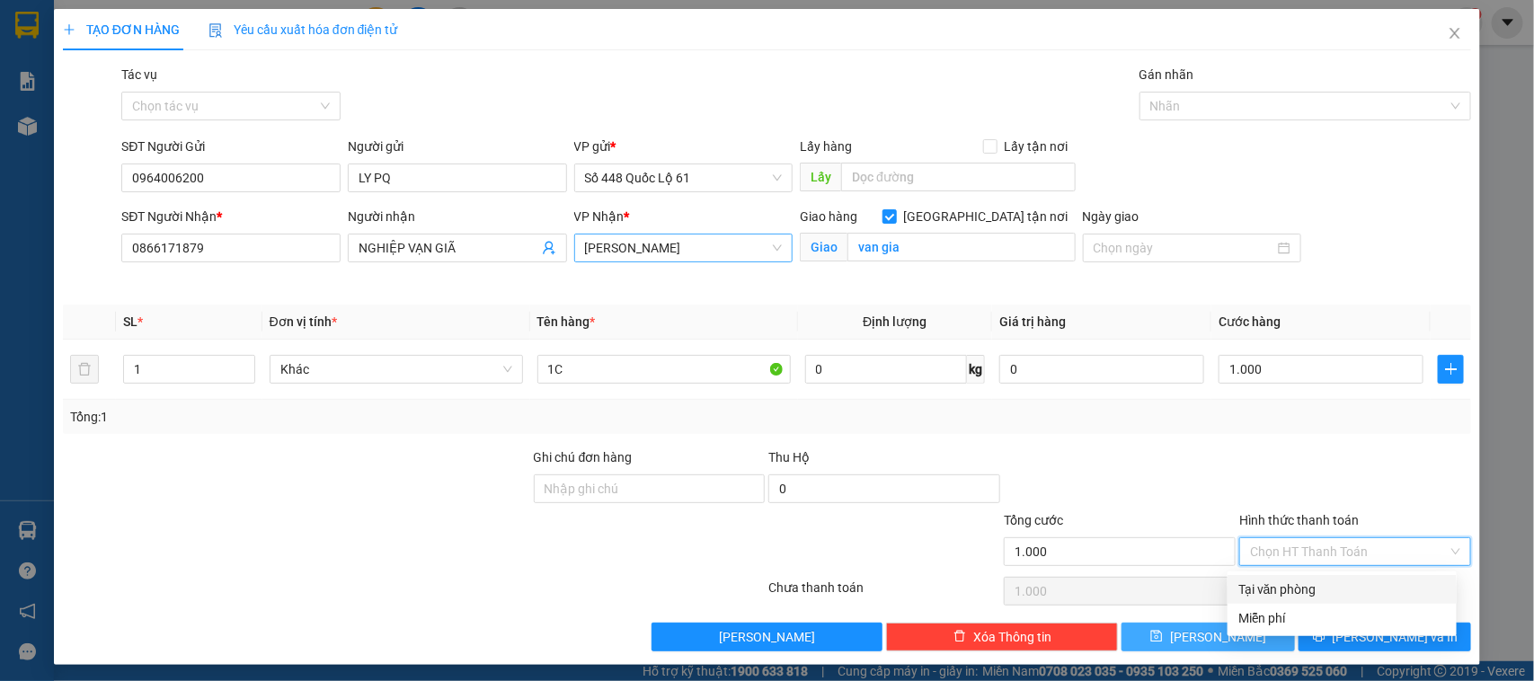
drag, startPoint x: 1279, startPoint y: 584, endPoint x: 1238, endPoint y: 634, distance: 64.6
click at [1278, 585] on div "Tại văn phòng" at bounding box center [1342, 590] width 208 height 20
type input "0"
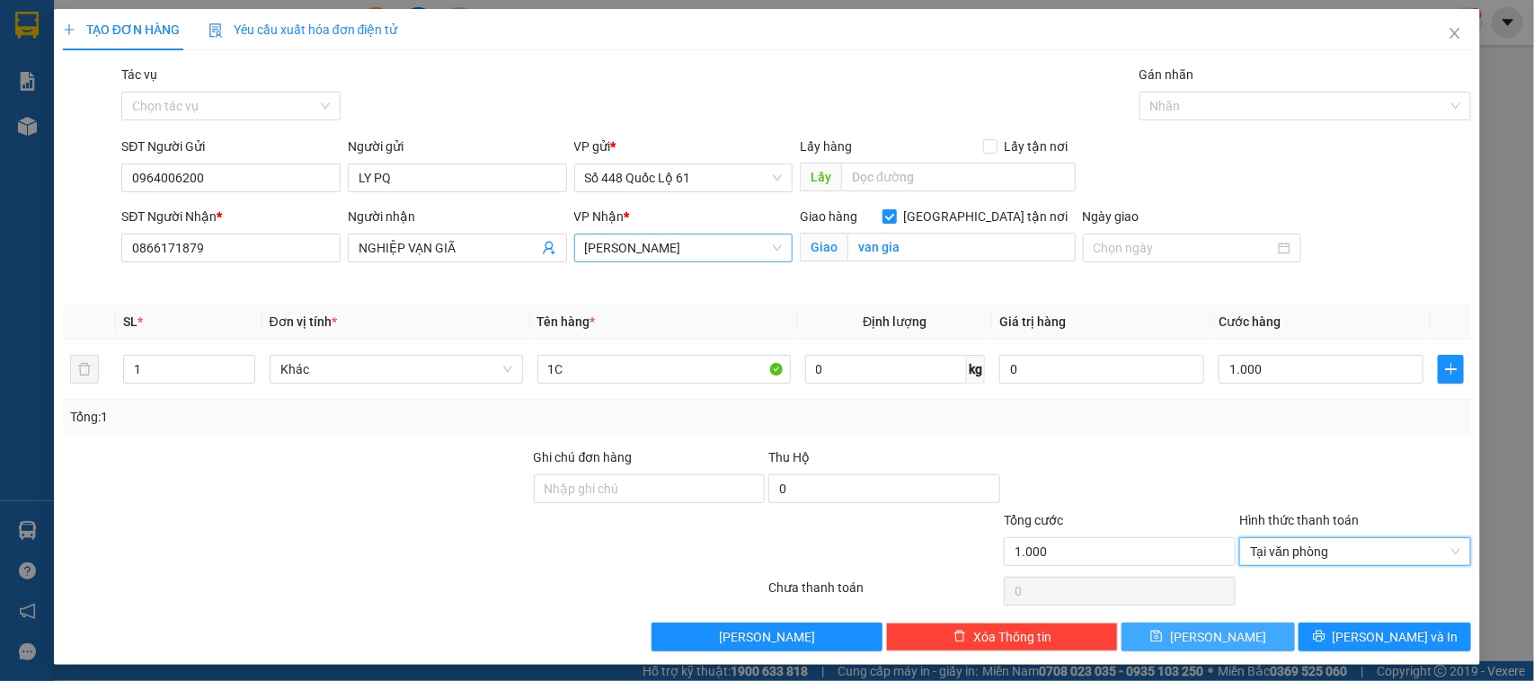
click at [1234, 641] on button "Lưu" at bounding box center [1208, 637] width 173 height 29
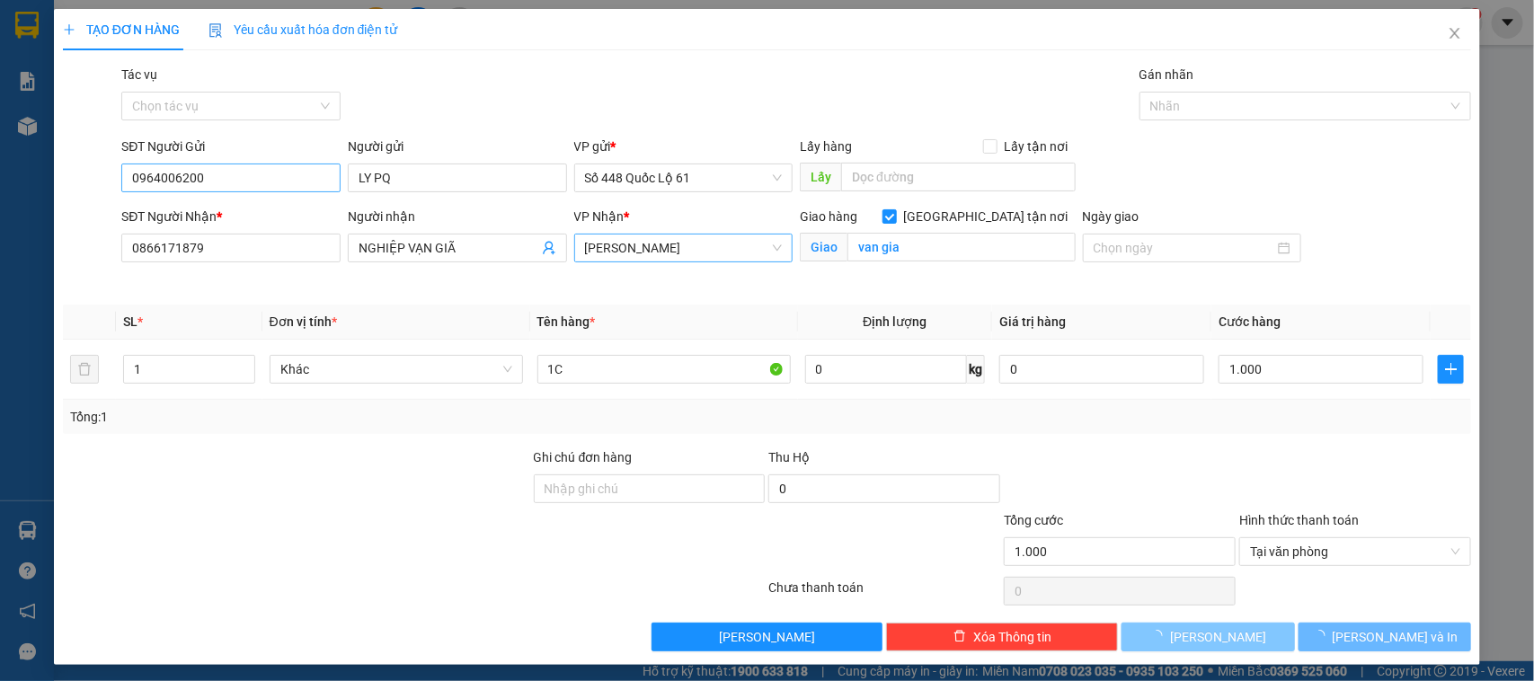
checkbox input "false"
type input "0"
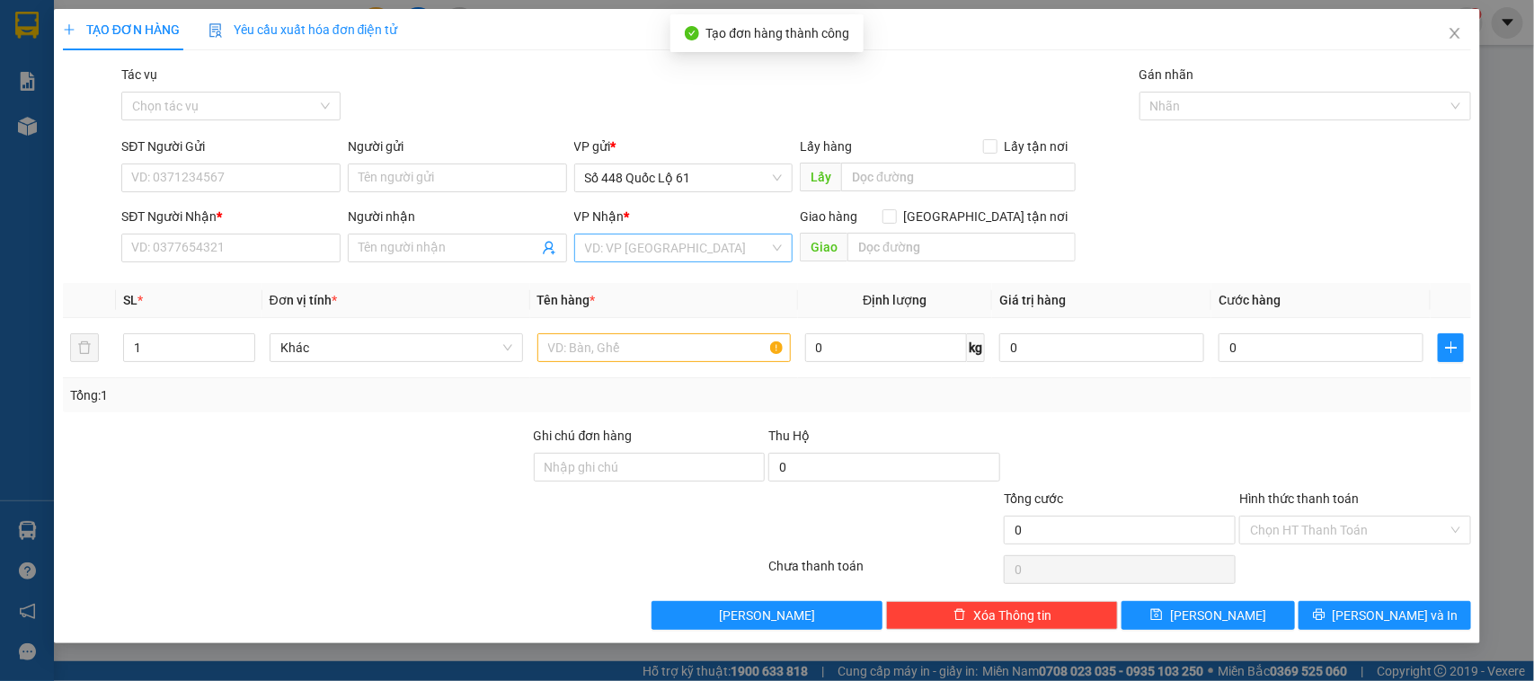
click at [378, 194] on div "Người gửi Tên người gửi" at bounding box center [457, 168] width 219 height 63
click at [374, 186] on input "Người gửi" at bounding box center [457, 178] width 219 height 29
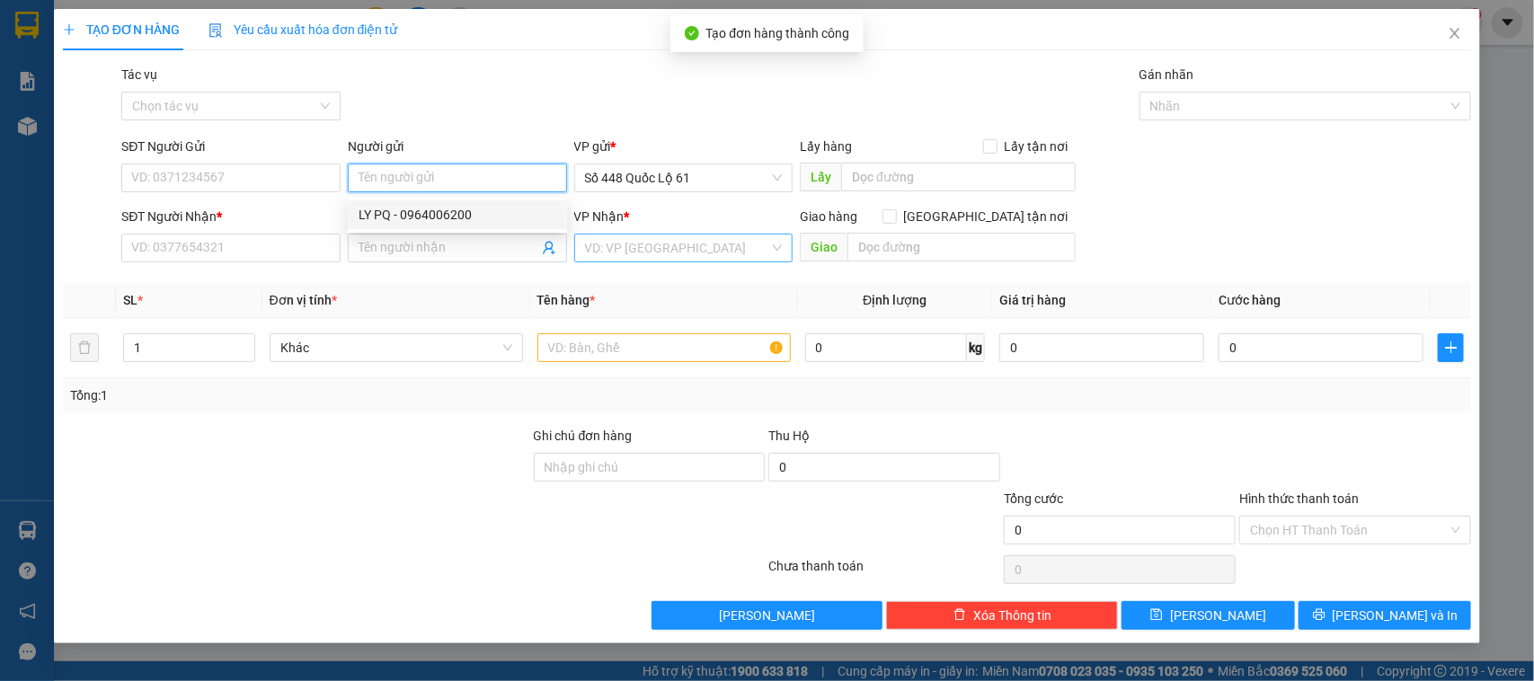
click at [377, 213] on div "LY PQ - 0964006200" at bounding box center [458, 215] width 198 height 20
type input "0964006200"
type input "LY PQ"
click at [194, 257] on input "SĐT Người Nhận *" at bounding box center [230, 248] width 219 height 29
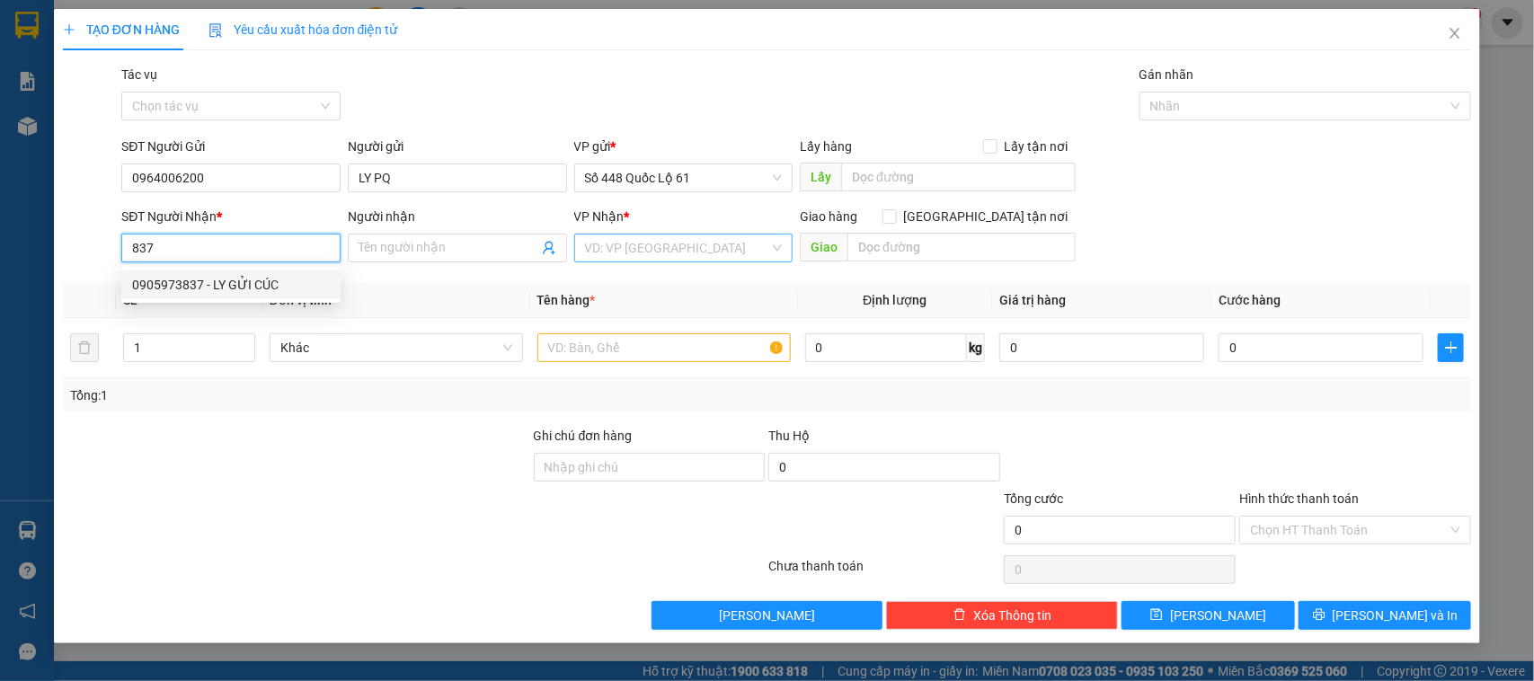
click at [268, 290] on div "0905973837 - LY GỬI CÚC" at bounding box center [231, 285] width 198 height 20
type input "0905973837"
type input "LY GỬI CÚC"
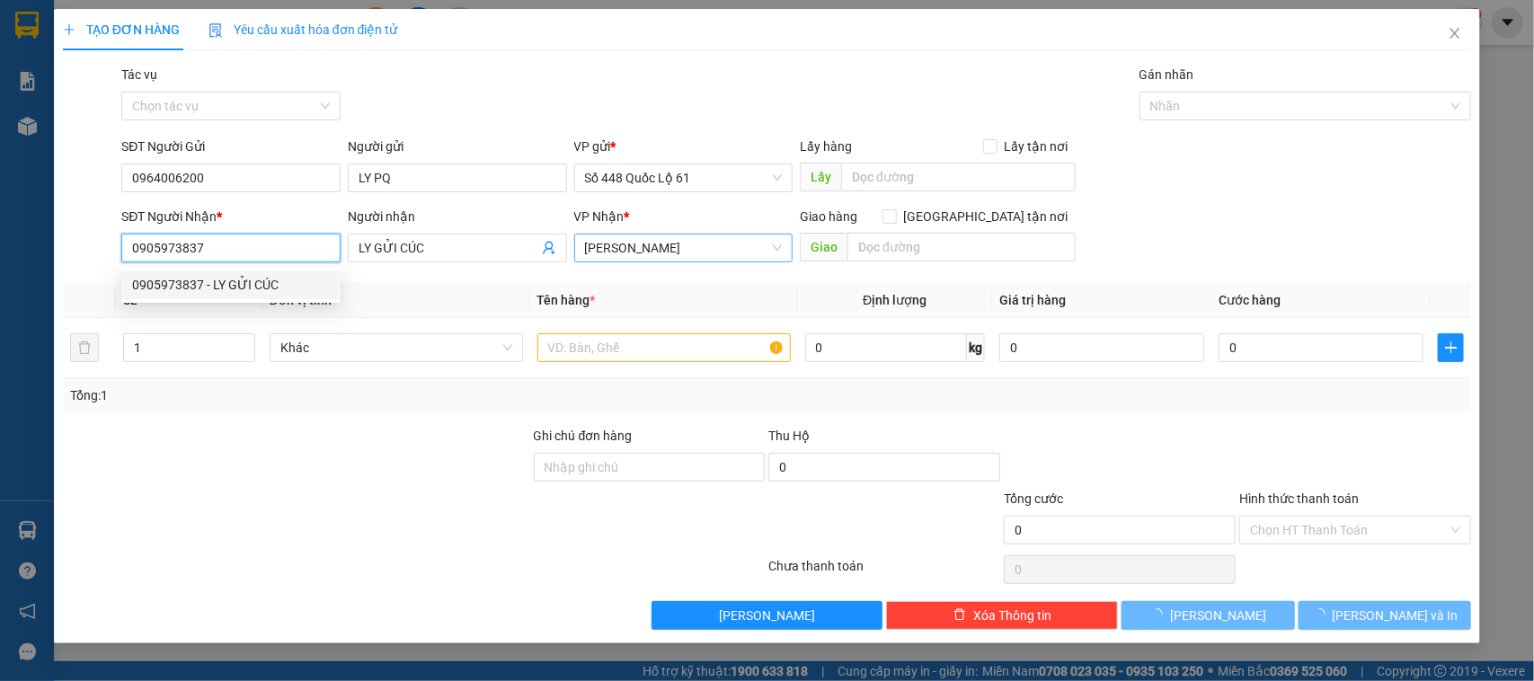
type input "1.000"
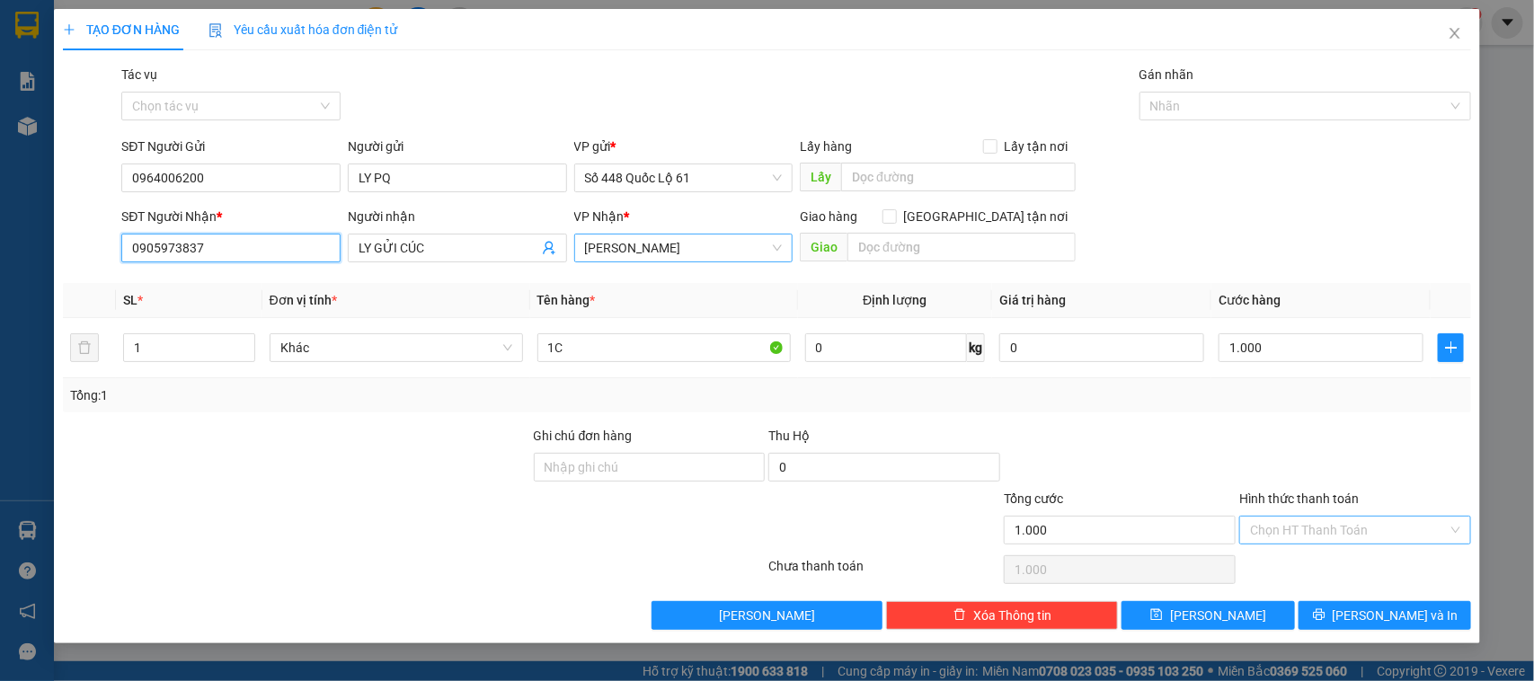
type input "0905973837"
drag, startPoint x: 1291, startPoint y: 526, endPoint x: 1276, endPoint y: 559, distance: 36.6
click at [1291, 528] on input "Hình thức thanh toán" at bounding box center [1349, 530] width 198 height 27
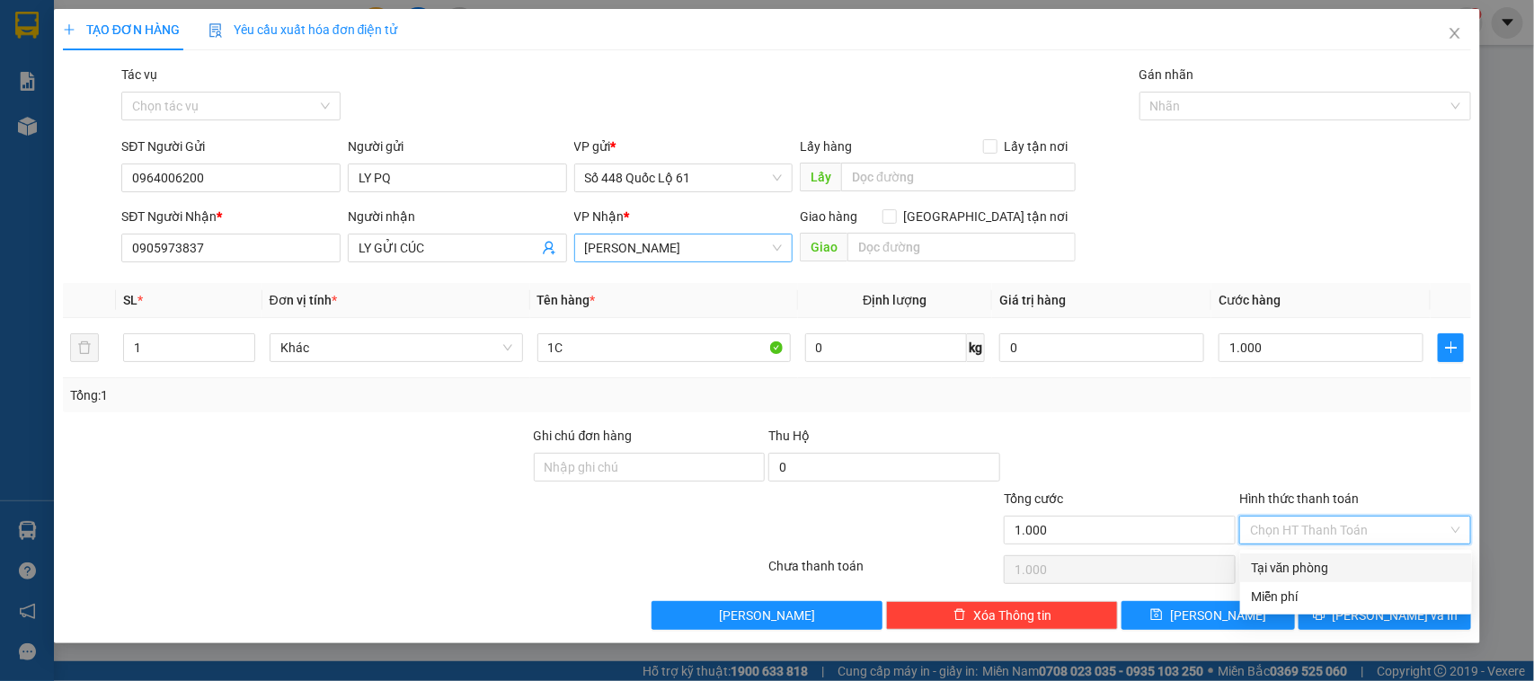
click at [1276, 560] on div "Tại văn phòng" at bounding box center [1356, 568] width 210 height 20
type input "0"
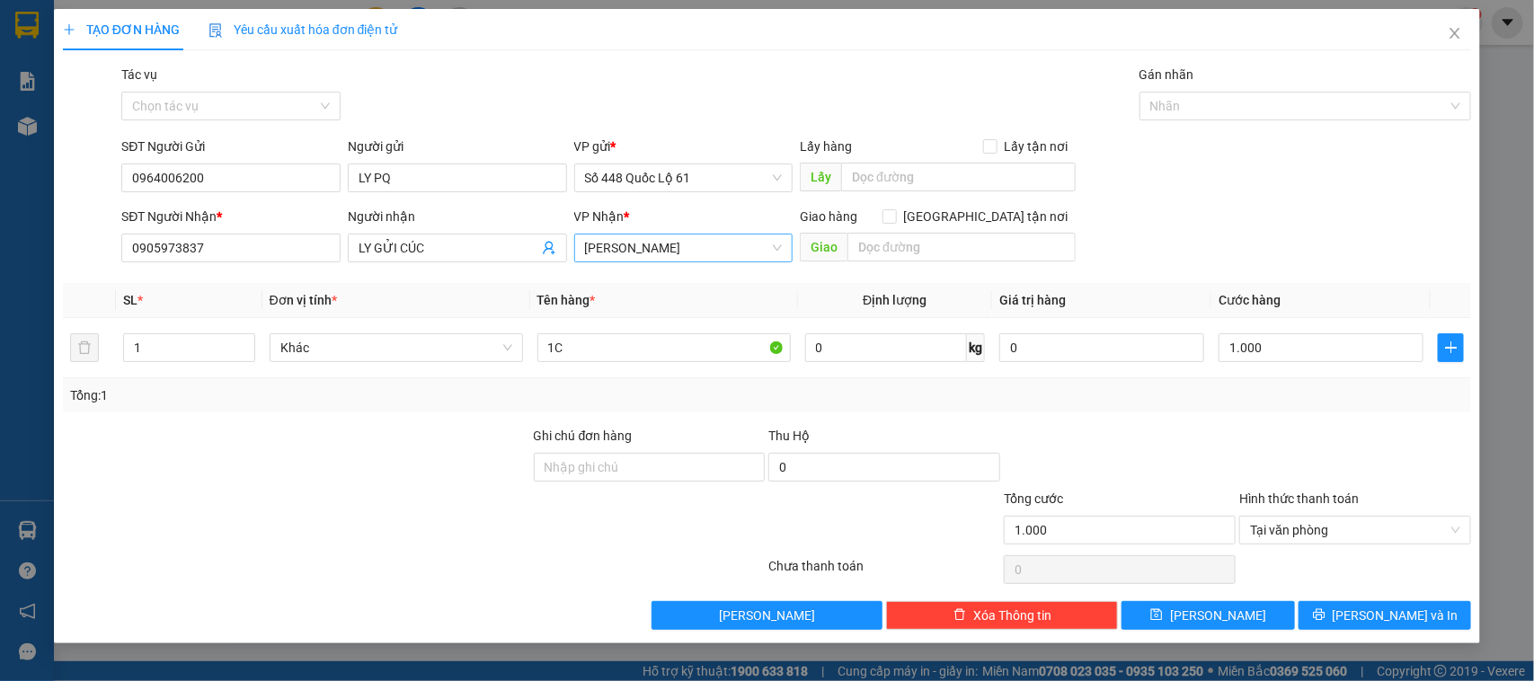
click at [1242, 595] on div "Transit Pickup Surcharge Ids Transit Deliver Surcharge Ids Transit Deliver Surc…" at bounding box center [767, 347] width 1409 height 565
click at [1233, 609] on button "Lưu" at bounding box center [1208, 615] width 173 height 29
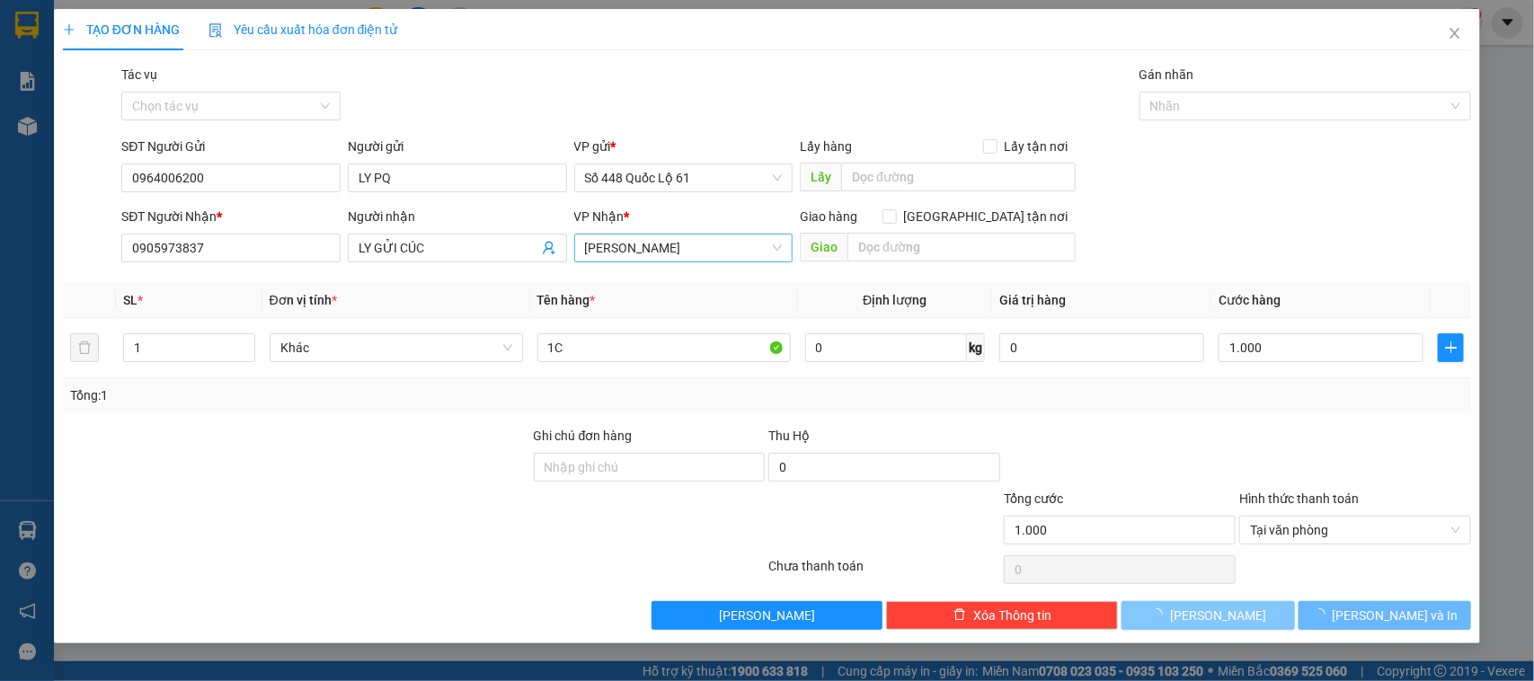
type input "0"
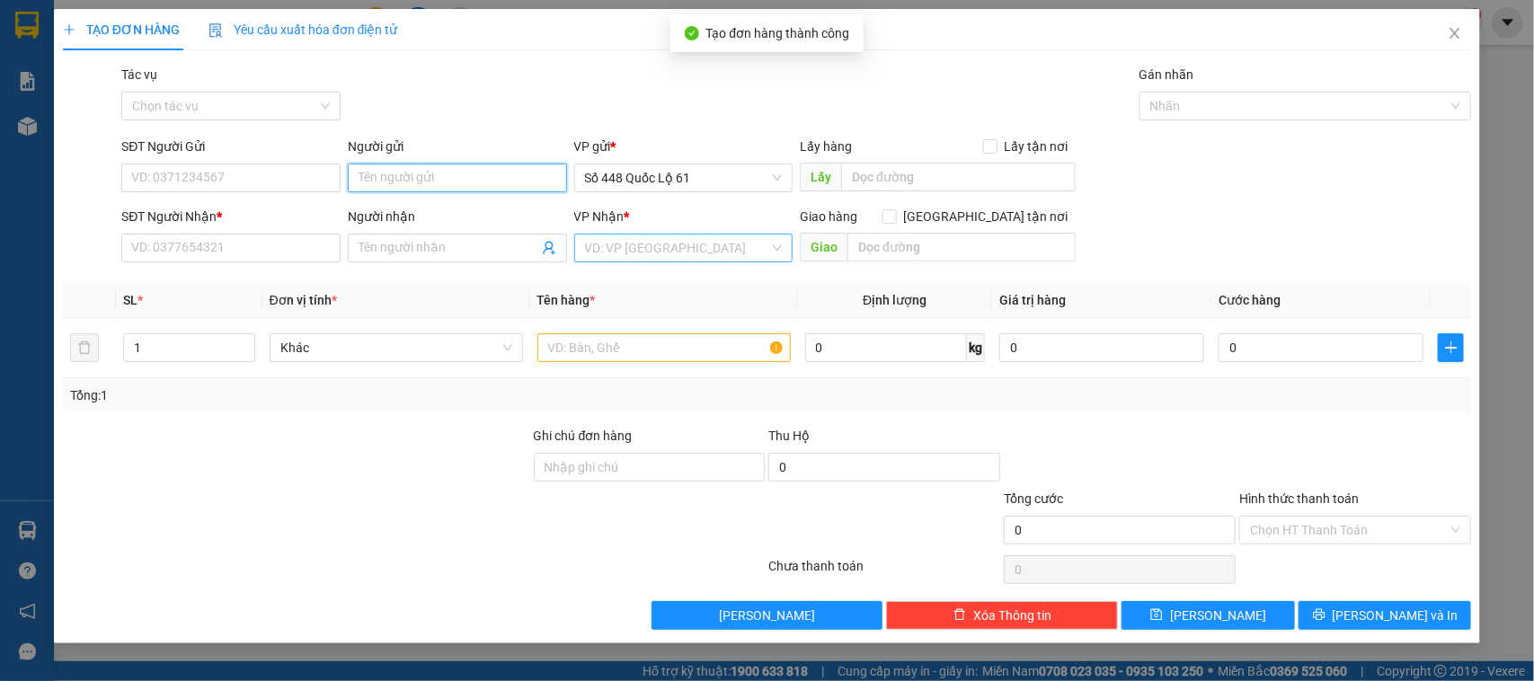
click at [470, 181] on input "Người gửi" at bounding box center [457, 178] width 219 height 29
click at [370, 213] on div "LY PQ - 0964006200" at bounding box center [458, 215] width 198 height 20
type input "0964006200"
type input "LY PQ"
click at [311, 248] on input "SĐT Người Nhận *" at bounding box center [230, 248] width 219 height 29
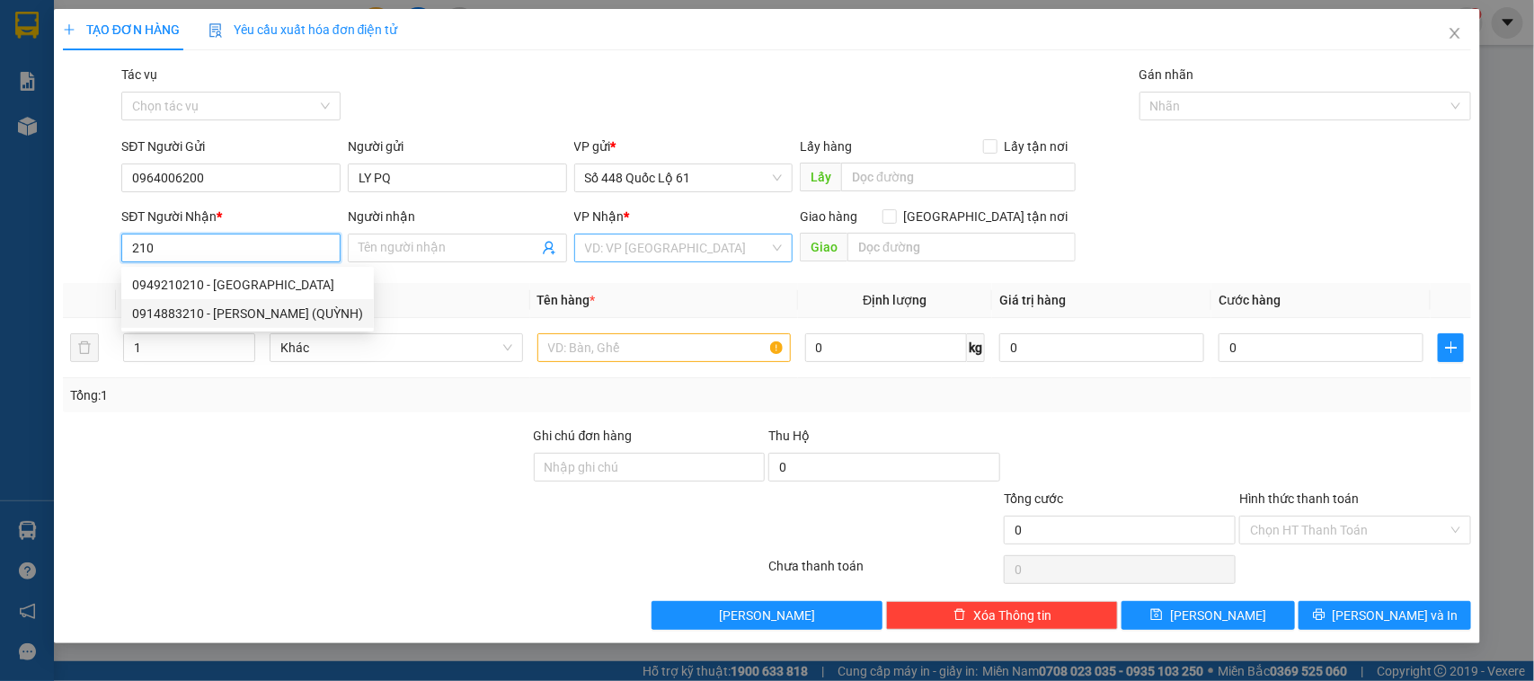
click at [250, 313] on div "0914883210 - PHAN RANG (QUỲNH)" at bounding box center [247, 314] width 231 height 20
type input "0914883210"
type input "PHAN RANG (QUỲNH)"
checkbox input "true"
type input "[PERSON_NAME]"
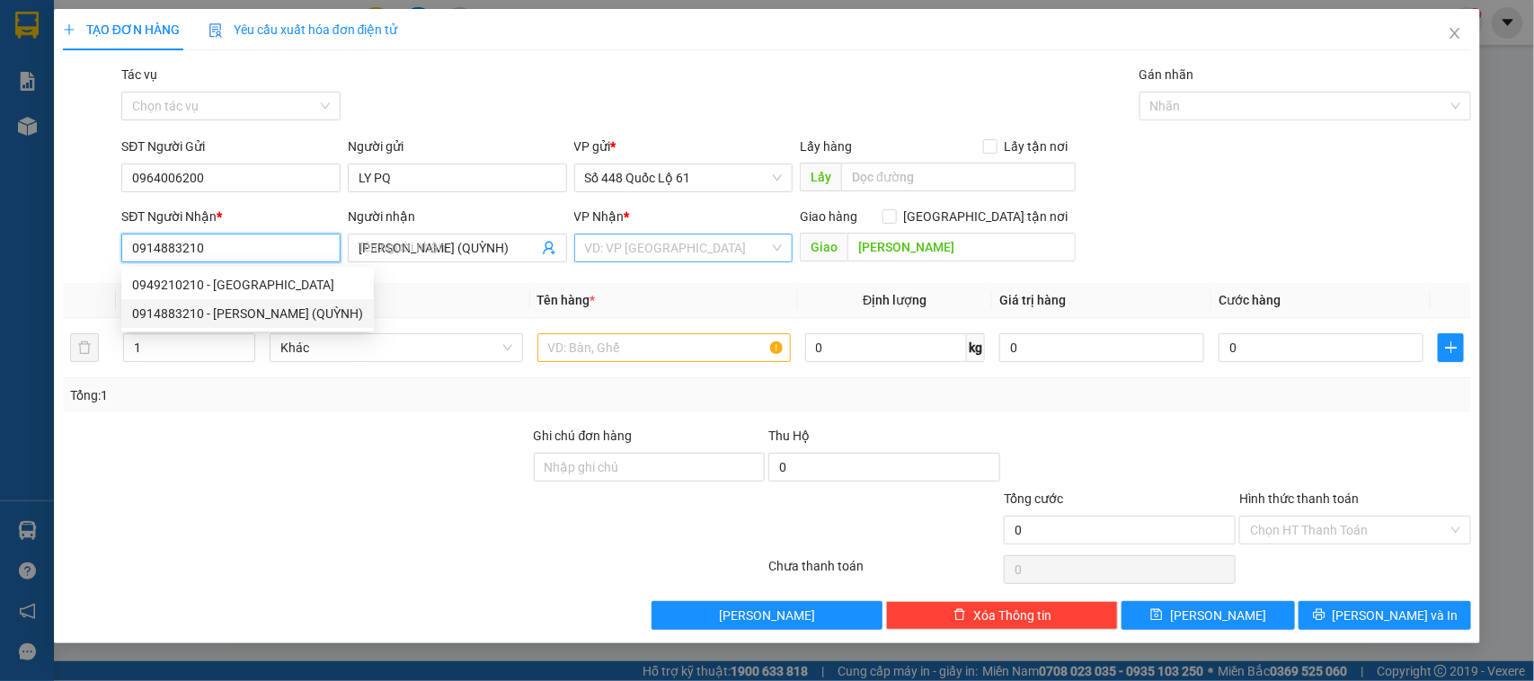
type input "100.000"
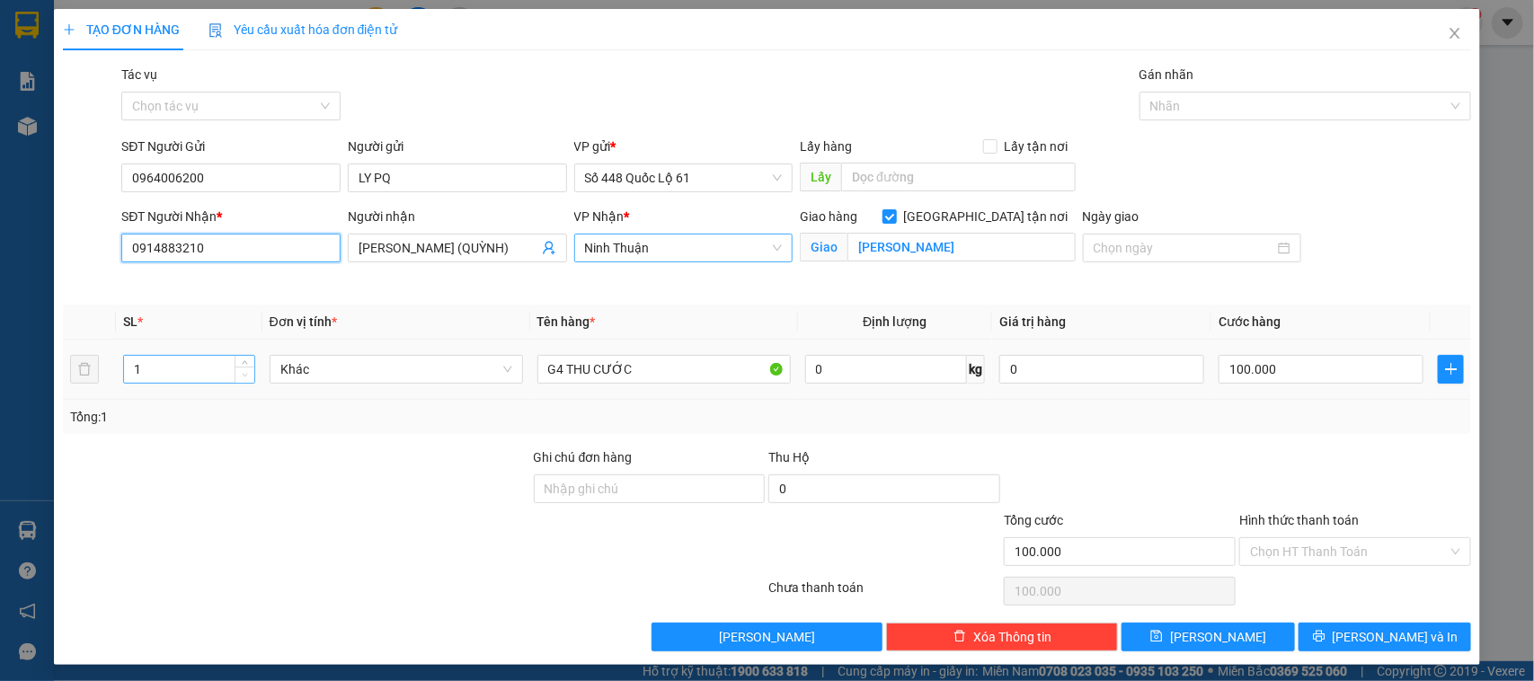
click at [241, 370] on span "down" at bounding box center [245, 375] width 11 height 11
type input "0914883210"
type input "2"
click at [243, 365] on icon "up" at bounding box center [245, 365] width 6 height 6
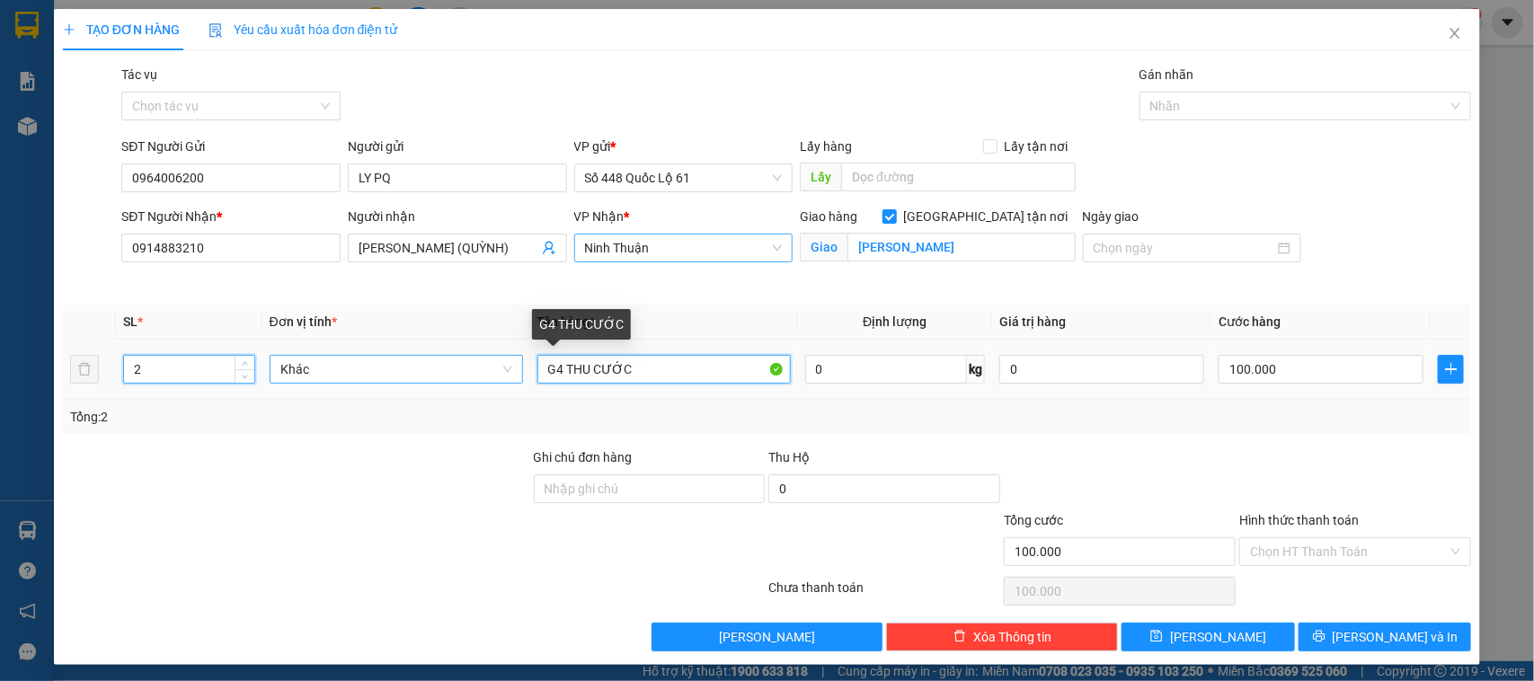
drag, startPoint x: 572, startPoint y: 366, endPoint x: 491, endPoint y: 359, distance: 82.0
click at [492, 360] on tr "2 Khác G4 THU CƯỚC 0 kg 0 100.000" at bounding box center [767, 370] width 1409 height 60
type input "0"
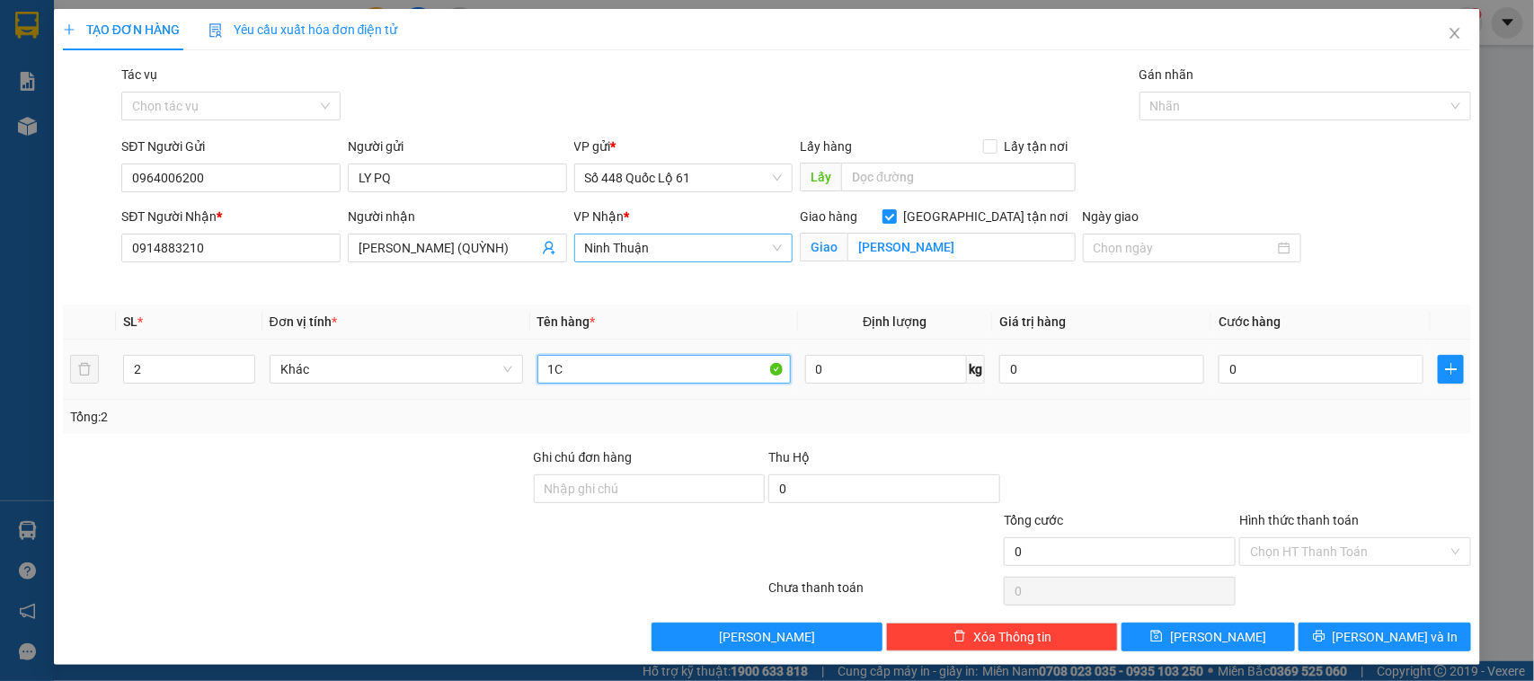
type input "1C"
click at [1255, 349] on td "0" at bounding box center [1320, 370] width 219 height 60
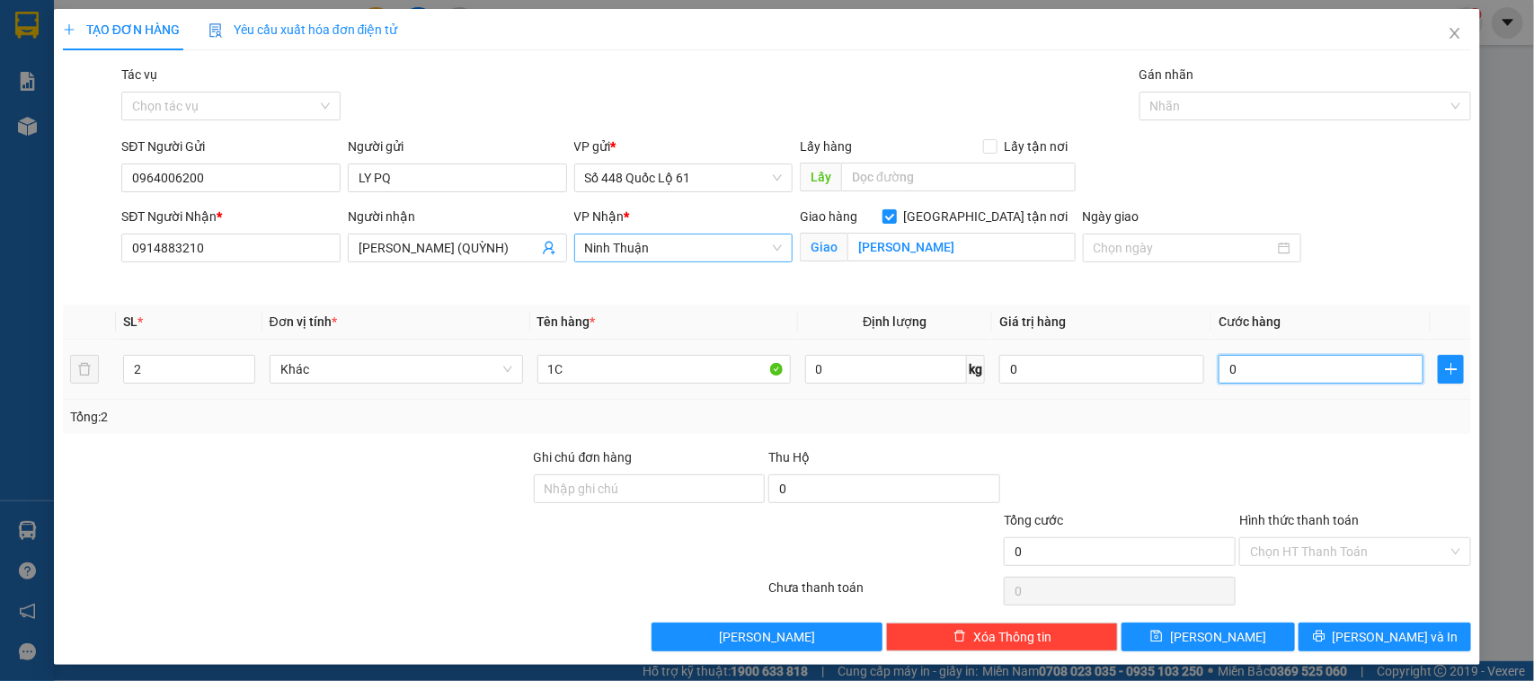
click at [1251, 366] on input "0" at bounding box center [1321, 369] width 205 height 29
type input "1"
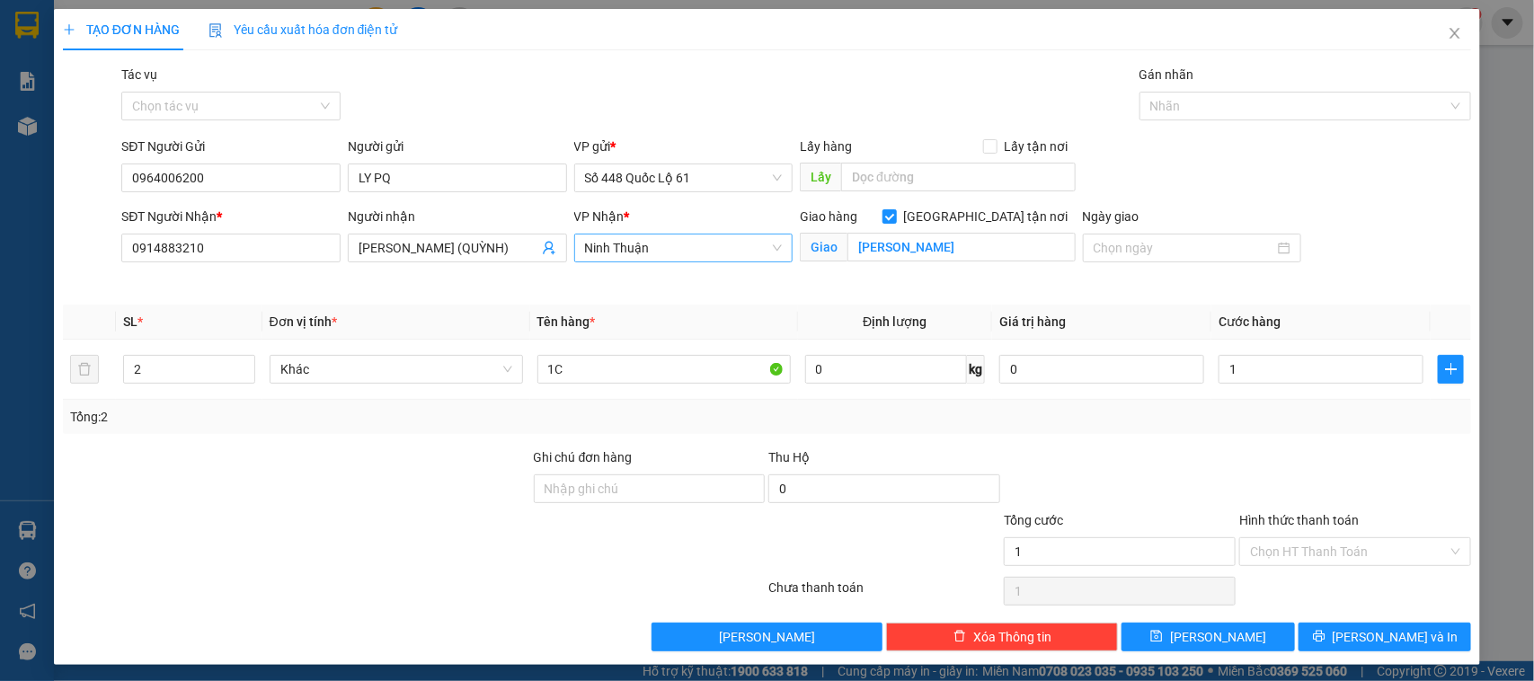
click at [1386, 420] on div "Tổng: 2" at bounding box center [767, 417] width 1395 height 20
type input "1.000"
drag, startPoint x: 1335, startPoint y: 544, endPoint x: 1315, endPoint y: 567, distance: 31.2
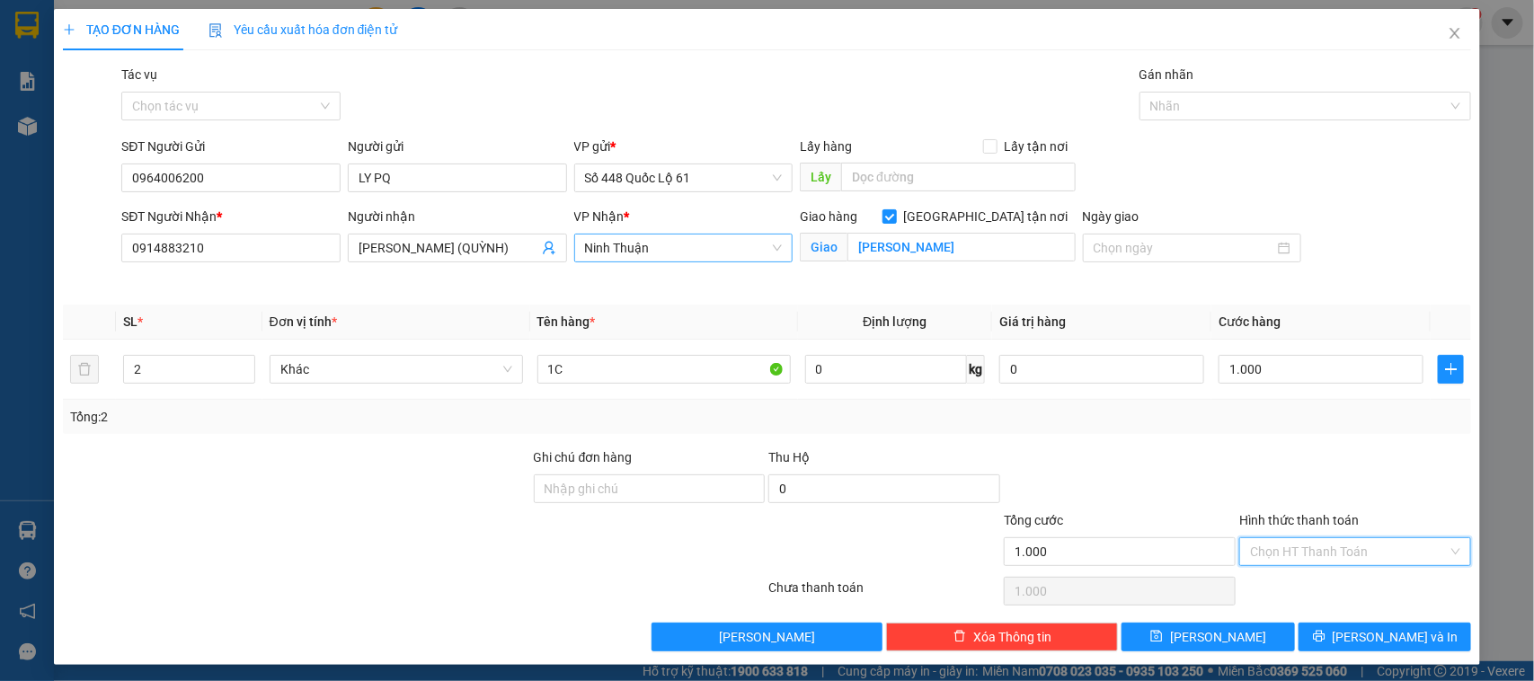
click at [1335, 546] on input "Hình thức thanh toán" at bounding box center [1349, 551] width 198 height 27
click at [1299, 575] on div "Tại văn phòng" at bounding box center [1342, 589] width 229 height 29
type input "0"
click at [1259, 625] on button "Lưu" at bounding box center [1208, 637] width 173 height 29
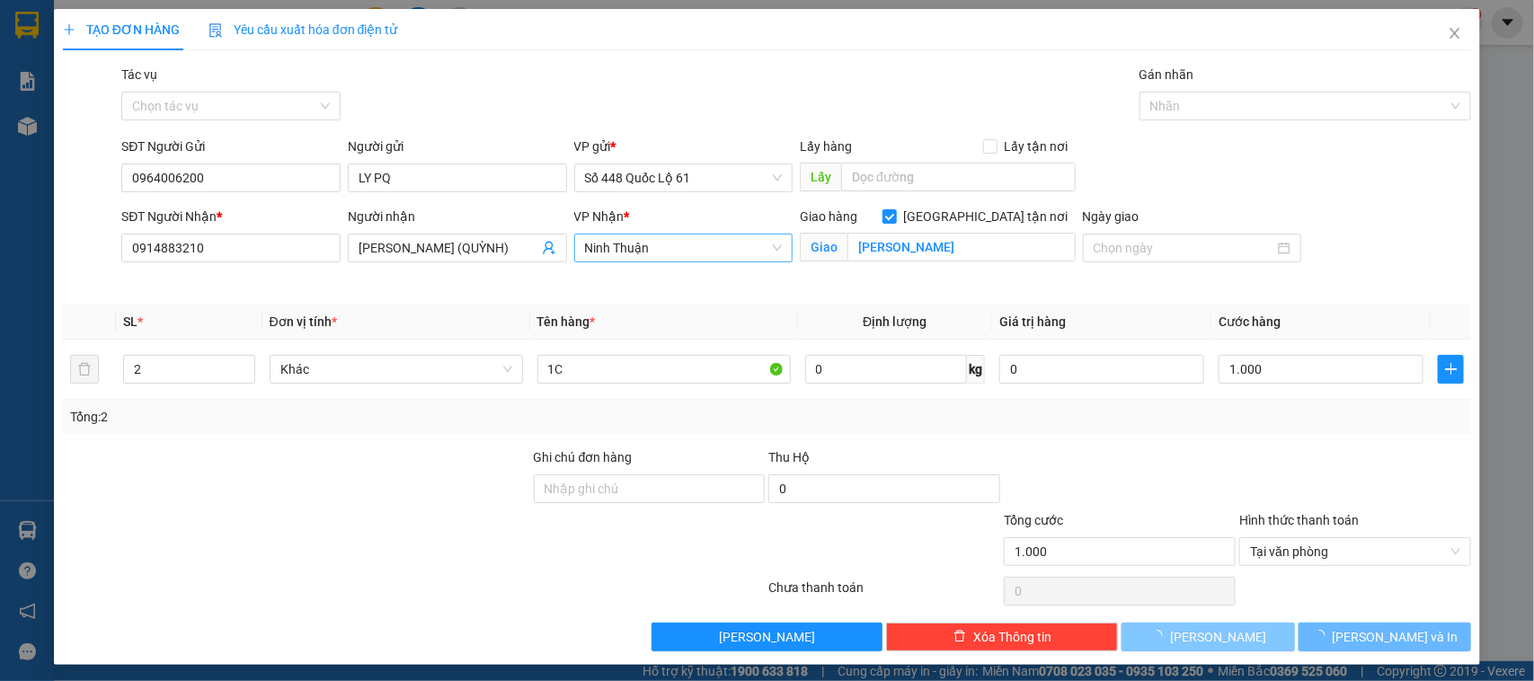
checkbox input "false"
type input "0"
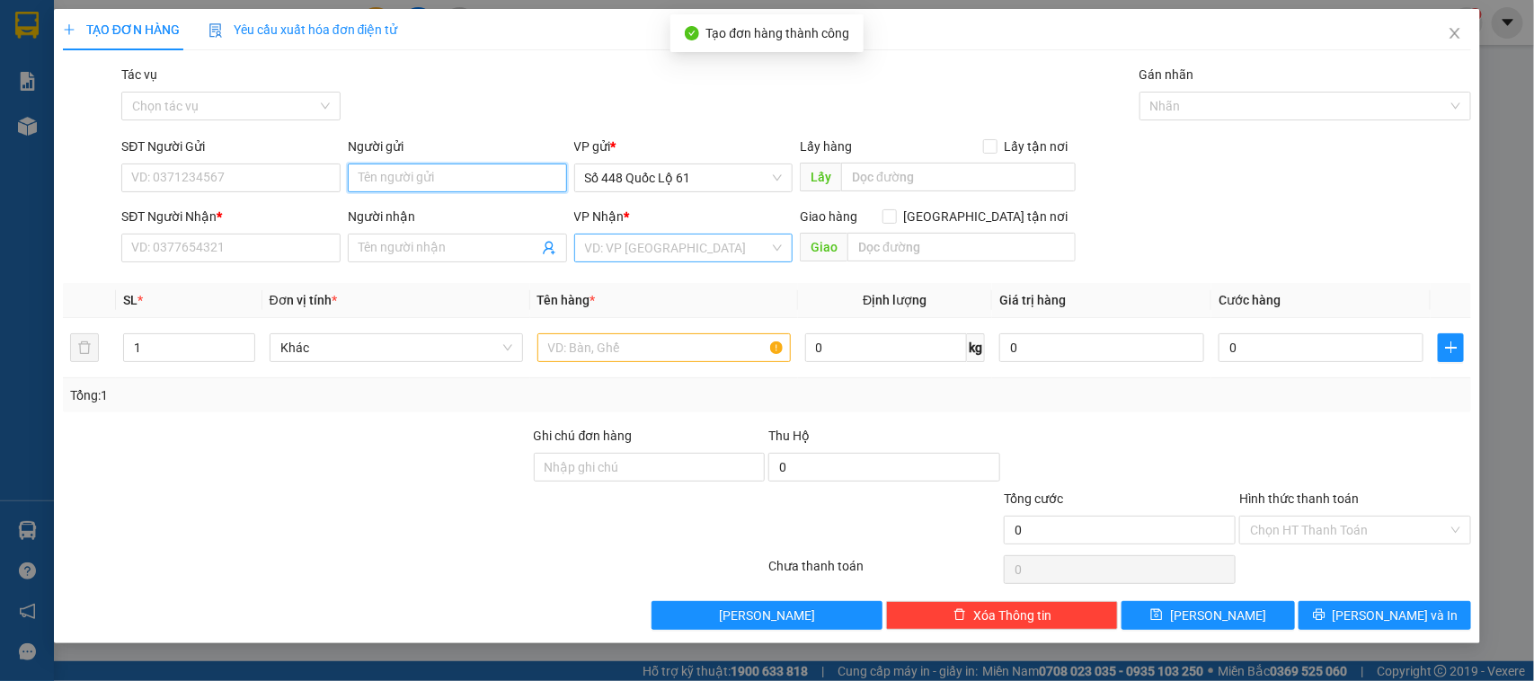
click at [455, 168] on input "Người gửi" at bounding box center [457, 178] width 219 height 29
click at [362, 212] on div "LY PQ - 0964006200" at bounding box center [458, 215] width 198 height 20
type input "0964006200"
type input "LY PQ"
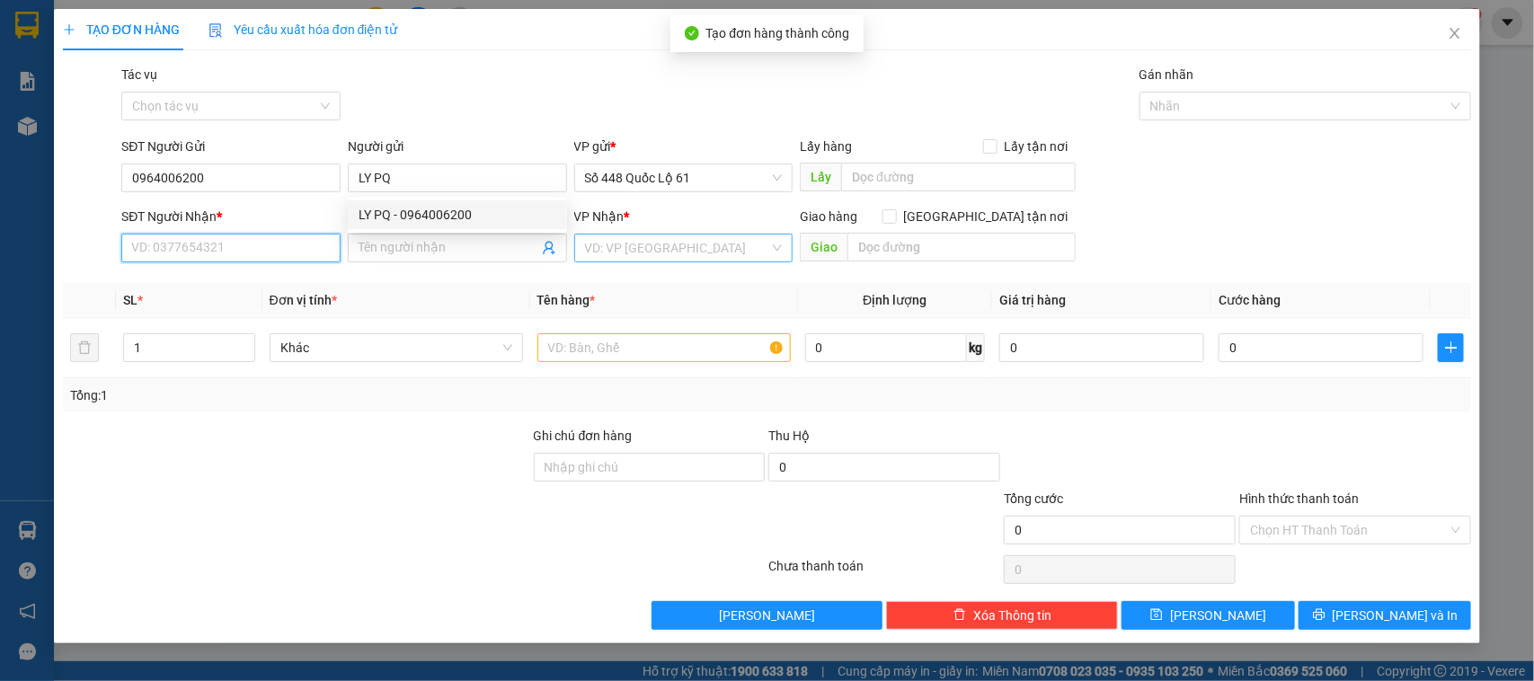
click at [232, 240] on input "SĐT Người Nhận *" at bounding box center [230, 248] width 219 height 29
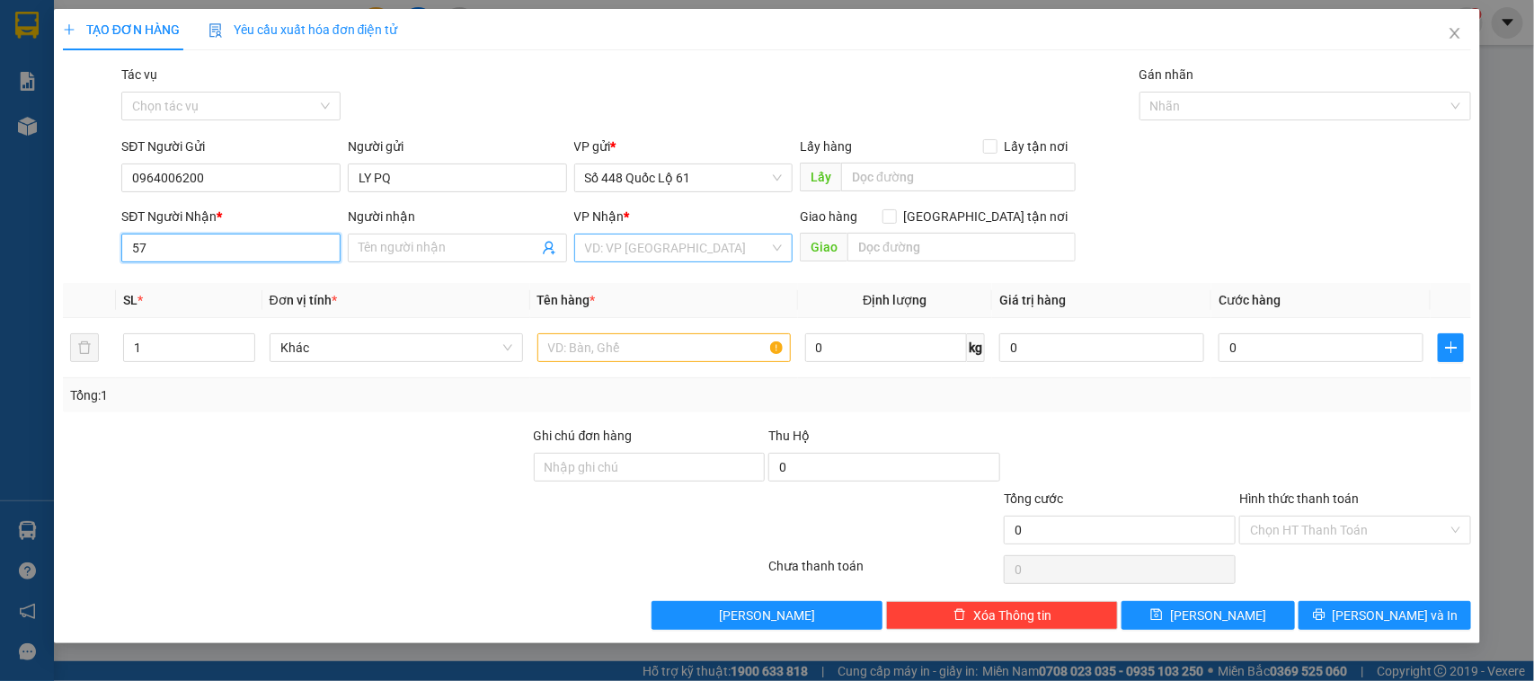
type input "5"
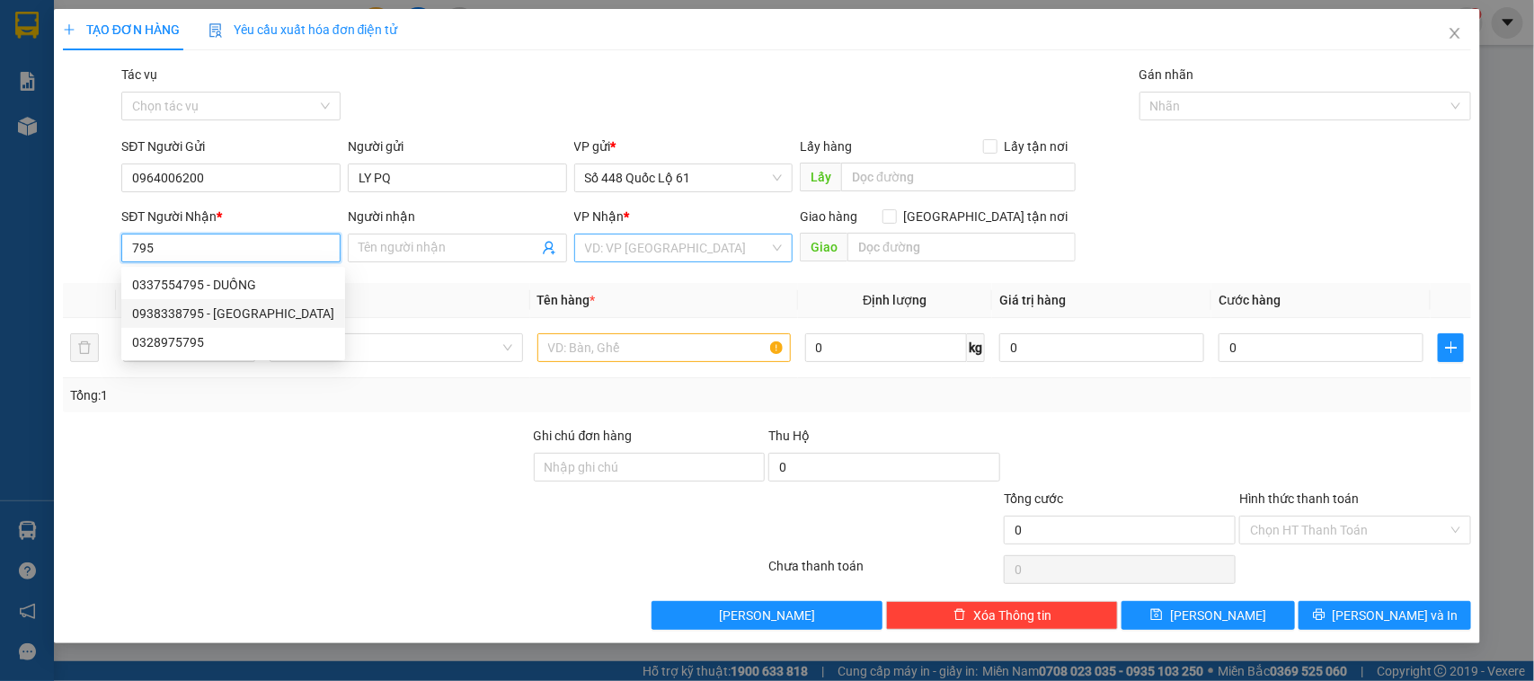
click at [279, 315] on div "0938338795 - THÁI SG" at bounding box center [233, 314] width 202 height 20
type input "0938338795"
type input "THÁI SG"
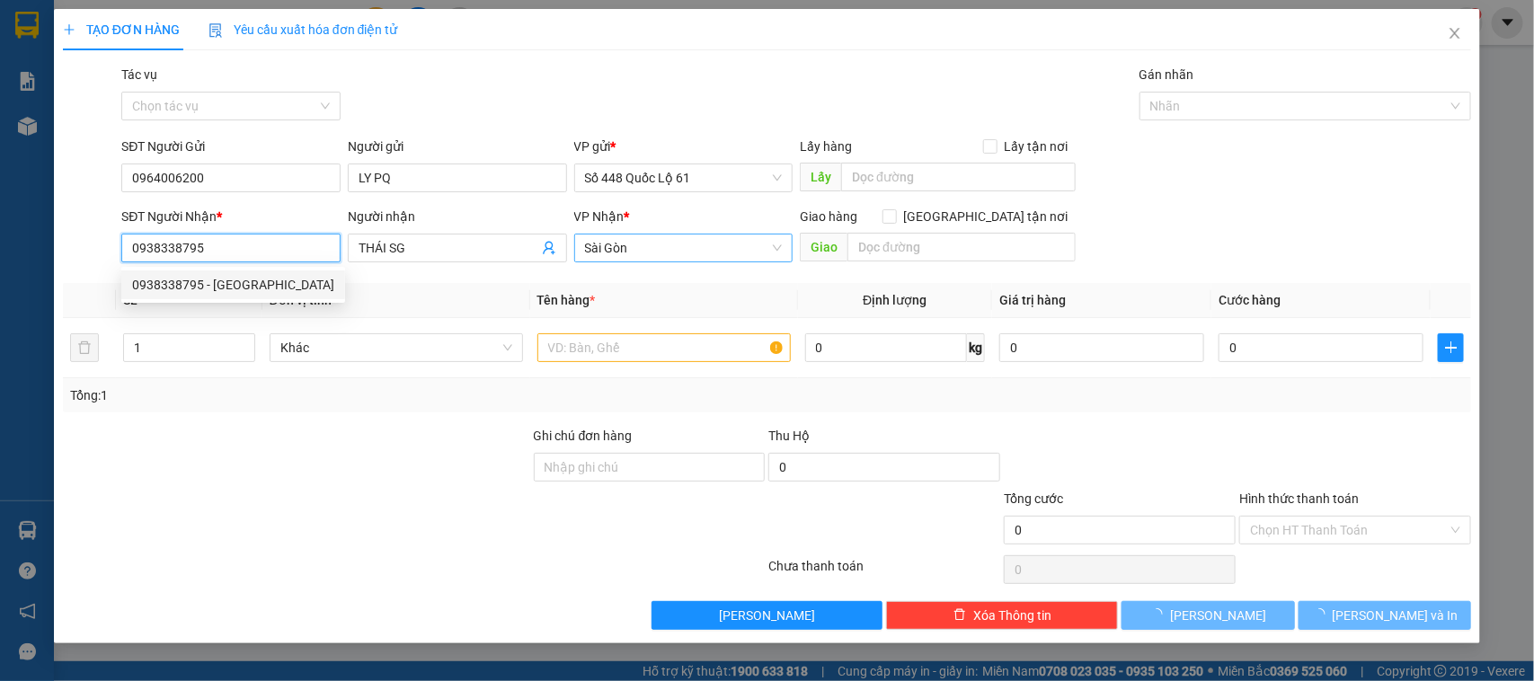
type input "1.000"
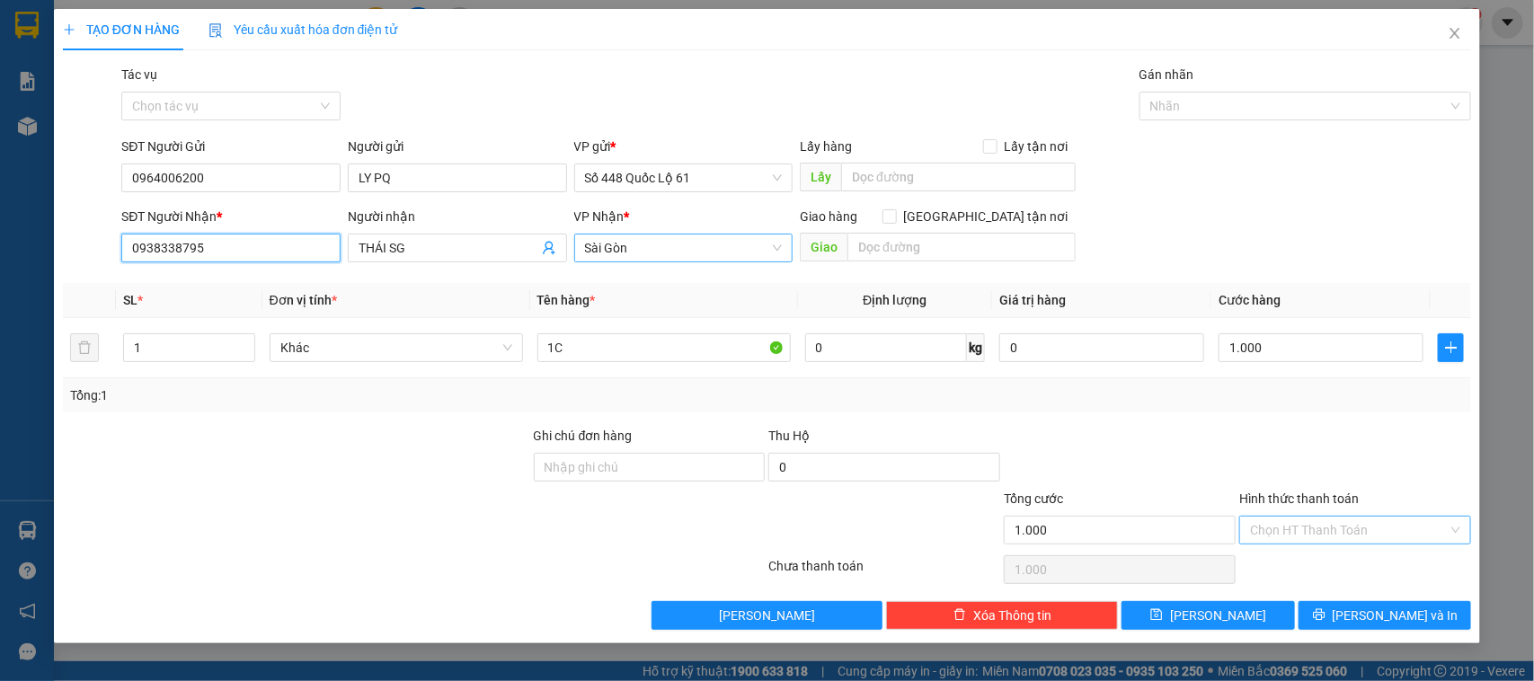
type input "0938338795"
drag, startPoint x: 1290, startPoint y: 519, endPoint x: 1276, endPoint y: 549, distance: 33.4
click at [1291, 519] on input "Hình thức thanh toán" at bounding box center [1349, 530] width 198 height 27
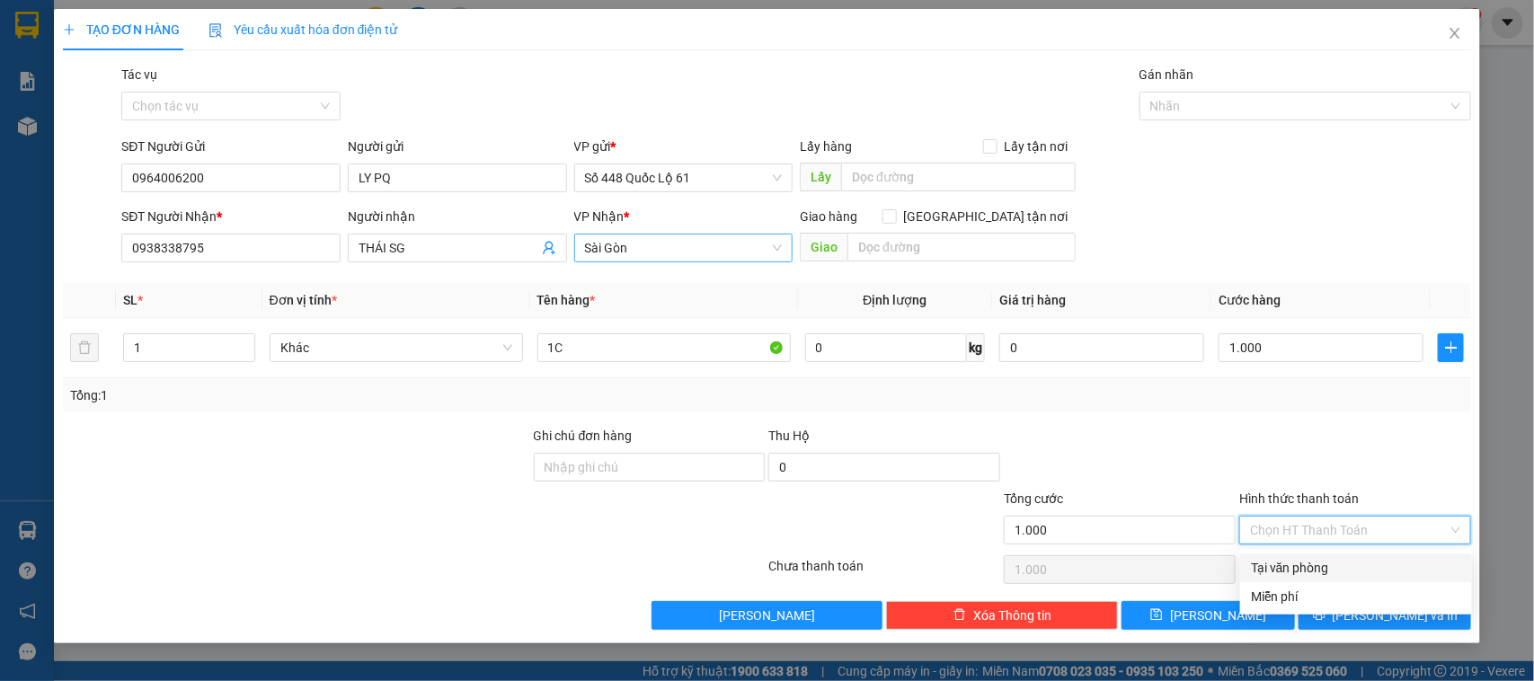
drag, startPoint x: 1268, startPoint y: 563, endPoint x: 1268, endPoint y: 585, distance: 21.6
click at [1268, 567] on div "Tại văn phòng" at bounding box center [1356, 568] width 210 height 20
type input "0"
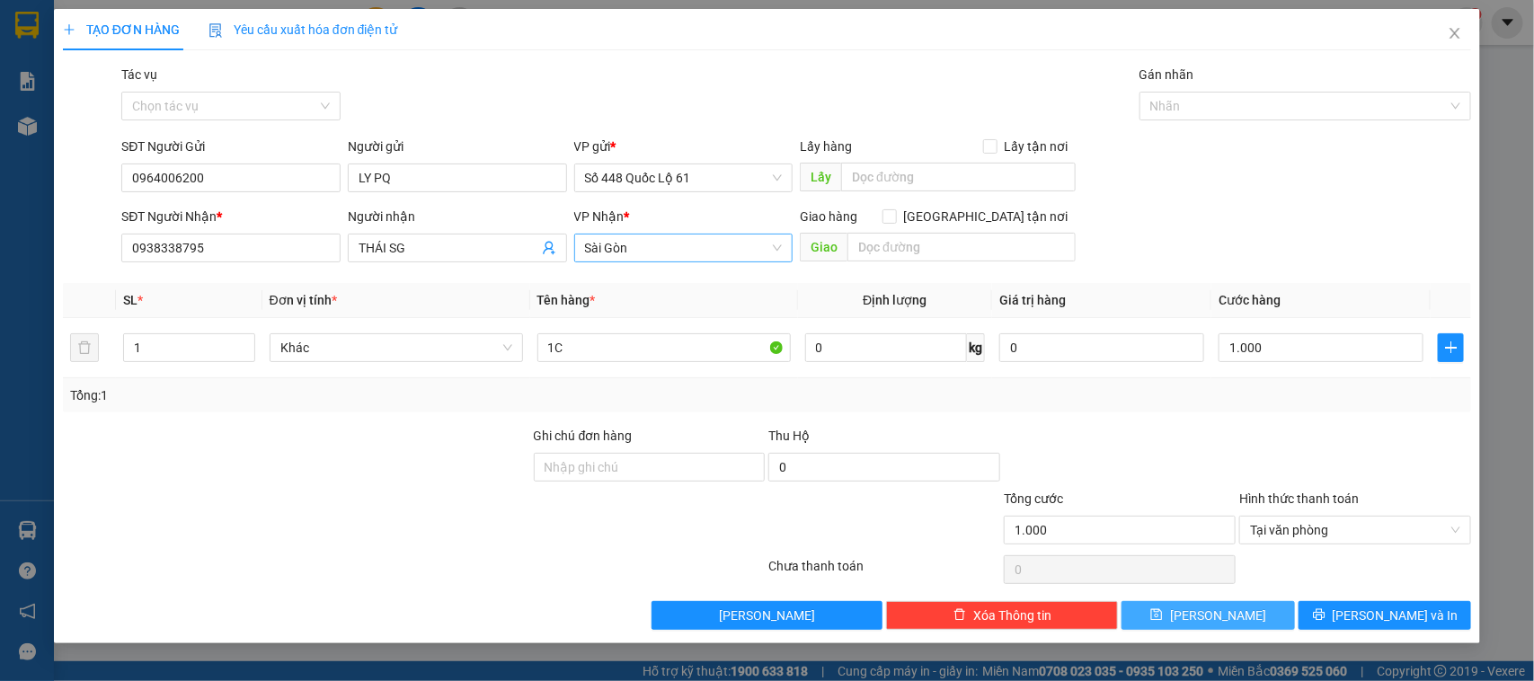
click at [1259, 614] on button "Lưu" at bounding box center [1208, 615] width 173 height 29
type input "0"
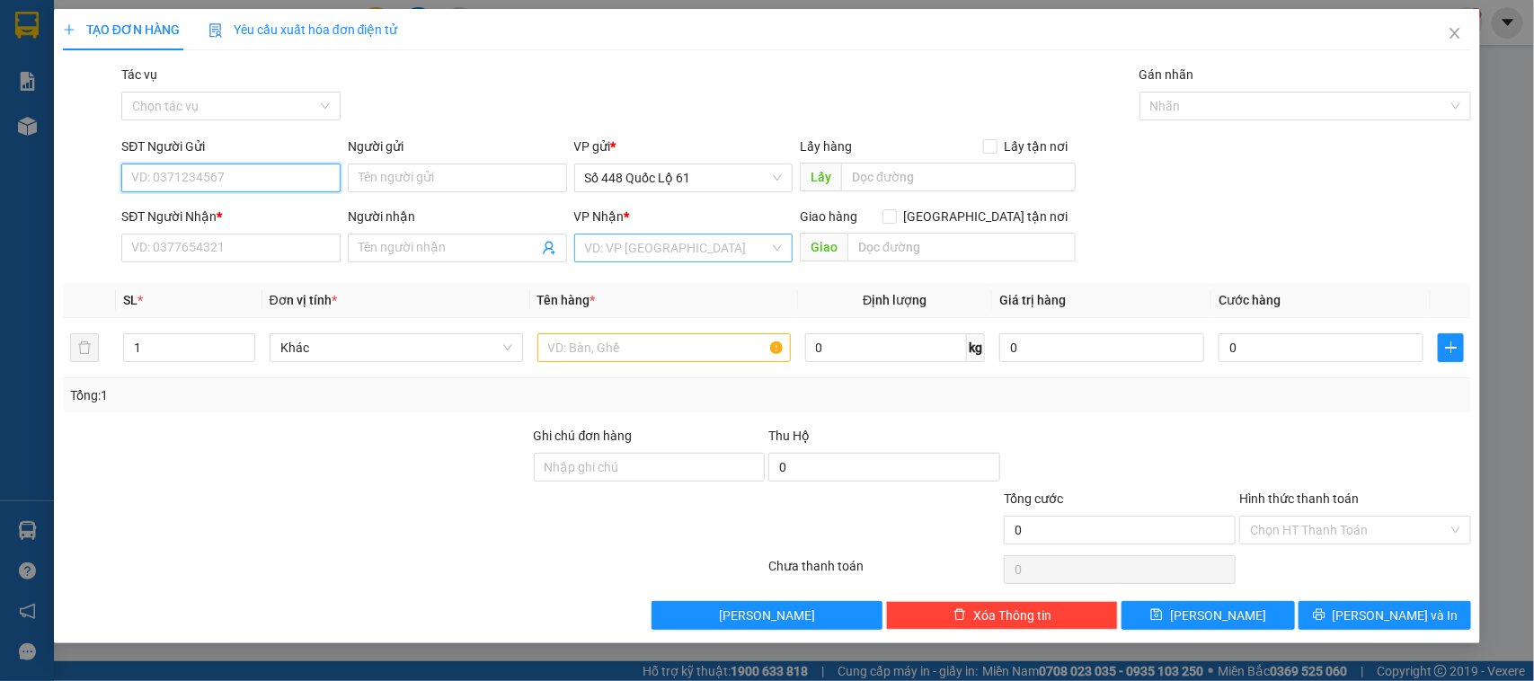
click at [186, 172] on input "SĐT Người Gửi" at bounding box center [230, 178] width 219 height 29
click at [274, 253] on input "SĐT Người Nhận *" at bounding box center [230, 248] width 219 height 29
type input "0395555822"
click at [636, 245] on input "search" at bounding box center [677, 248] width 185 height 27
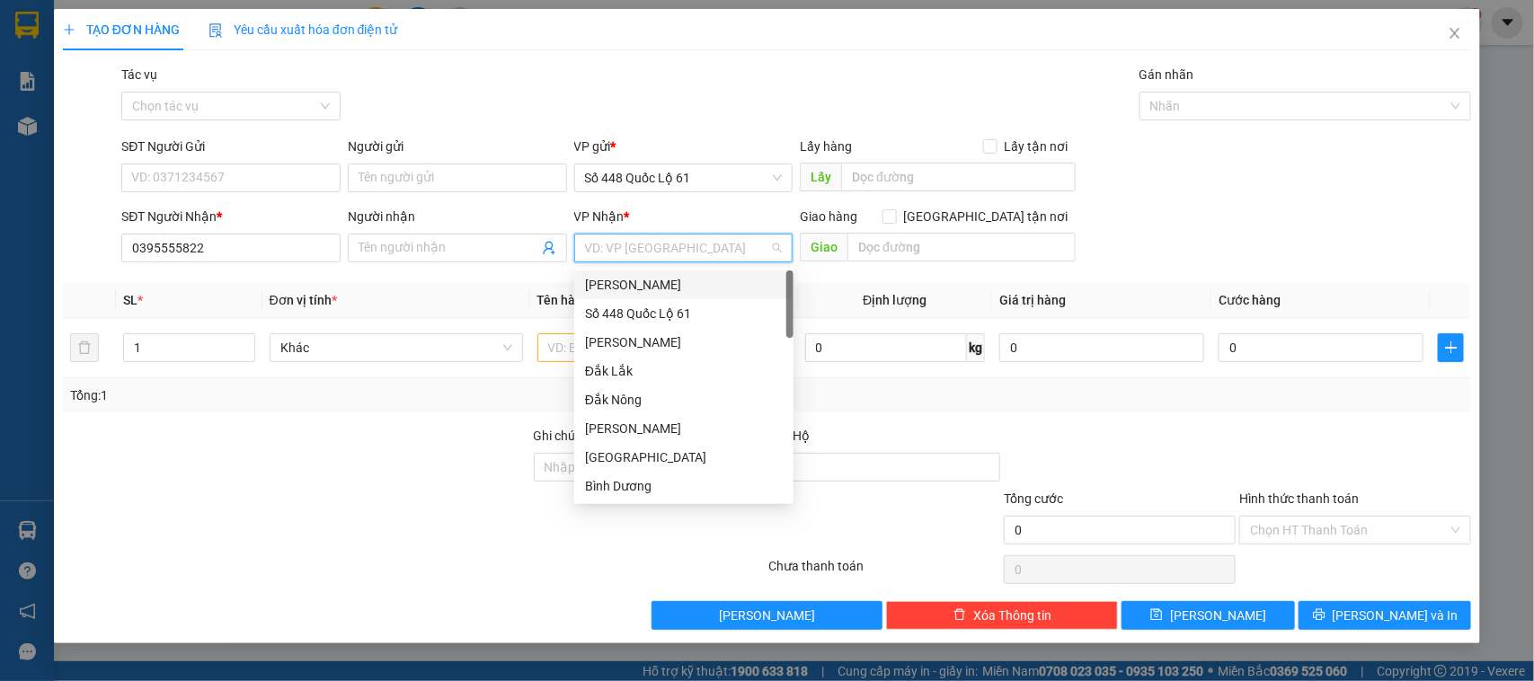
type input "B"
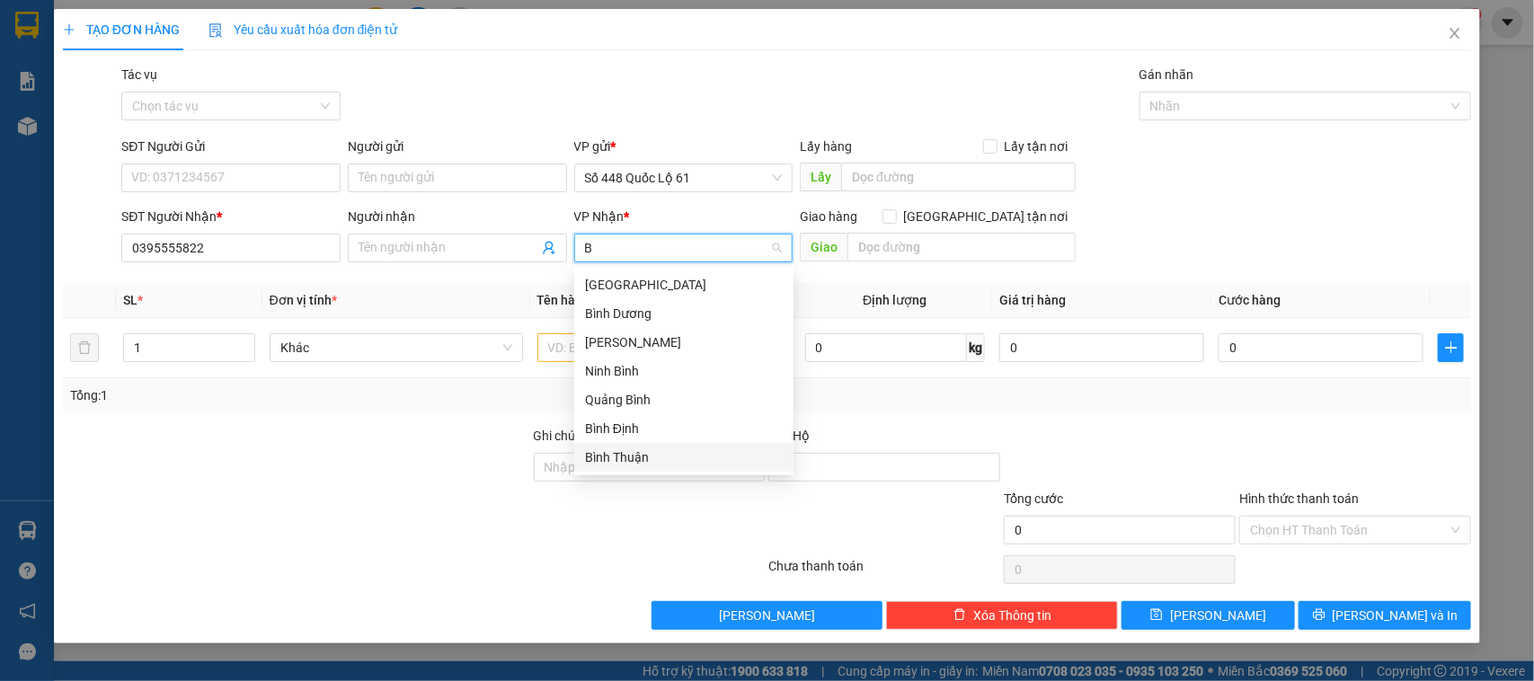
click at [612, 451] on div "Bình Thuận" at bounding box center [684, 458] width 198 height 20
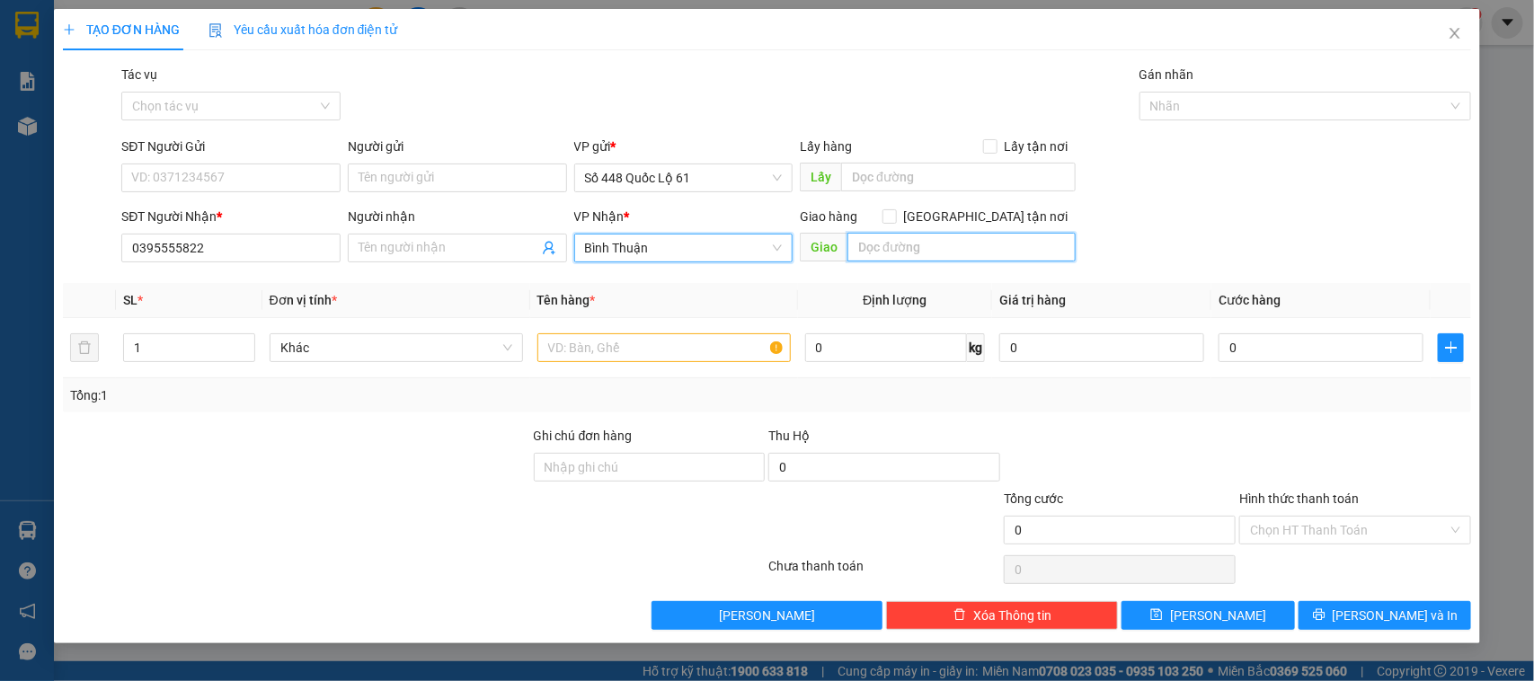
click at [958, 239] on input "text" at bounding box center [961, 247] width 228 height 29
drag, startPoint x: 981, startPoint y: 218, endPoint x: 973, endPoint y: 240, distance: 23.0
click at [895, 218] on input "[GEOGRAPHIC_DATA] tận nơi" at bounding box center [889, 215] width 13 height 13
checkbox input "true"
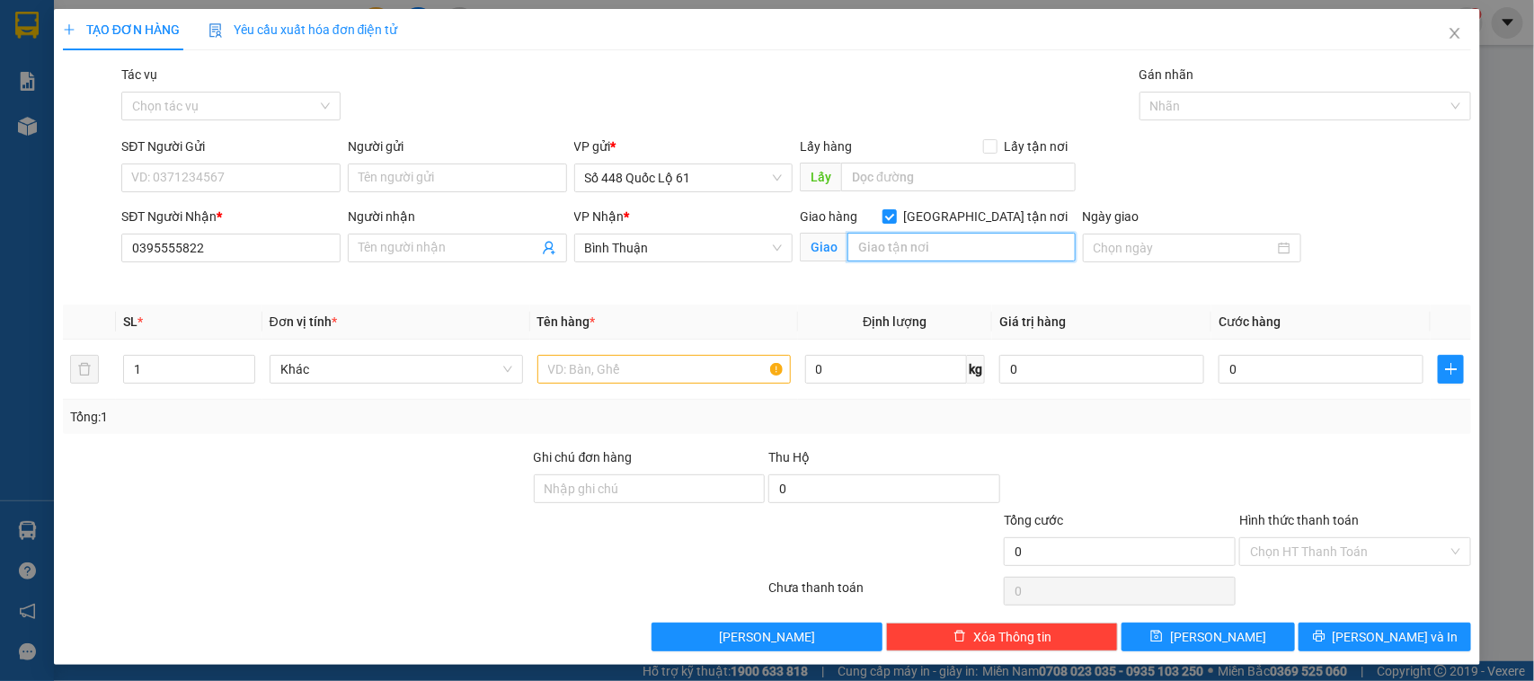
click at [954, 248] on input "text" at bounding box center [961, 247] width 228 height 29
type input "HẠM THUẬN BẮC"
click at [725, 373] on input "text" at bounding box center [663, 369] width 253 height 29
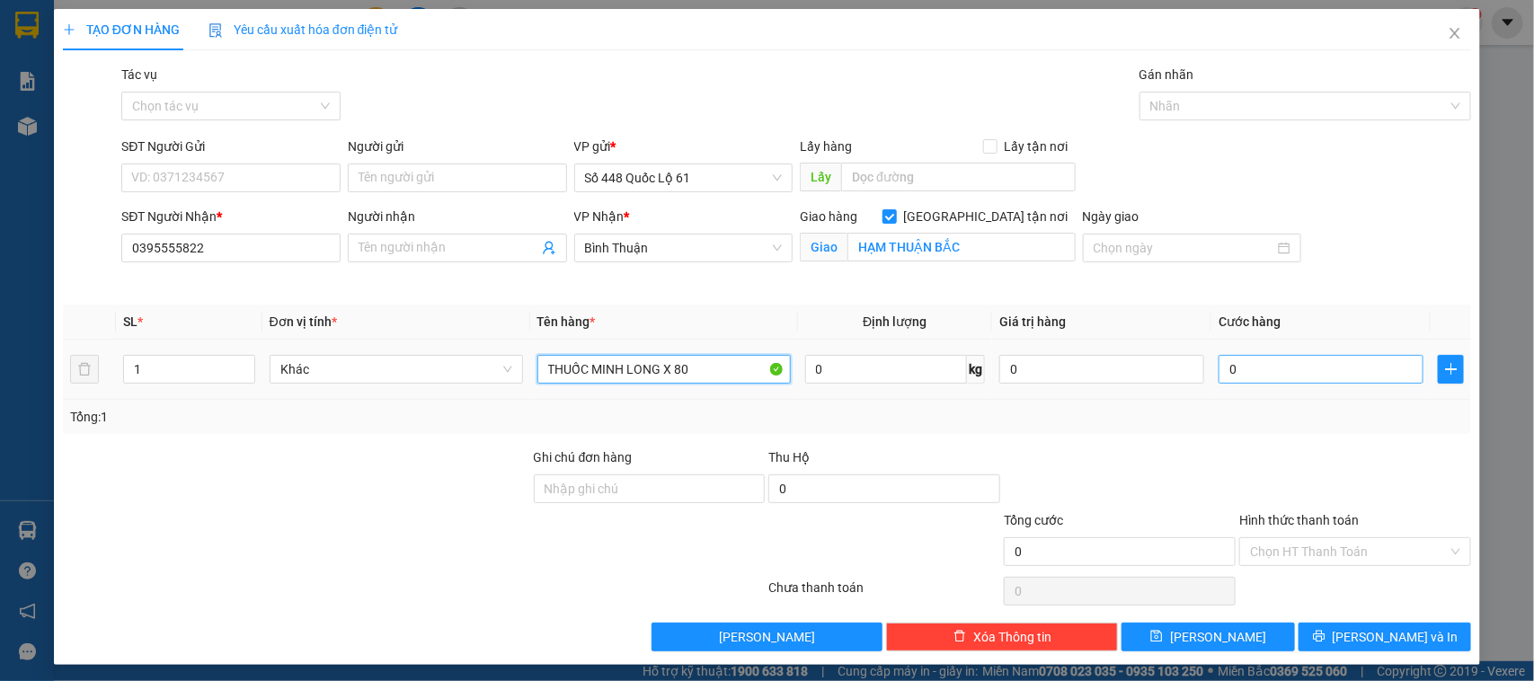
type input "THUỐC MINH LONG X 80"
click at [1387, 376] on input "0" at bounding box center [1321, 369] width 205 height 29
type input "8"
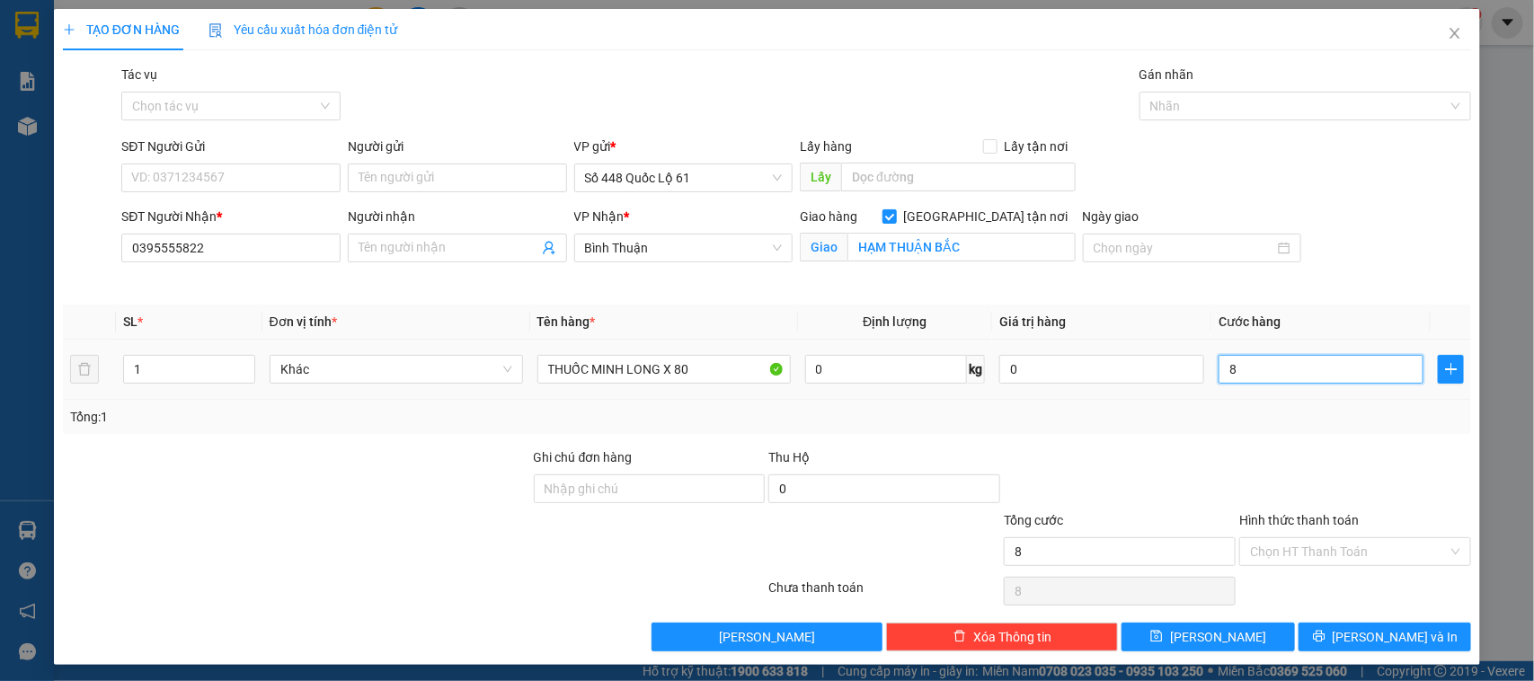
type input "80"
click at [1348, 434] on div "Tổng: 1" at bounding box center [767, 417] width 1409 height 34
type input "80.000"
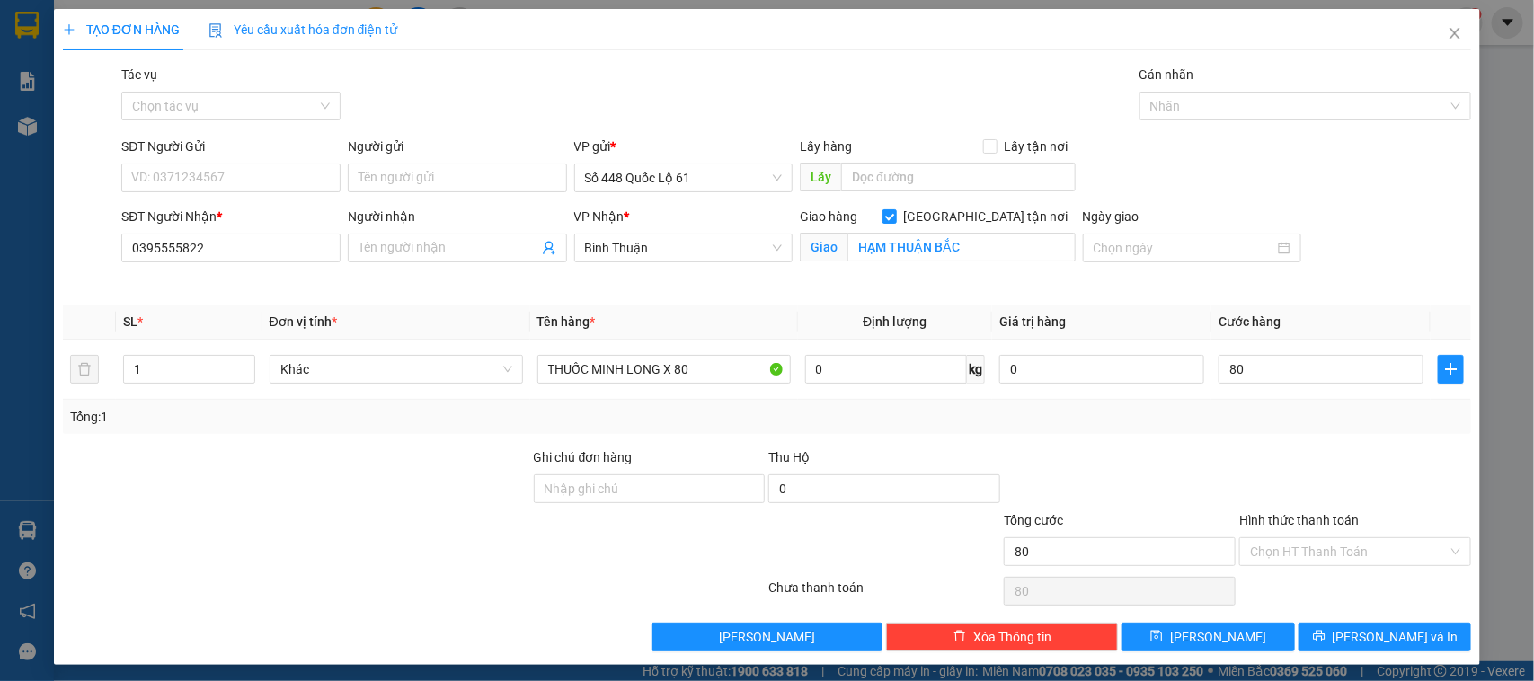
type input "80.000"
click at [1340, 562] on input "Hình thức thanh toán" at bounding box center [1349, 551] width 198 height 27
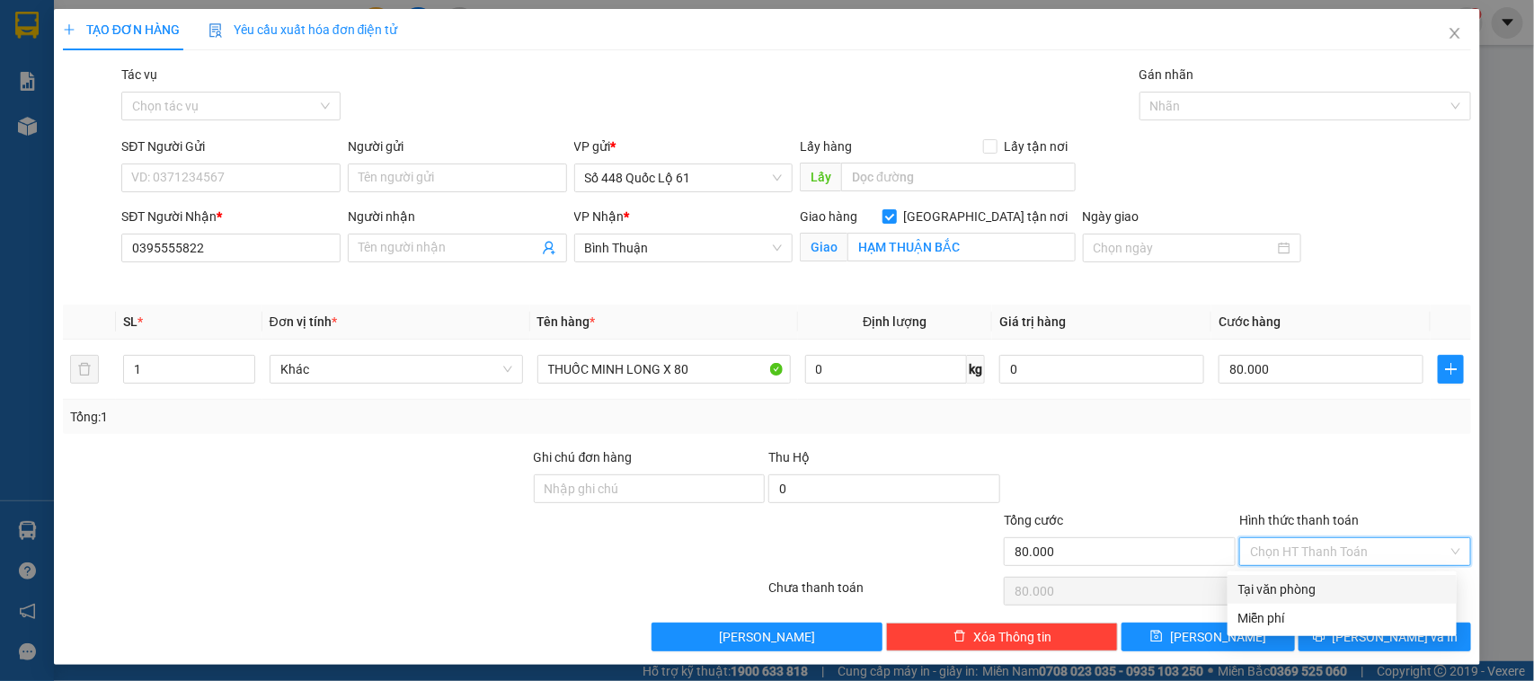
click at [1323, 580] on div "Tại văn phòng" at bounding box center [1342, 590] width 208 height 20
type input "0"
click at [1335, 661] on div "TẠO ĐƠN HÀNG Yêu cầu xuất hóa đơn điện tử Transit Pickup Surcharge Ids Transit …" at bounding box center [767, 337] width 1427 height 656
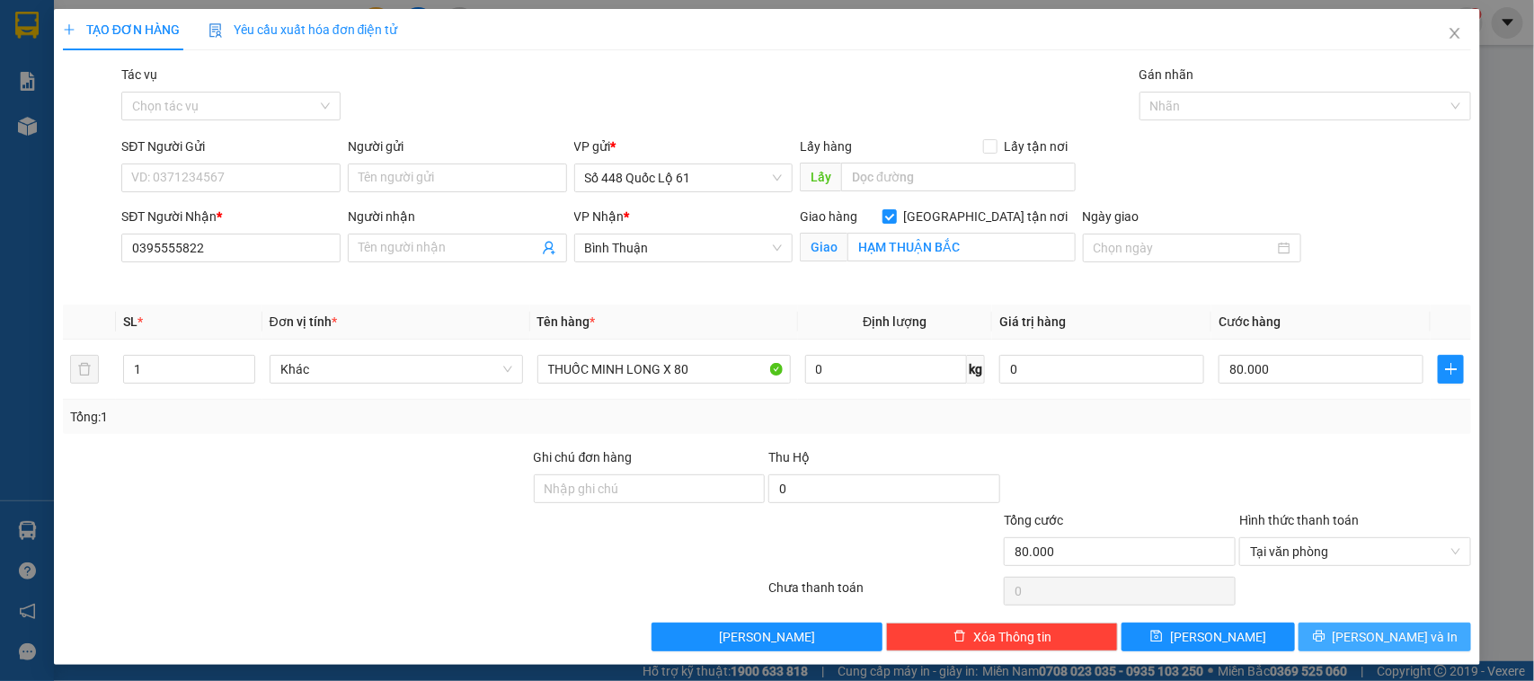
click at [1326, 634] on icon "printer" at bounding box center [1319, 636] width 13 height 13
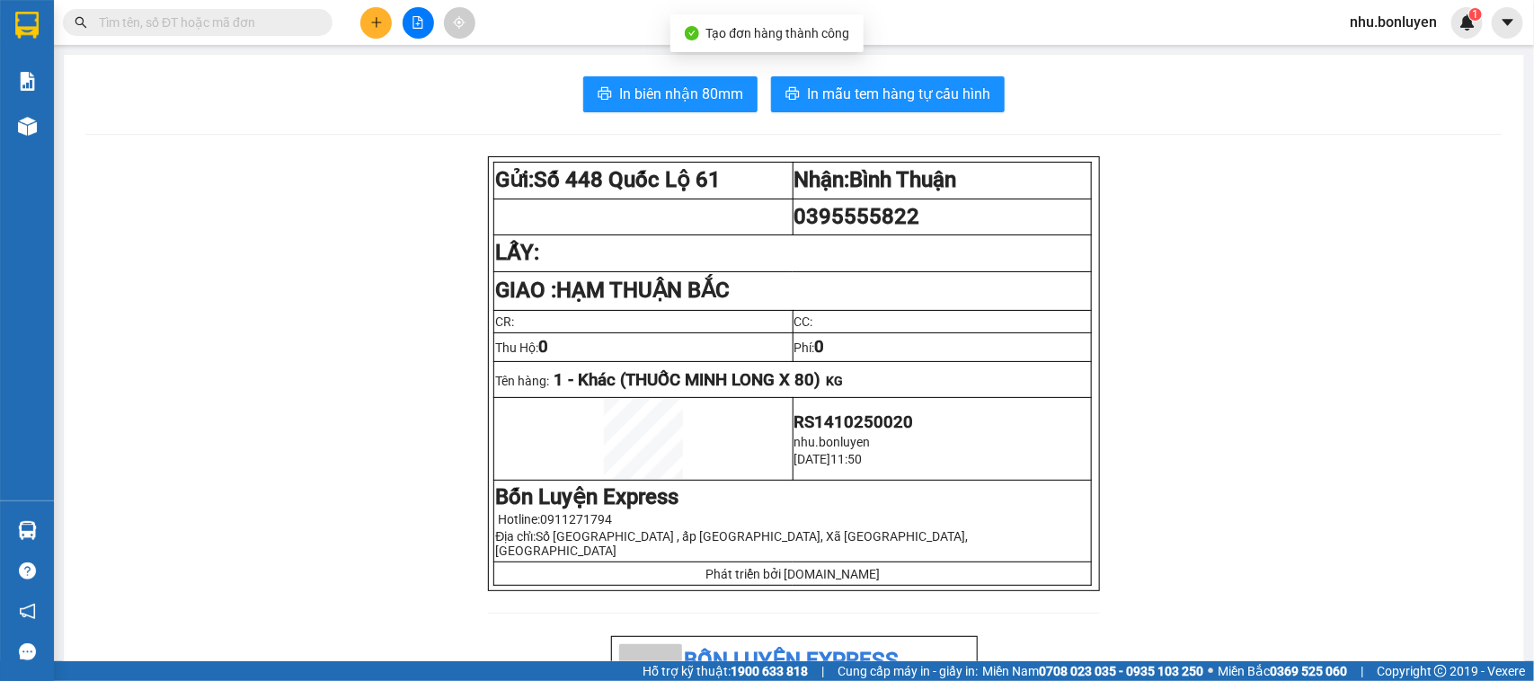
click at [632, 88] on span "In biên nhận 80mm" at bounding box center [681, 94] width 124 height 22
click at [385, 23] on button at bounding box center [375, 22] width 31 height 31
click at [414, 63] on div "Tạo đơn hàng" at bounding box center [447, 68] width 78 height 20
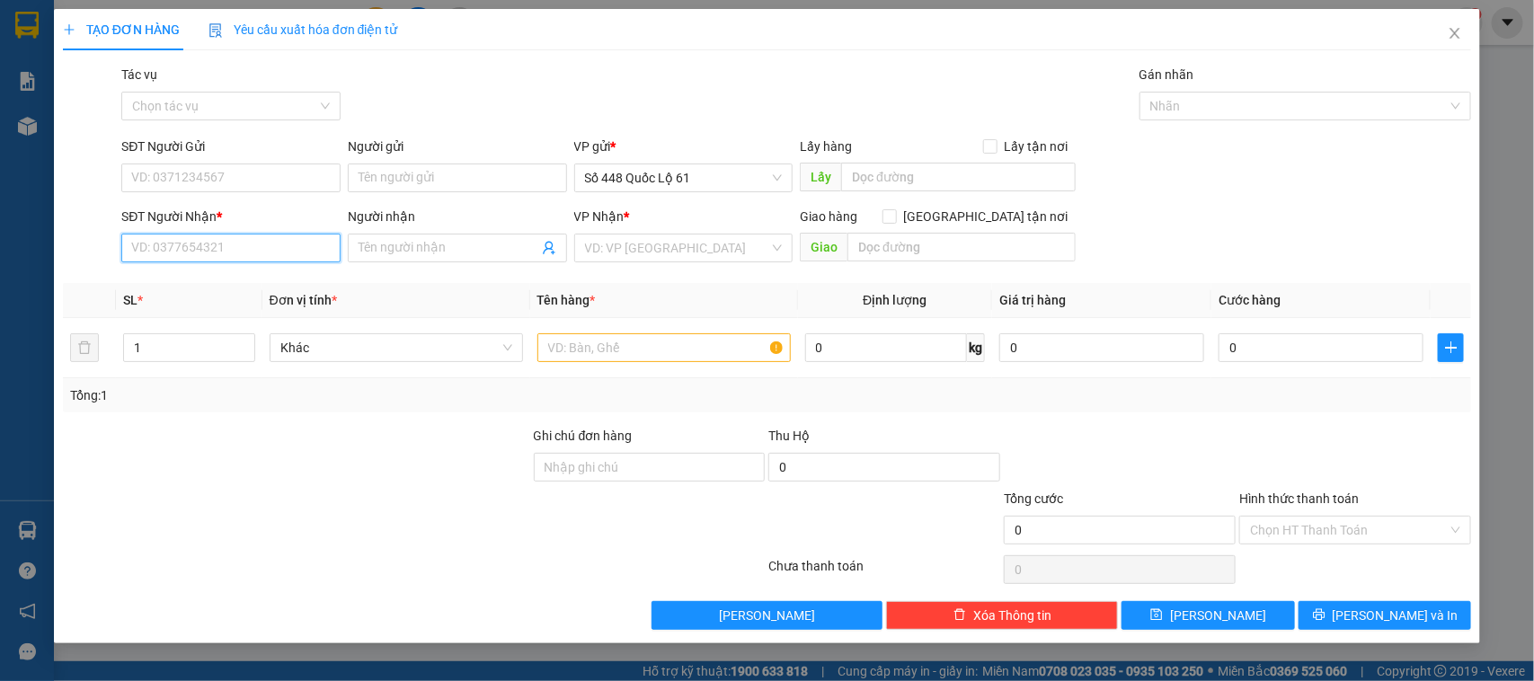
click at [218, 258] on input "SĐT Người Nhận *" at bounding box center [230, 248] width 219 height 29
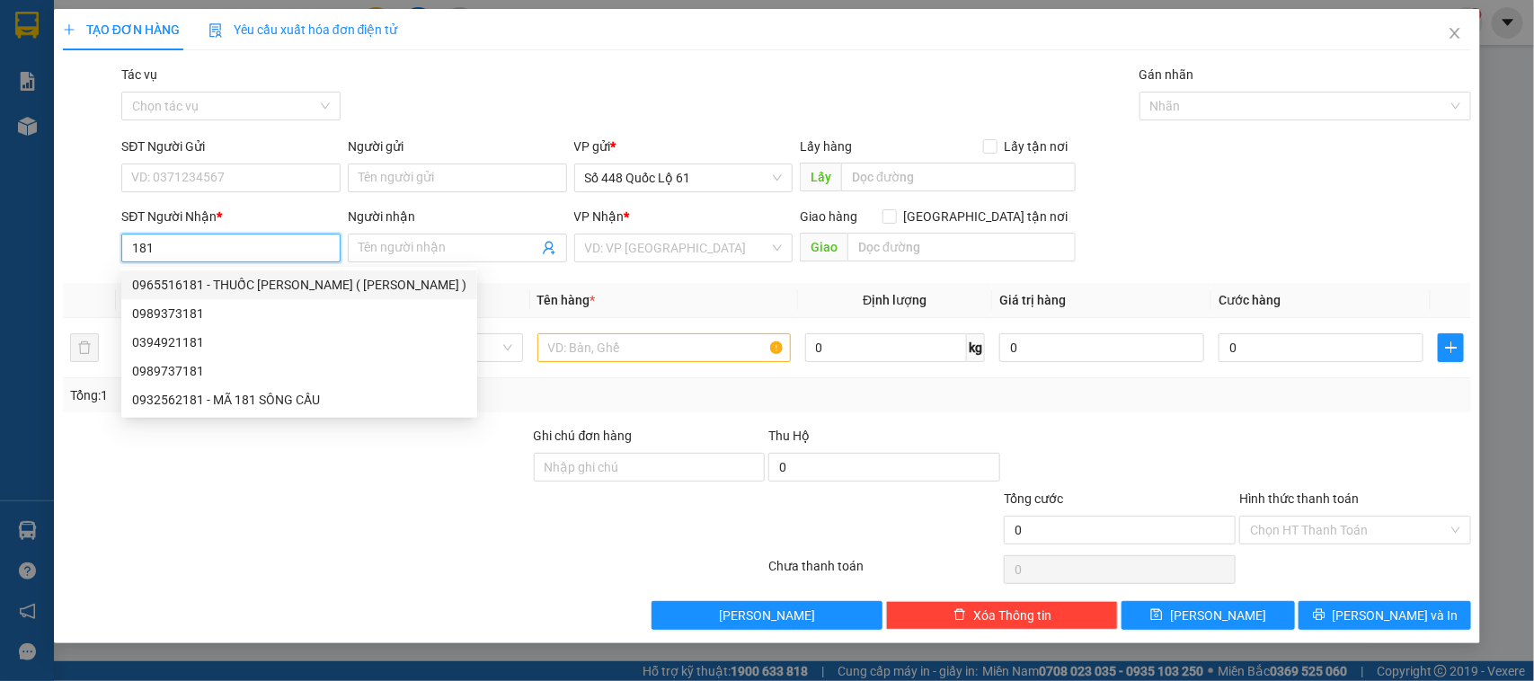
click at [262, 279] on div "0965516181 - THUỐC GIA LAI ( MINH LONG )" at bounding box center [299, 285] width 334 height 20
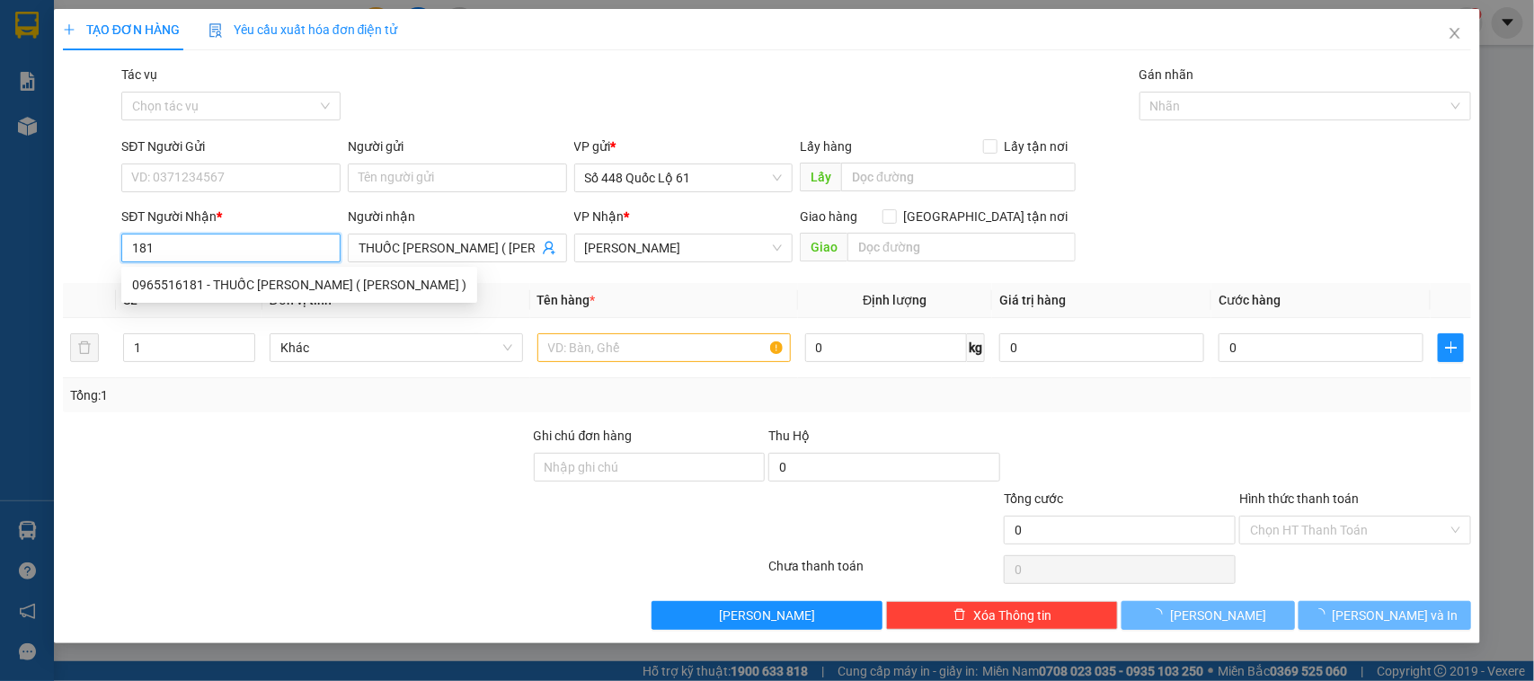
type input "0965516181"
type input "THUỐC GIA LAI ( MINH LONG )"
type input "80.000"
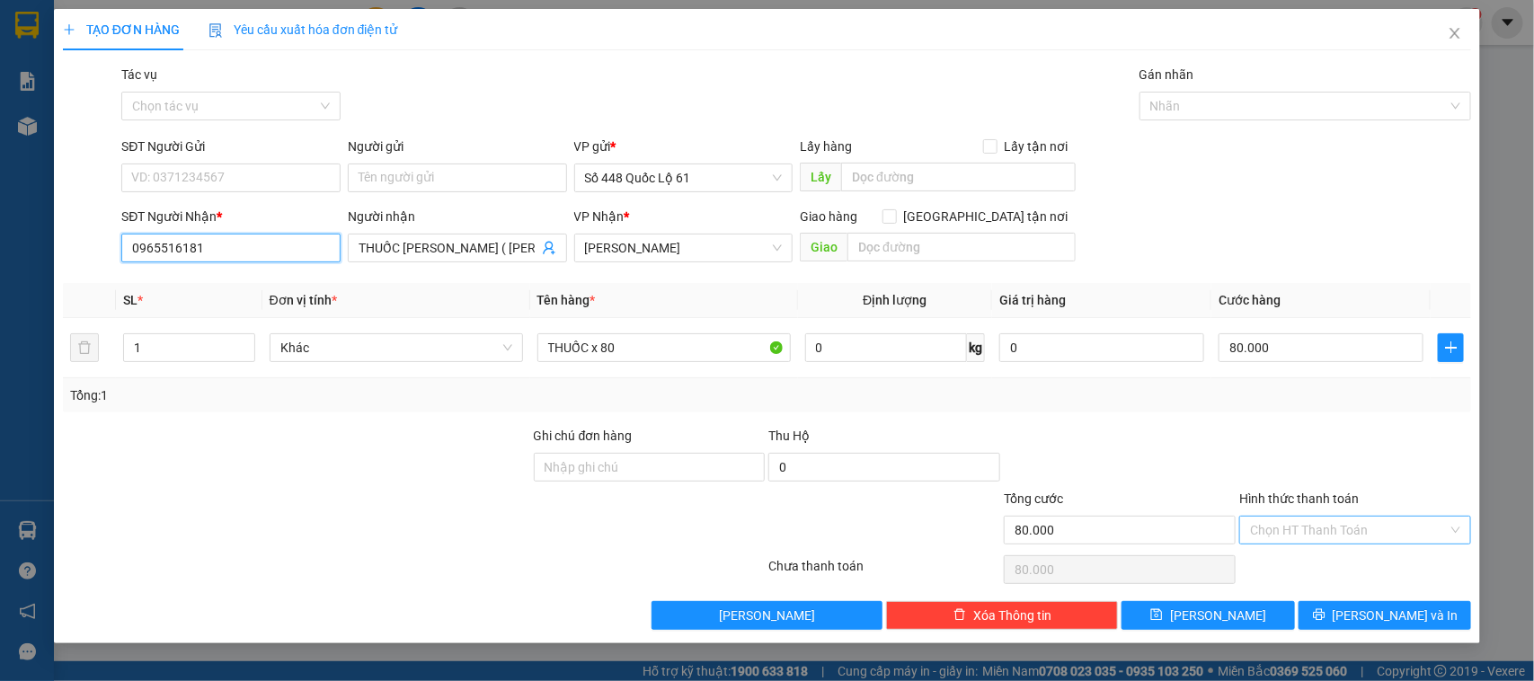
type input "0965516181"
click at [1282, 536] on input "Hình thức thanh toán" at bounding box center [1349, 530] width 198 height 27
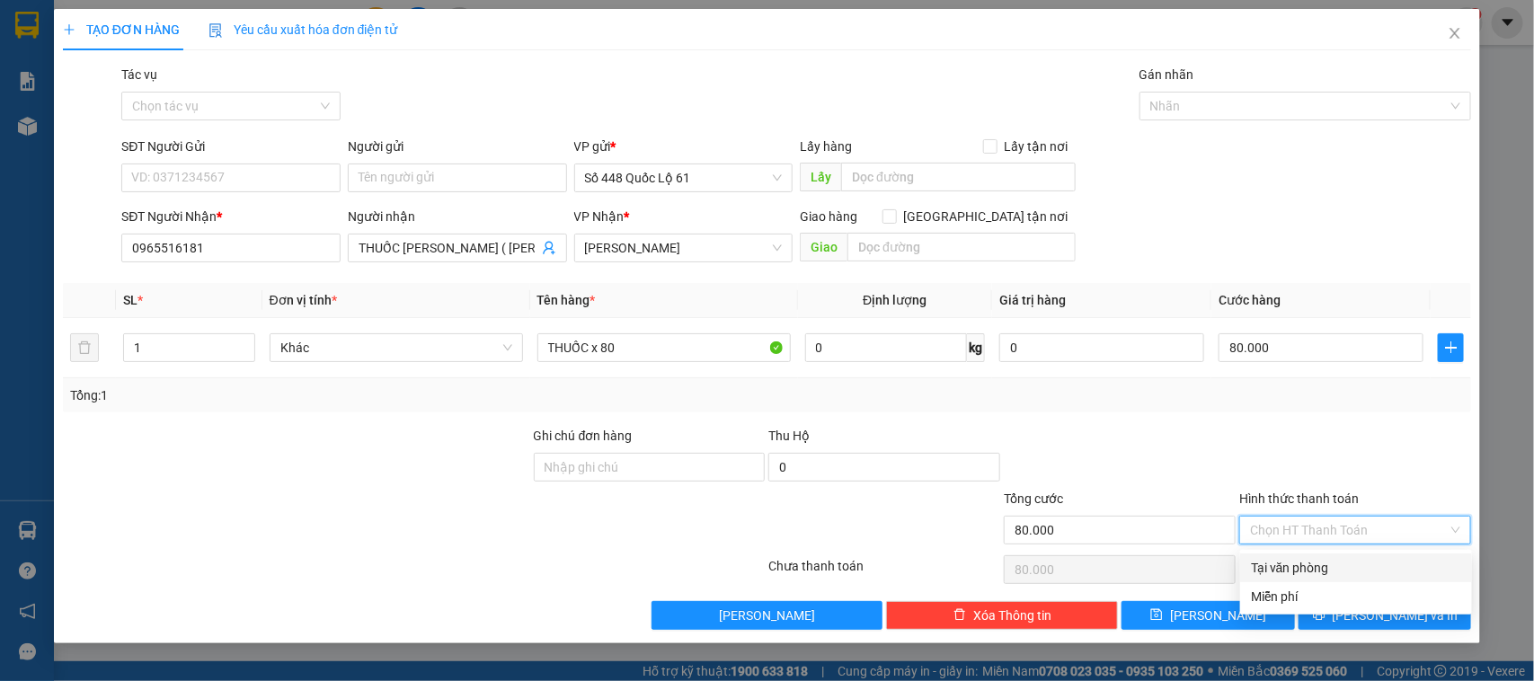
click at [1290, 569] on div "Tại văn phòng" at bounding box center [1356, 568] width 210 height 20
type input "0"
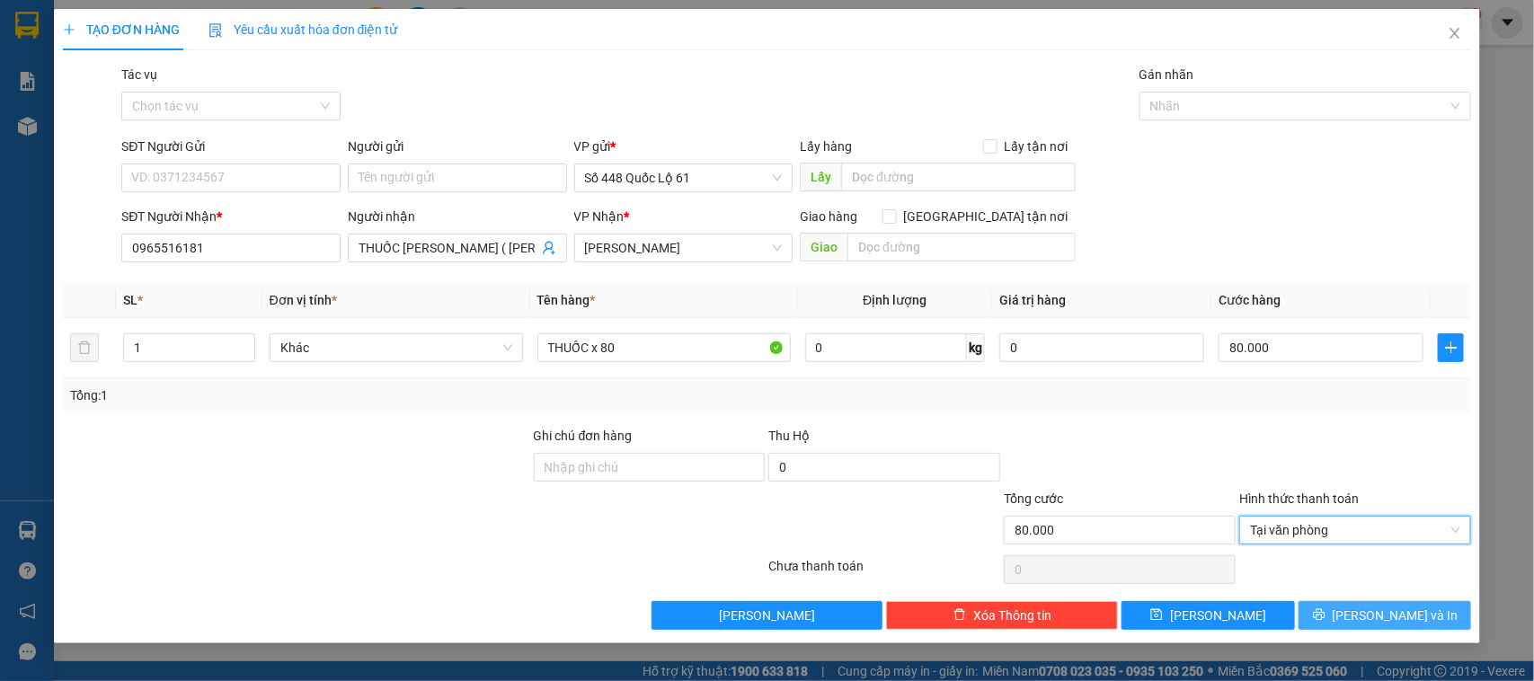
click at [1424, 614] on button "[PERSON_NAME] và In" at bounding box center [1385, 615] width 173 height 29
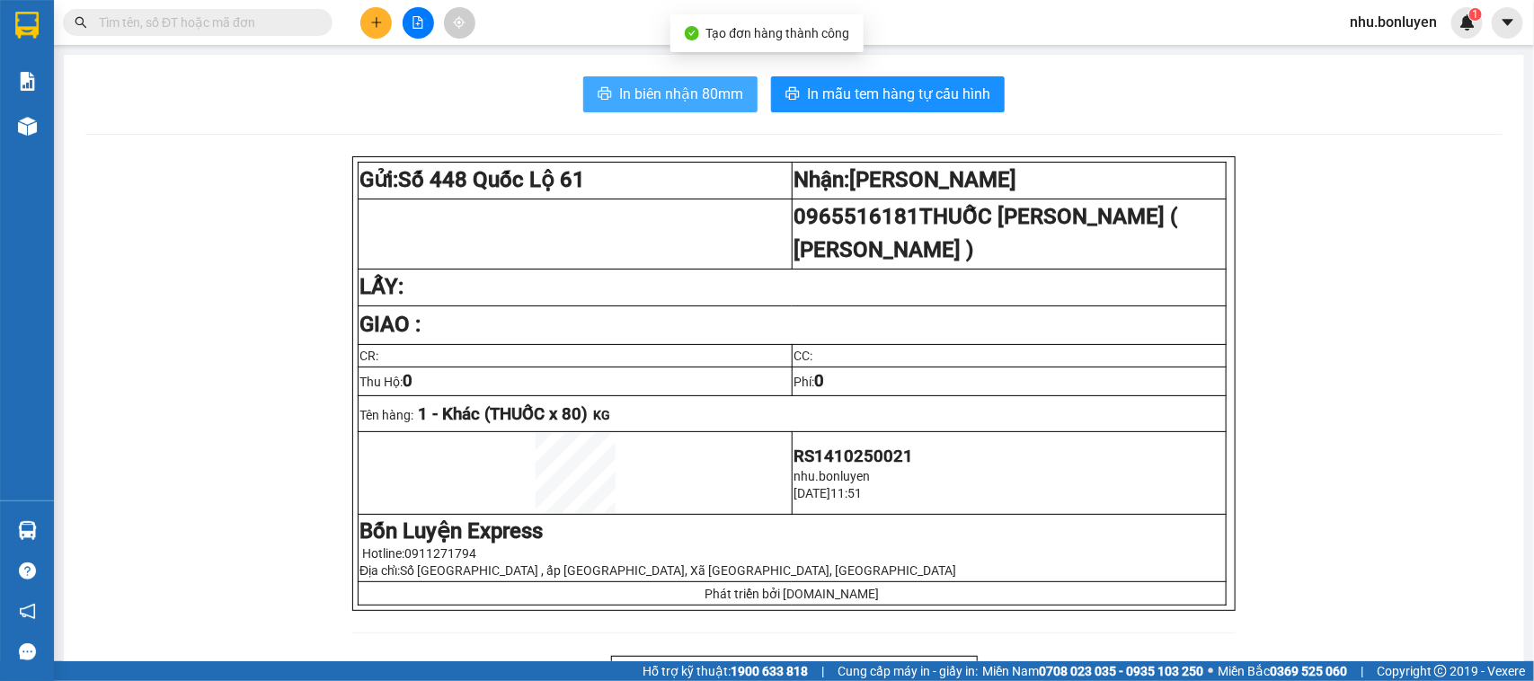
click at [632, 90] on span "In biên nhận 80mm" at bounding box center [681, 94] width 124 height 22
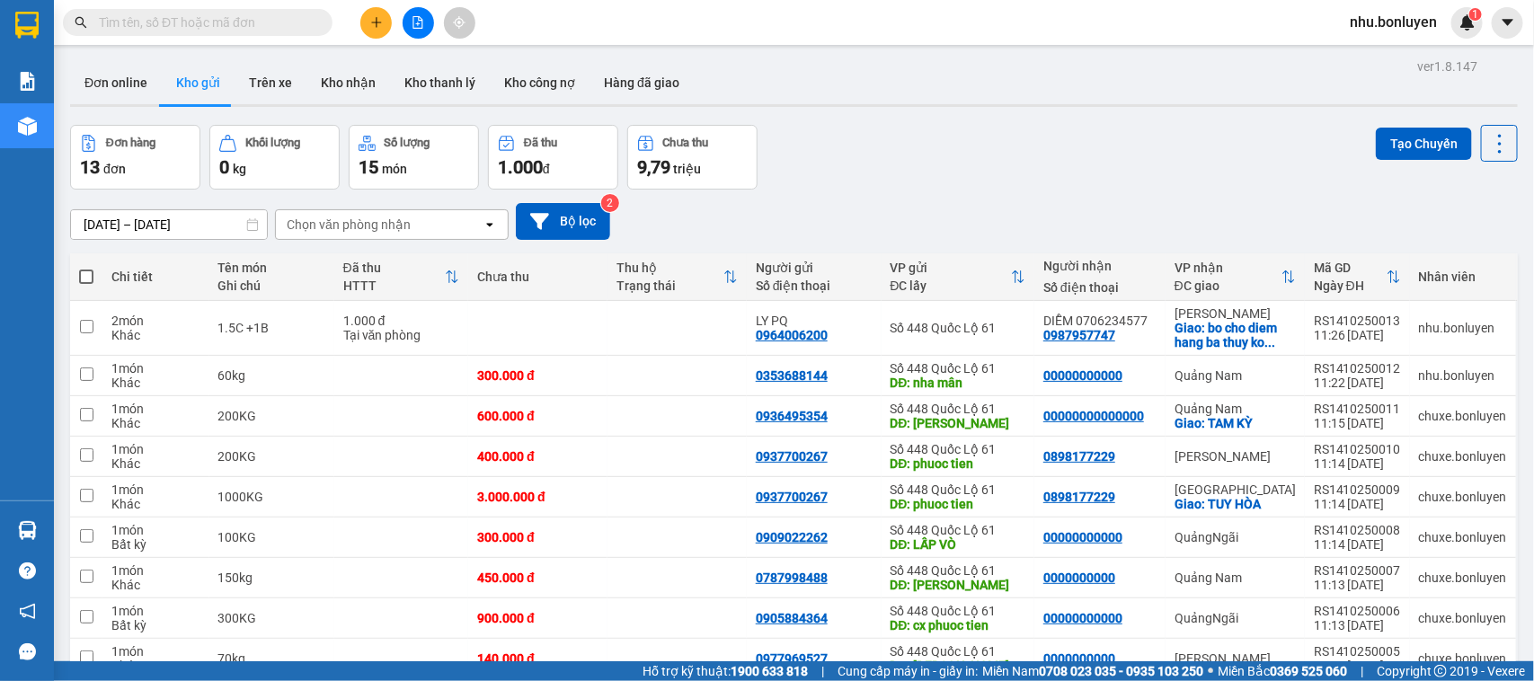
paste input "LY PQ"
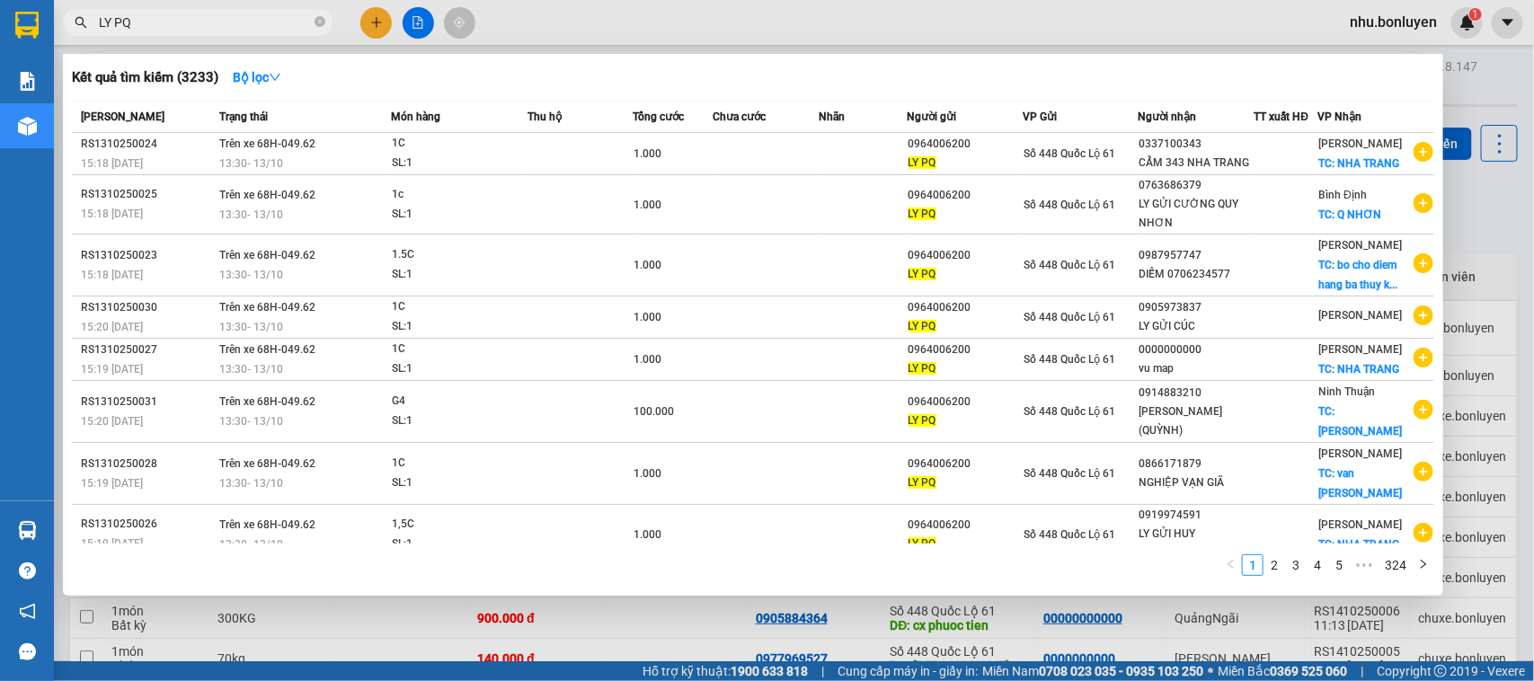
type input "LY PQ"
click at [317, 25] on icon "close-circle" at bounding box center [320, 21] width 11 height 11
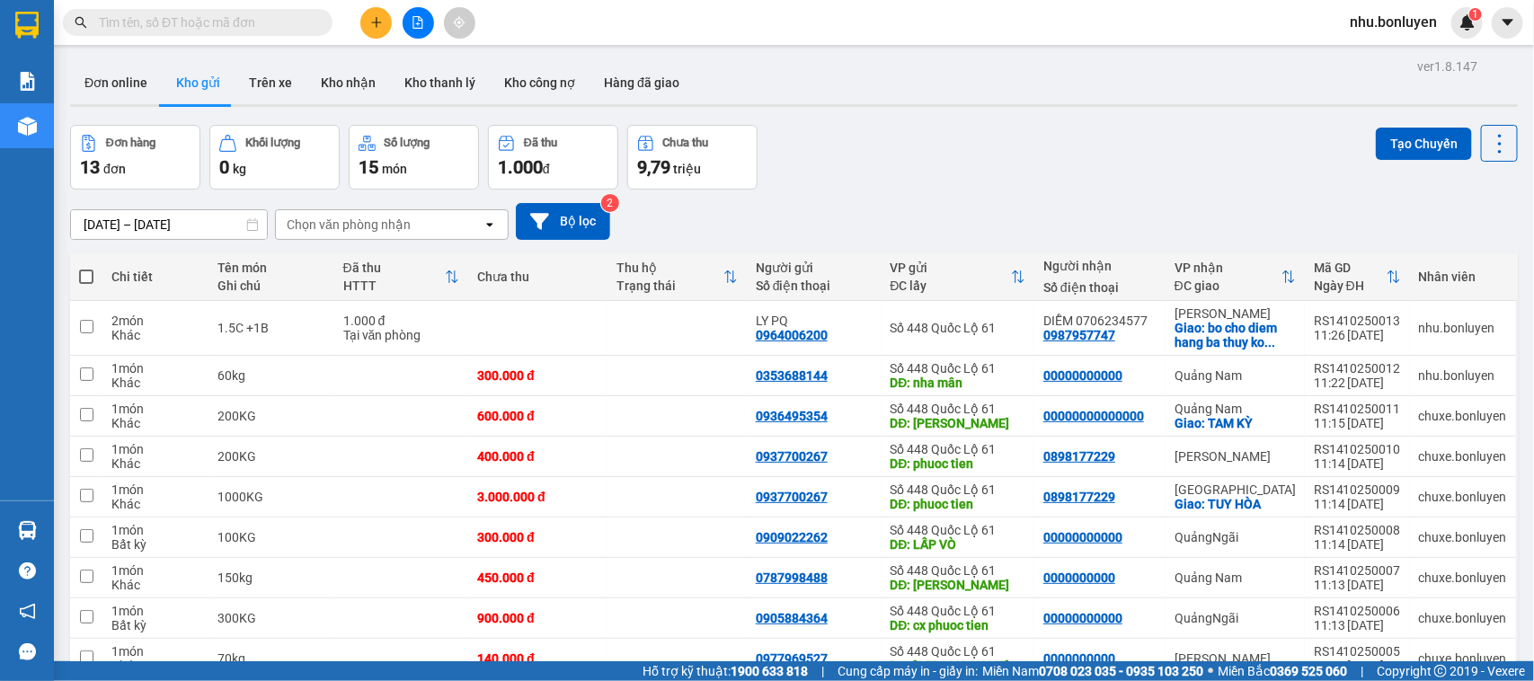
type input "Y"
type input "Ỵ"
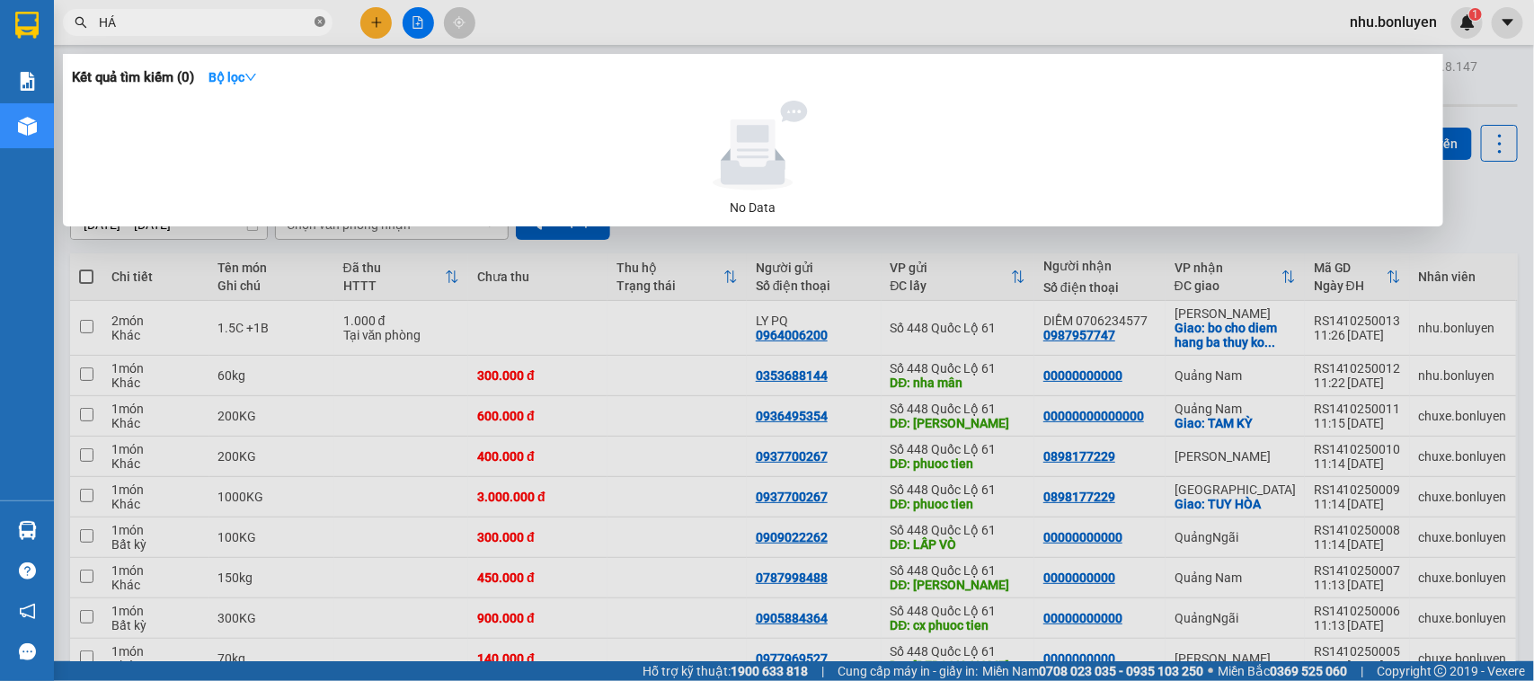
type input "H"
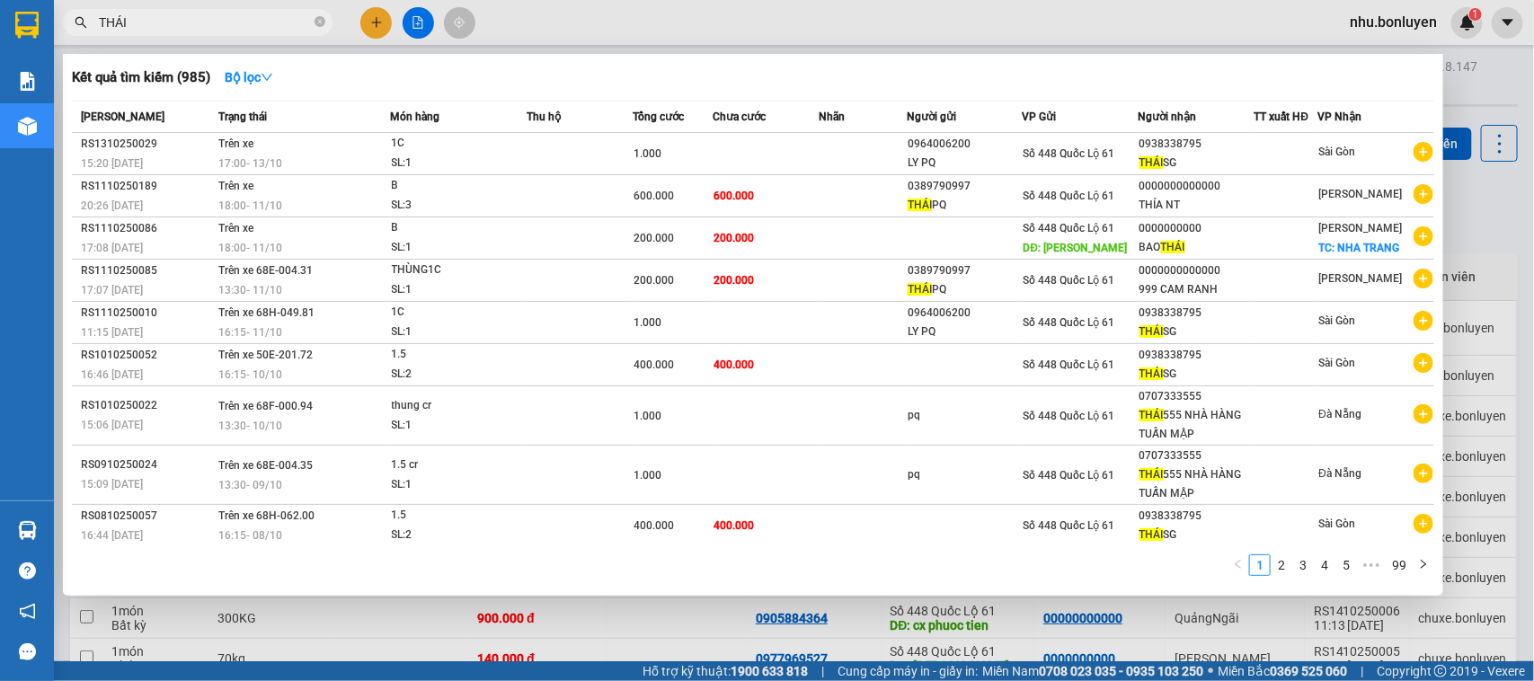
type input "THÁI"
click at [326, 22] on span "THÁI" at bounding box center [198, 22] width 270 height 27
click at [315, 21] on icon "close-circle" at bounding box center [320, 21] width 11 height 11
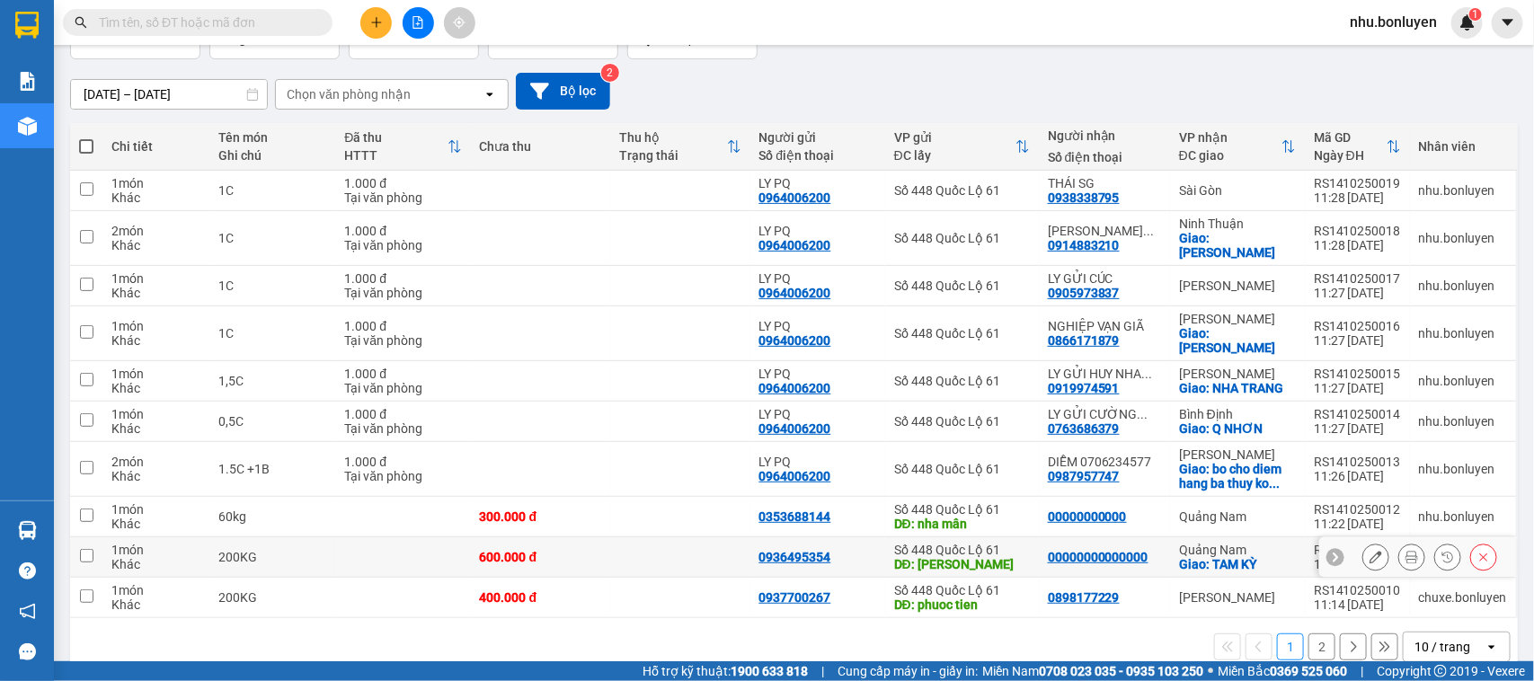
scroll to position [135, 0]
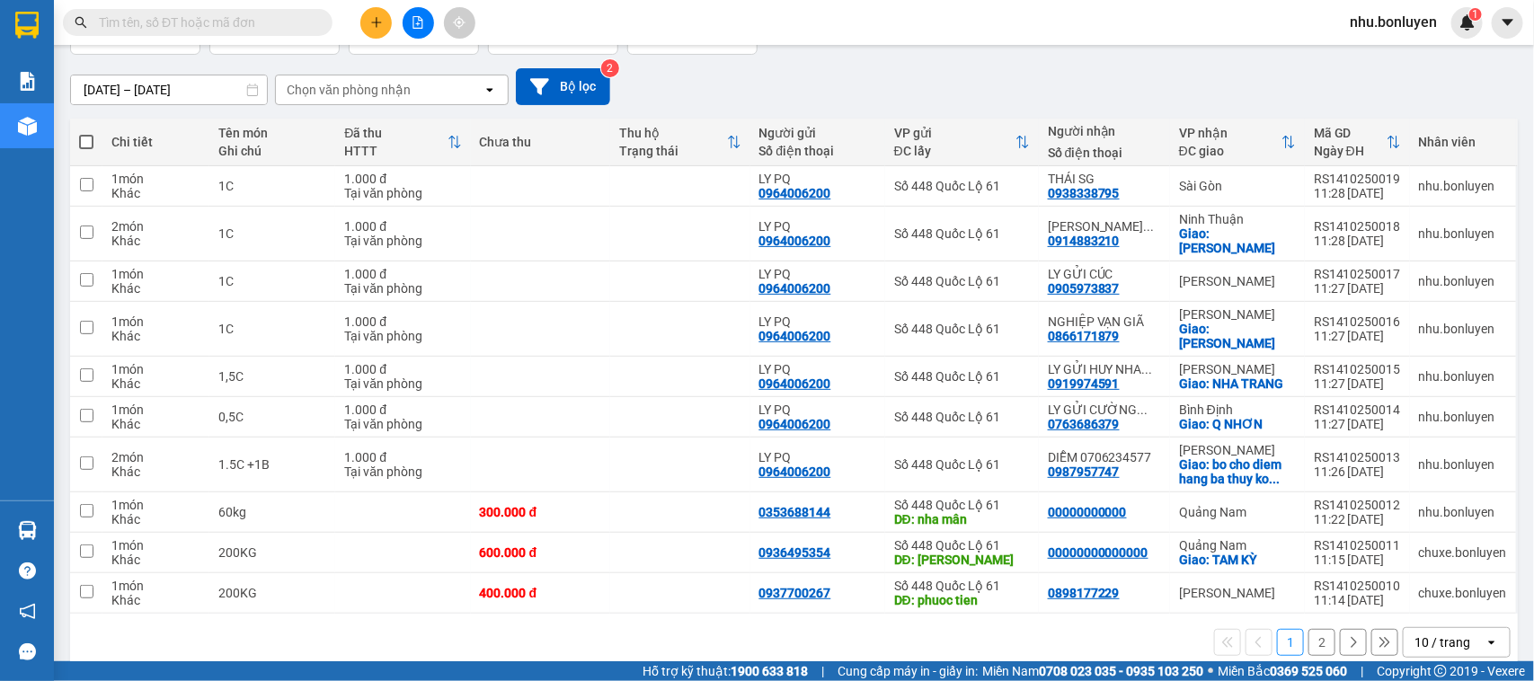
click at [245, 22] on input "text" at bounding box center [205, 23] width 212 height 20
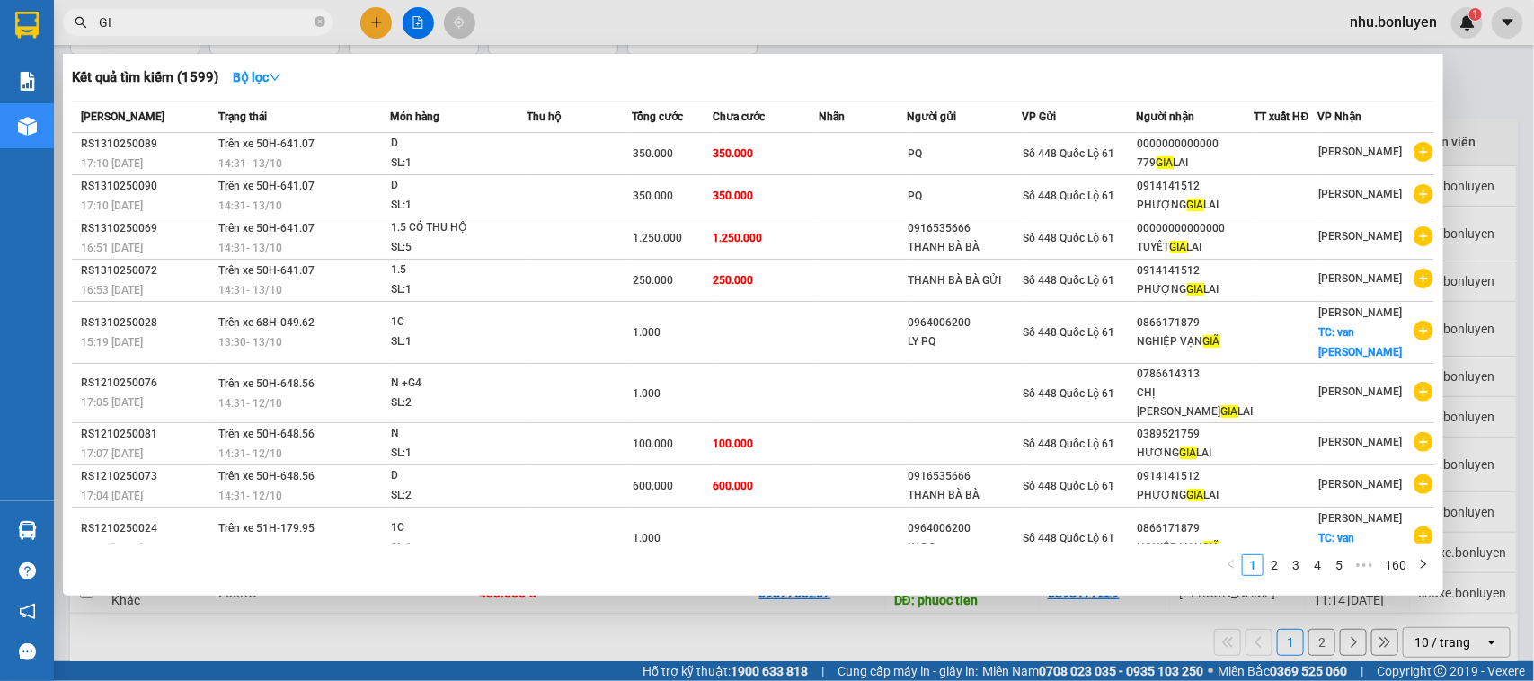
type input "G"
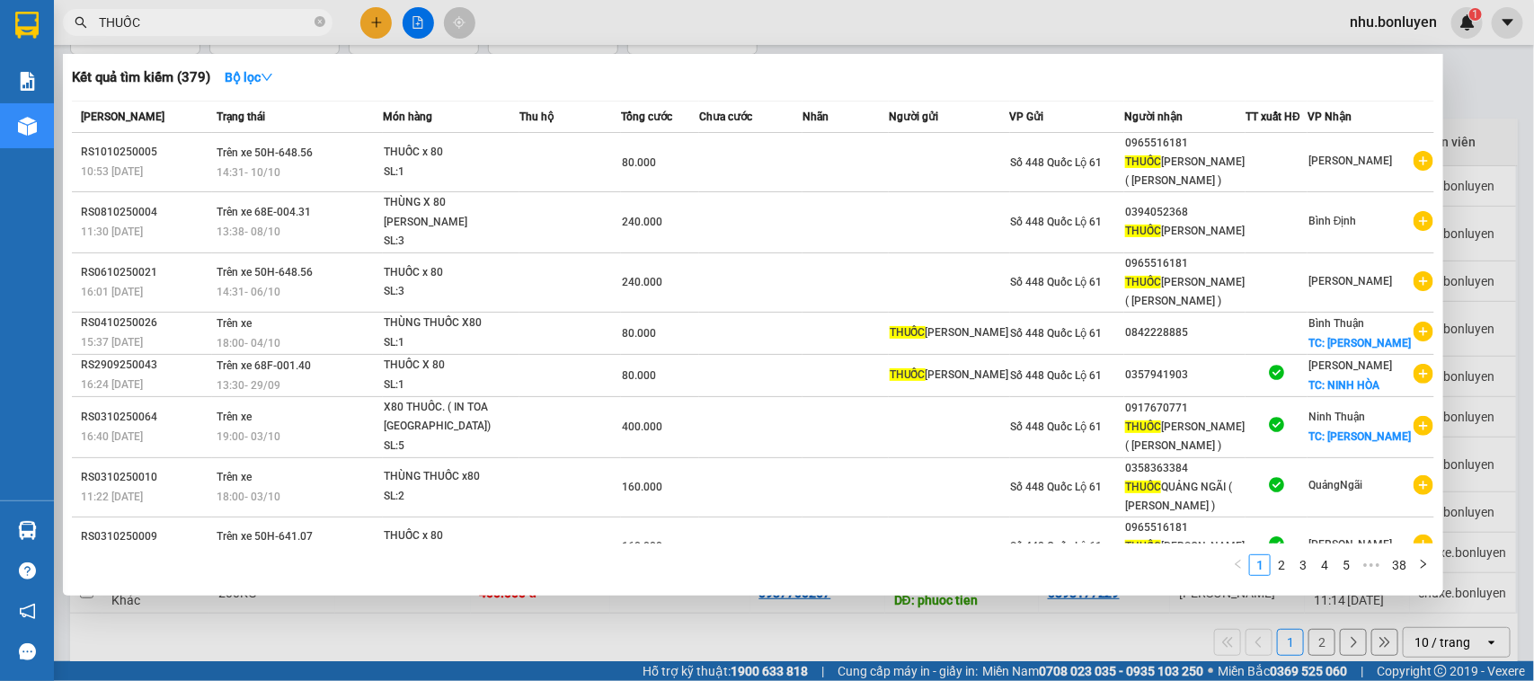
type input "THUỐC"
click at [320, 21] on icon "close-circle" at bounding box center [320, 21] width 11 height 11
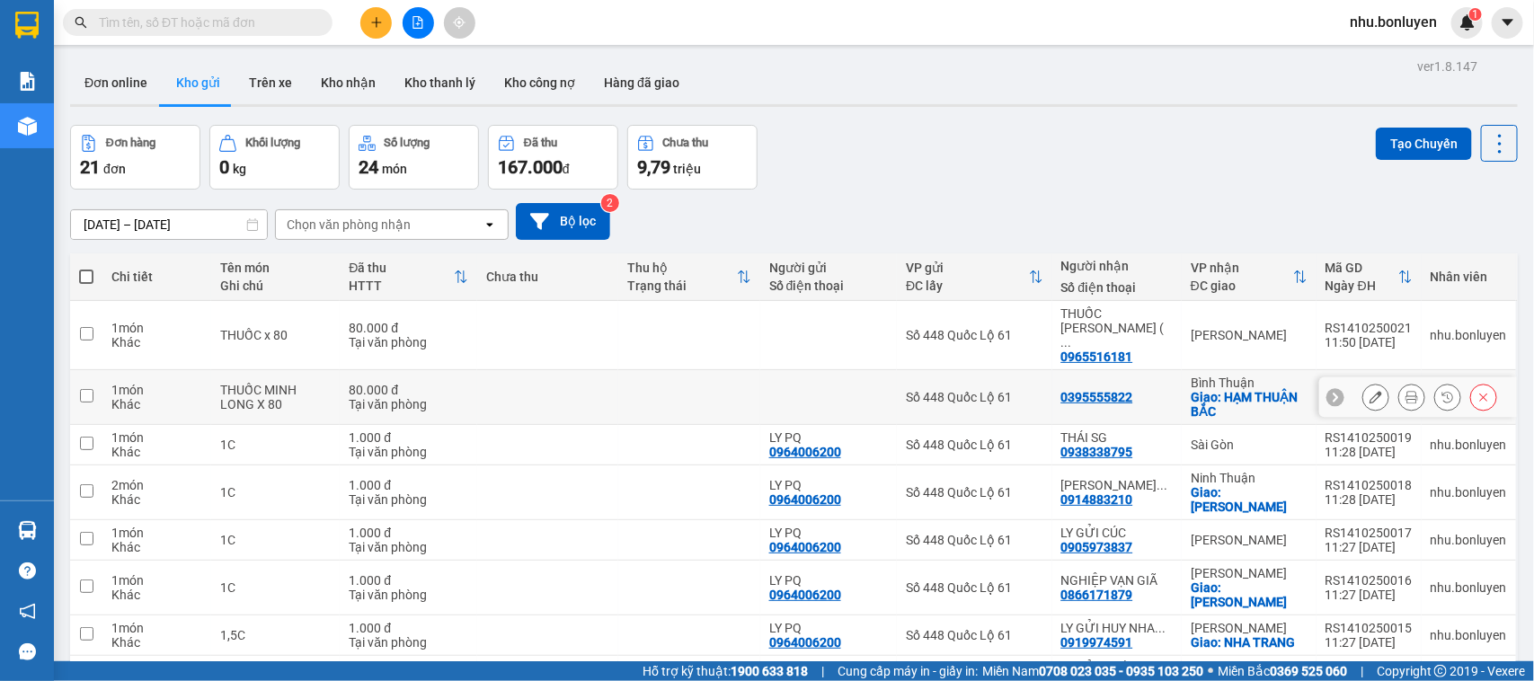
click at [1377, 384] on div at bounding box center [1429, 397] width 135 height 27
click at [1371, 382] on button at bounding box center [1375, 397] width 25 height 31
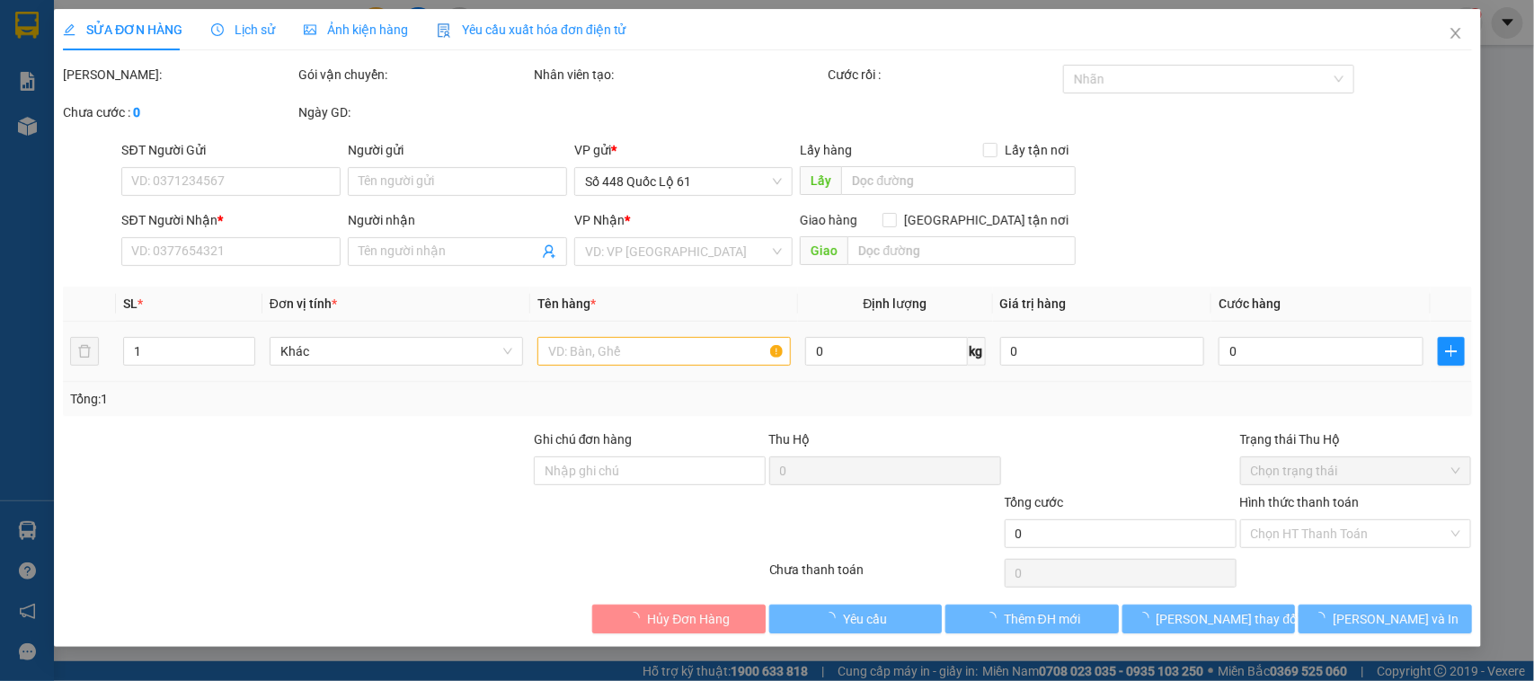
type input "0395555822"
checkbox input "true"
type input "HẠM THUẬN BẮC"
type input "80.000"
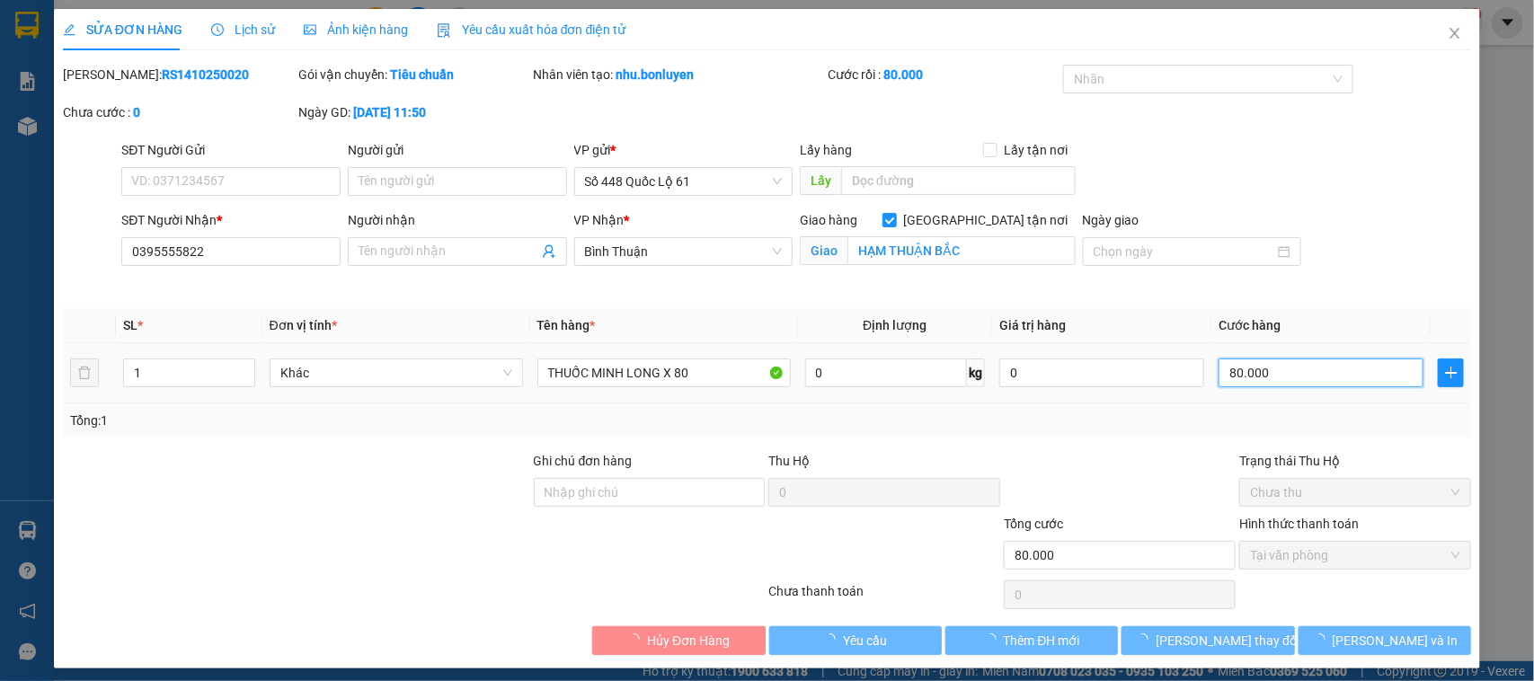
click at [1274, 375] on input "80.000" at bounding box center [1321, 373] width 205 height 29
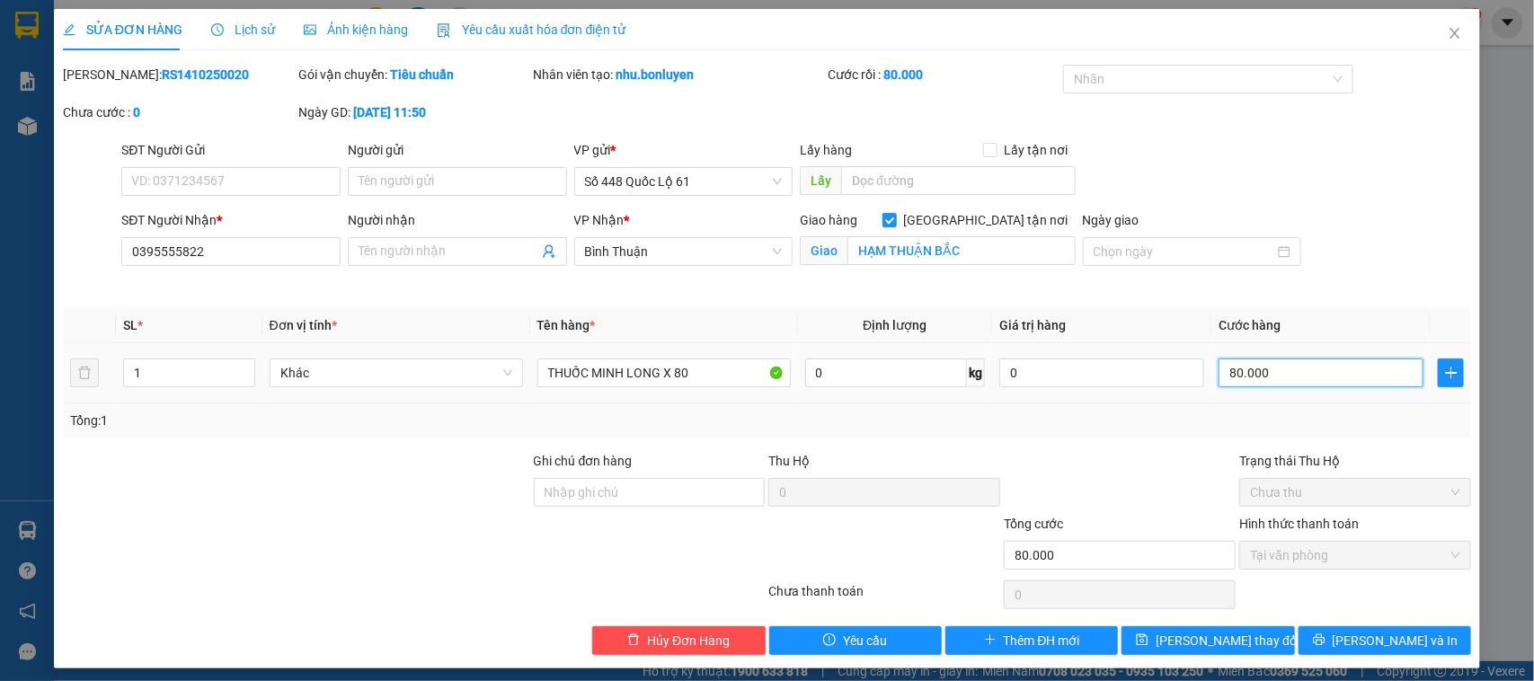
type input "1"
type input "16"
type input "160"
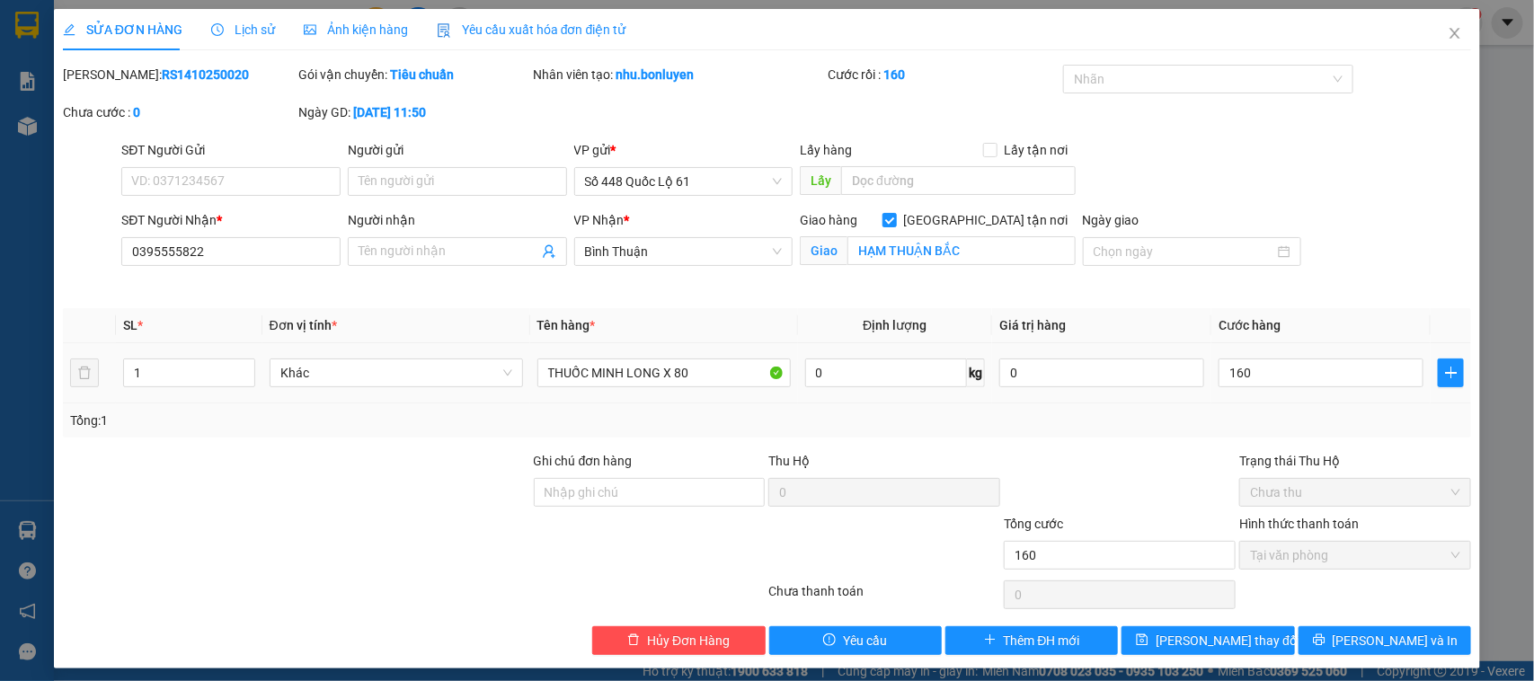
click at [1149, 434] on div "Tổng: 1" at bounding box center [767, 421] width 1409 height 34
type input "160.000"
click at [1326, 645] on icon "printer" at bounding box center [1319, 640] width 13 height 13
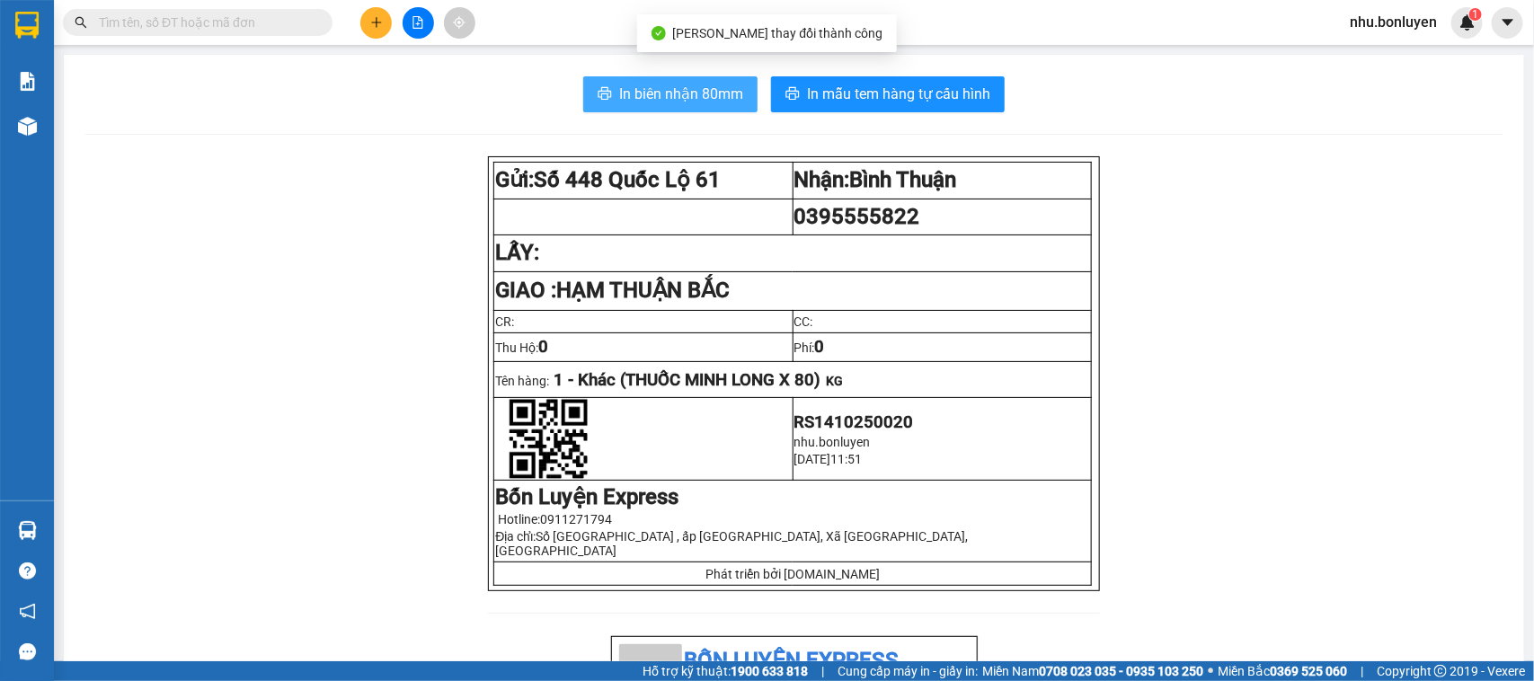
click at [689, 85] on span "In biên nhận 80mm" at bounding box center [681, 94] width 124 height 22
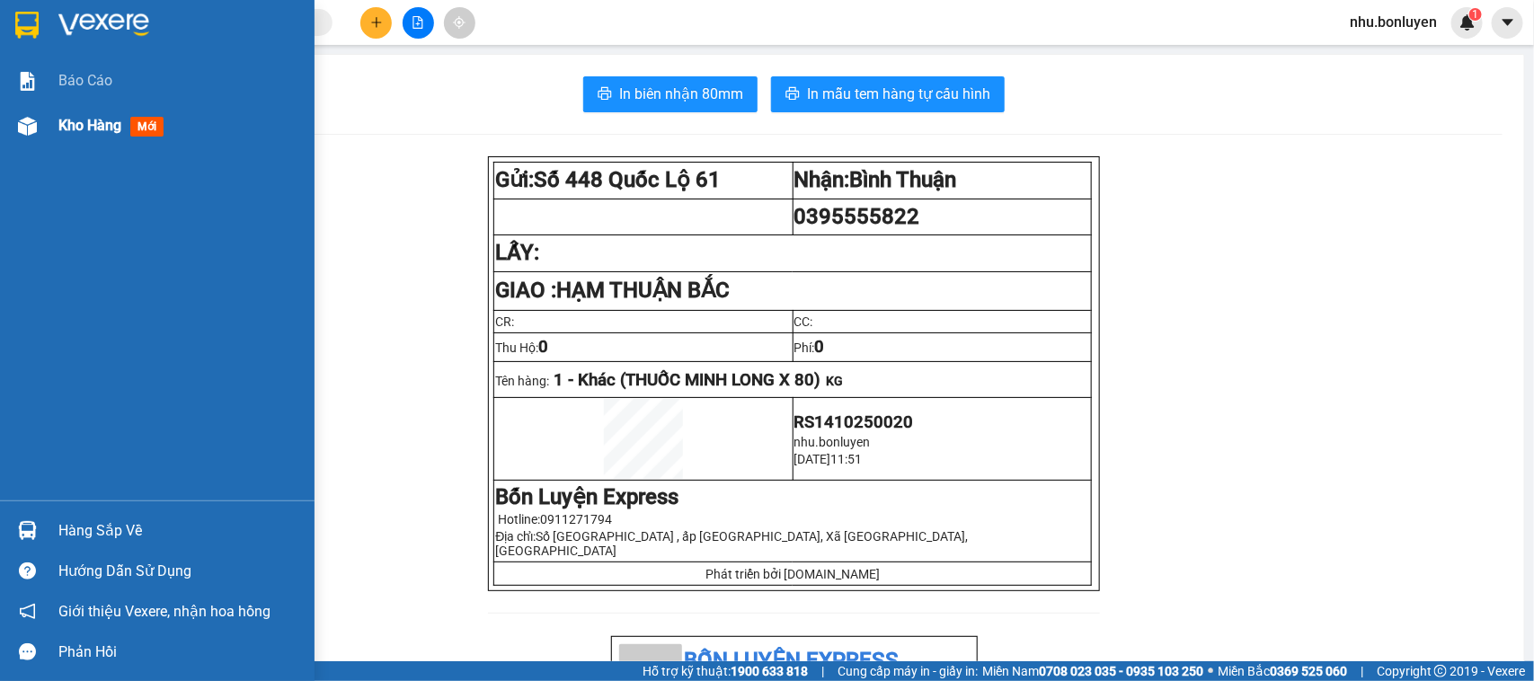
click at [19, 135] on img at bounding box center [27, 126] width 19 height 19
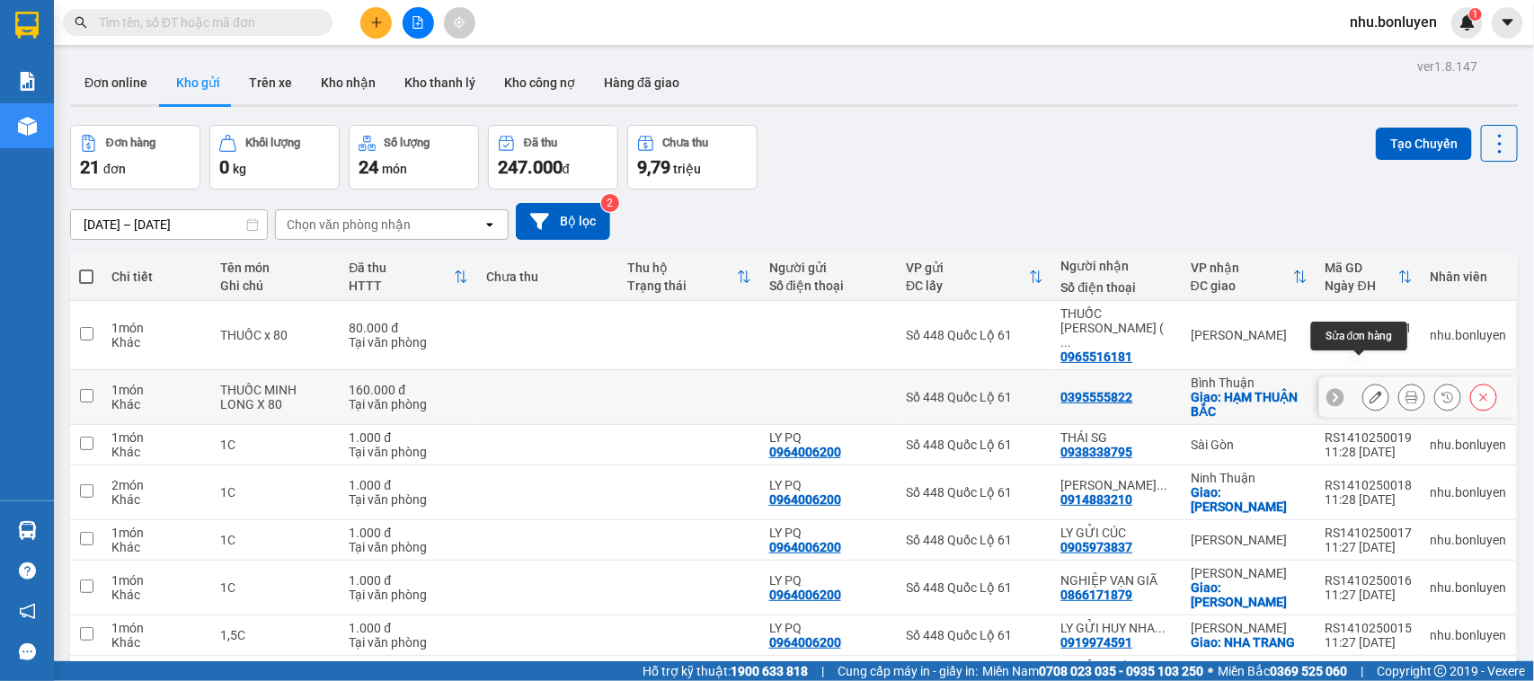
click at [1370, 391] on icon at bounding box center [1376, 397] width 13 height 13
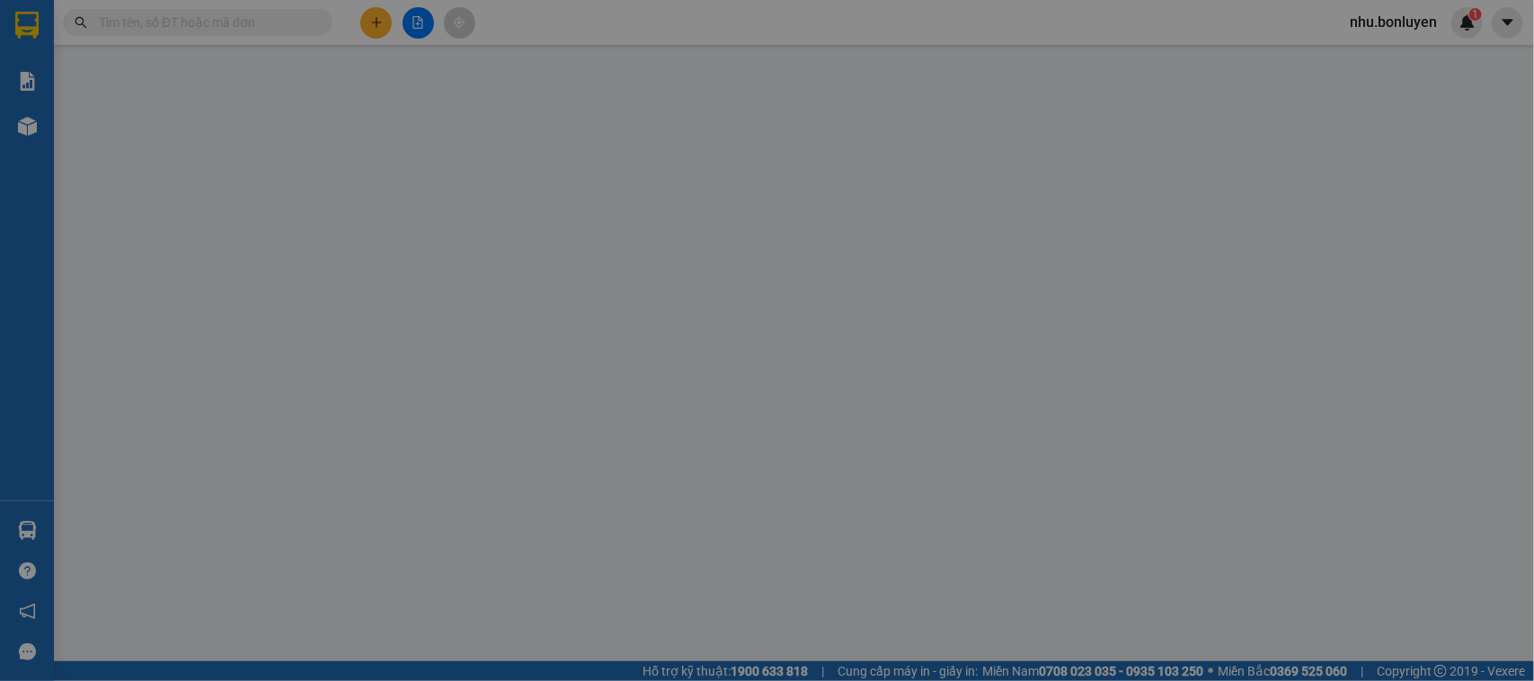
type input "0395555822"
checkbox input "true"
type input "HẠM THUẬN BẮC"
type input "160.000"
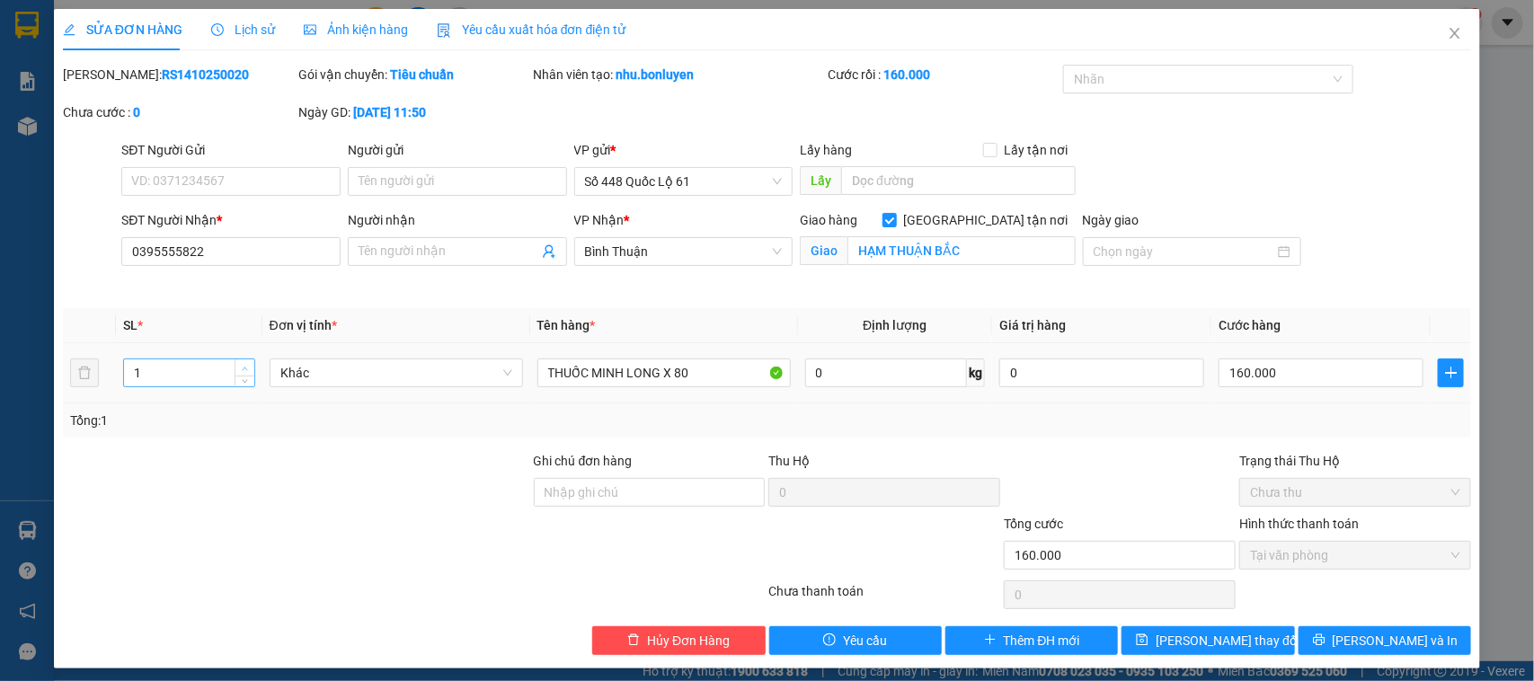
type input "2"
drag, startPoint x: 239, startPoint y: 364, endPoint x: 320, endPoint y: 367, distance: 80.9
click at [240, 365] on span "up" at bounding box center [245, 367] width 11 height 11
click at [1395, 623] on div "Total Paid Fee 160.000 Total UnPaid Fee 0 Cash Collection Total Fee Mã ĐH: RS14…" at bounding box center [767, 360] width 1409 height 590
click at [1395, 629] on button "[PERSON_NAME] và In" at bounding box center [1385, 640] width 173 height 29
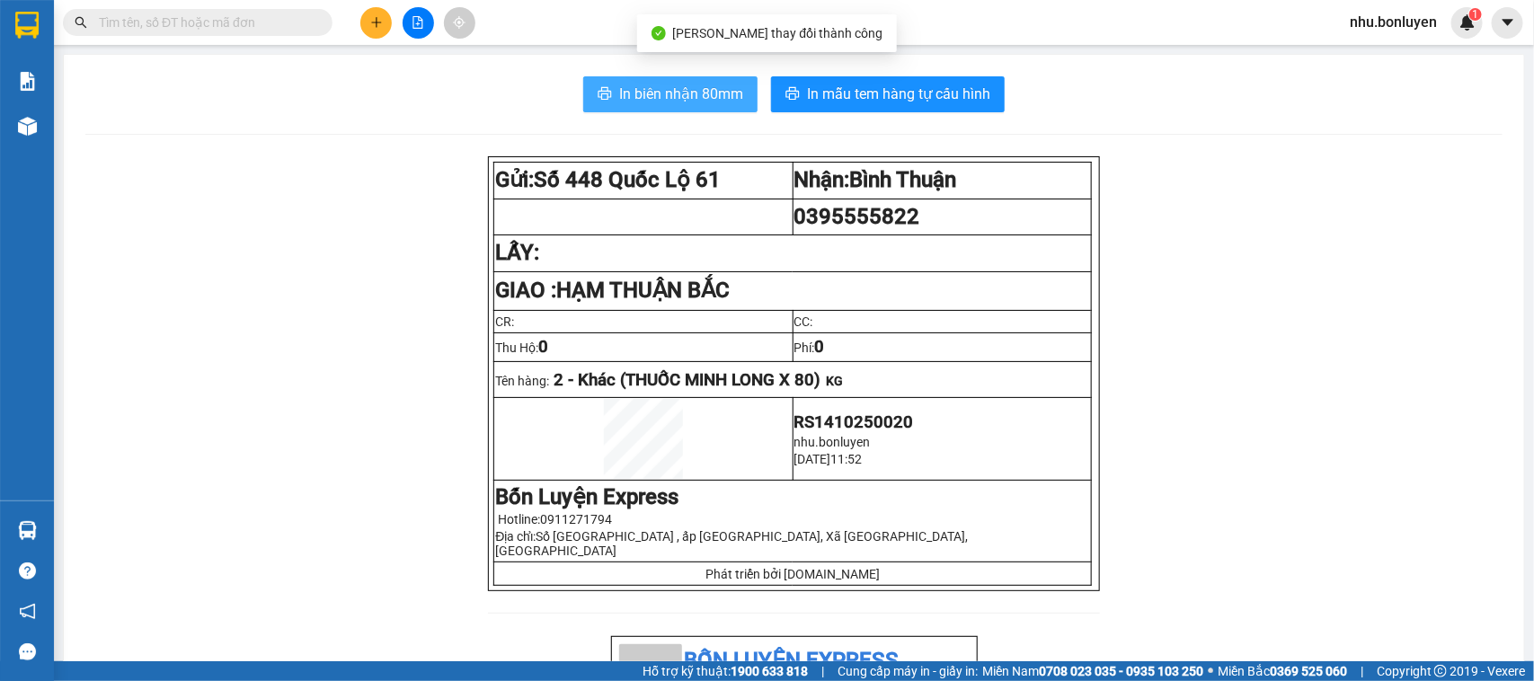
click at [608, 95] on button "In biên nhận 80mm" at bounding box center [670, 94] width 174 height 36
